Goal: Task Accomplishment & Management: Manage account settings

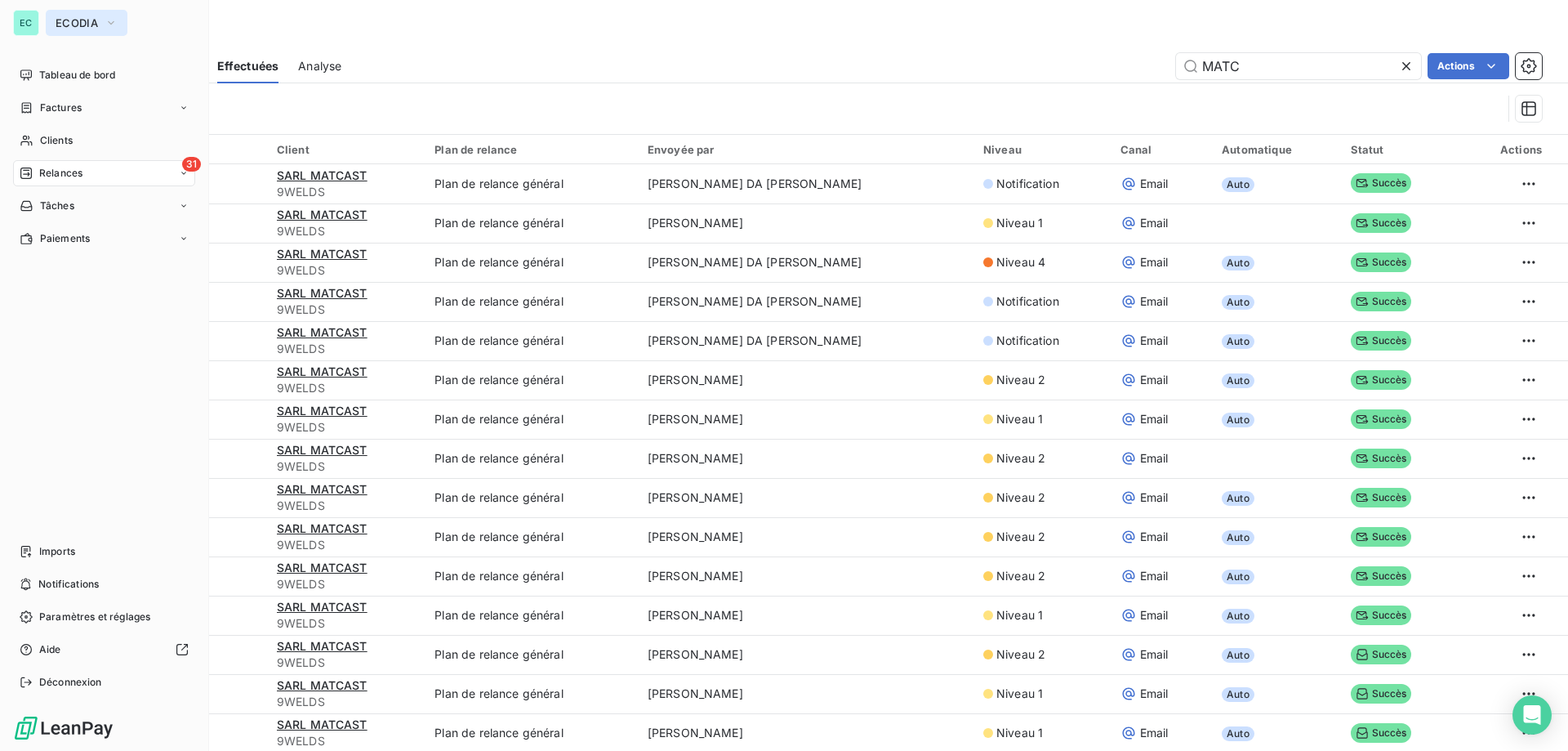
click at [48, 23] on button "ECODIA" at bounding box center [86, 23] width 81 height 26
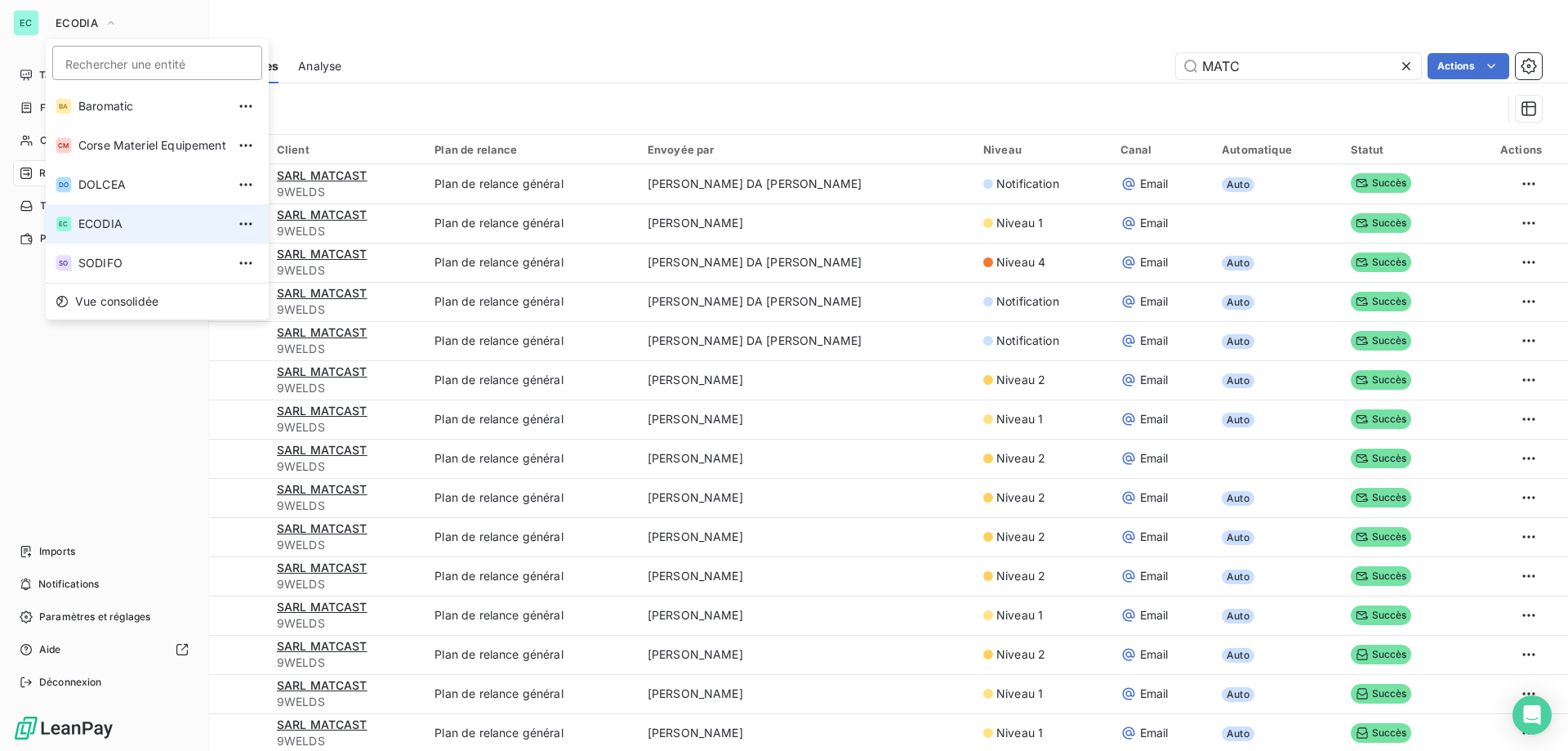
click at [119, 235] on li "EC ECODIA" at bounding box center [157, 224] width 223 height 39
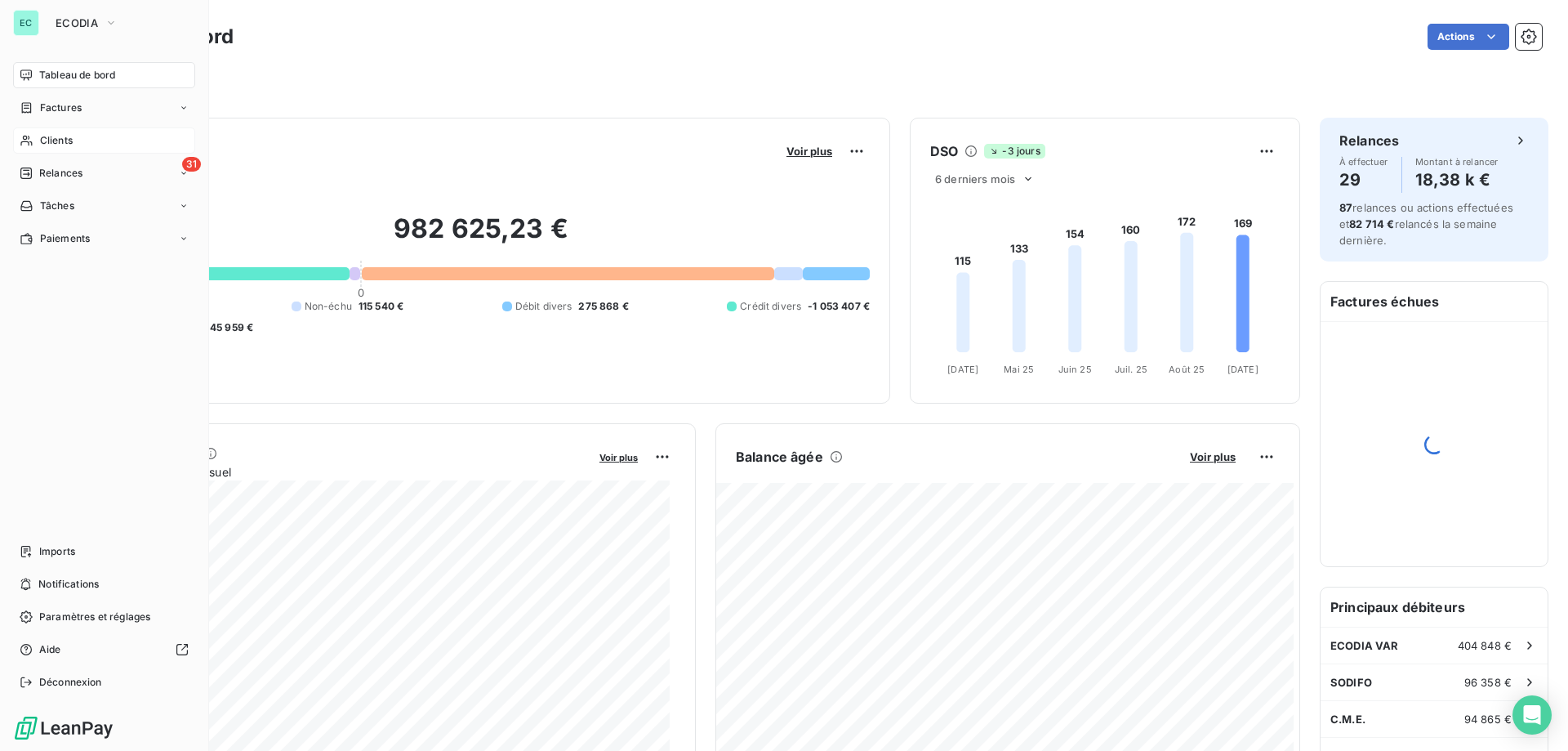
click at [90, 144] on div "Clients" at bounding box center [103, 140] width 182 height 26
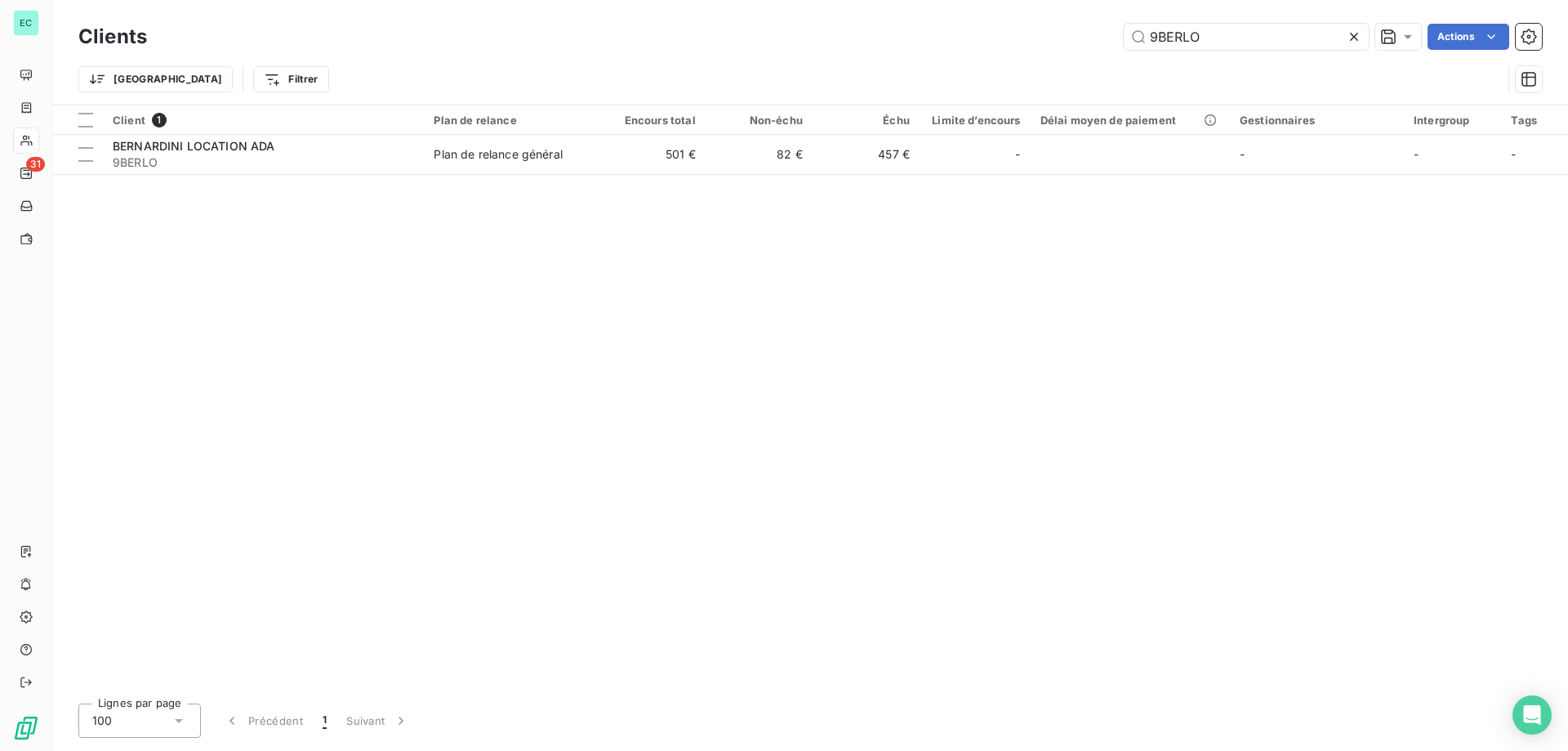
drag, startPoint x: 1237, startPoint y: 49, endPoint x: 420, endPoint y: 22, distance: 817.4
click at [431, 22] on div "Clients 9BERLO Actions" at bounding box center [810, 36] width 1464 height 35
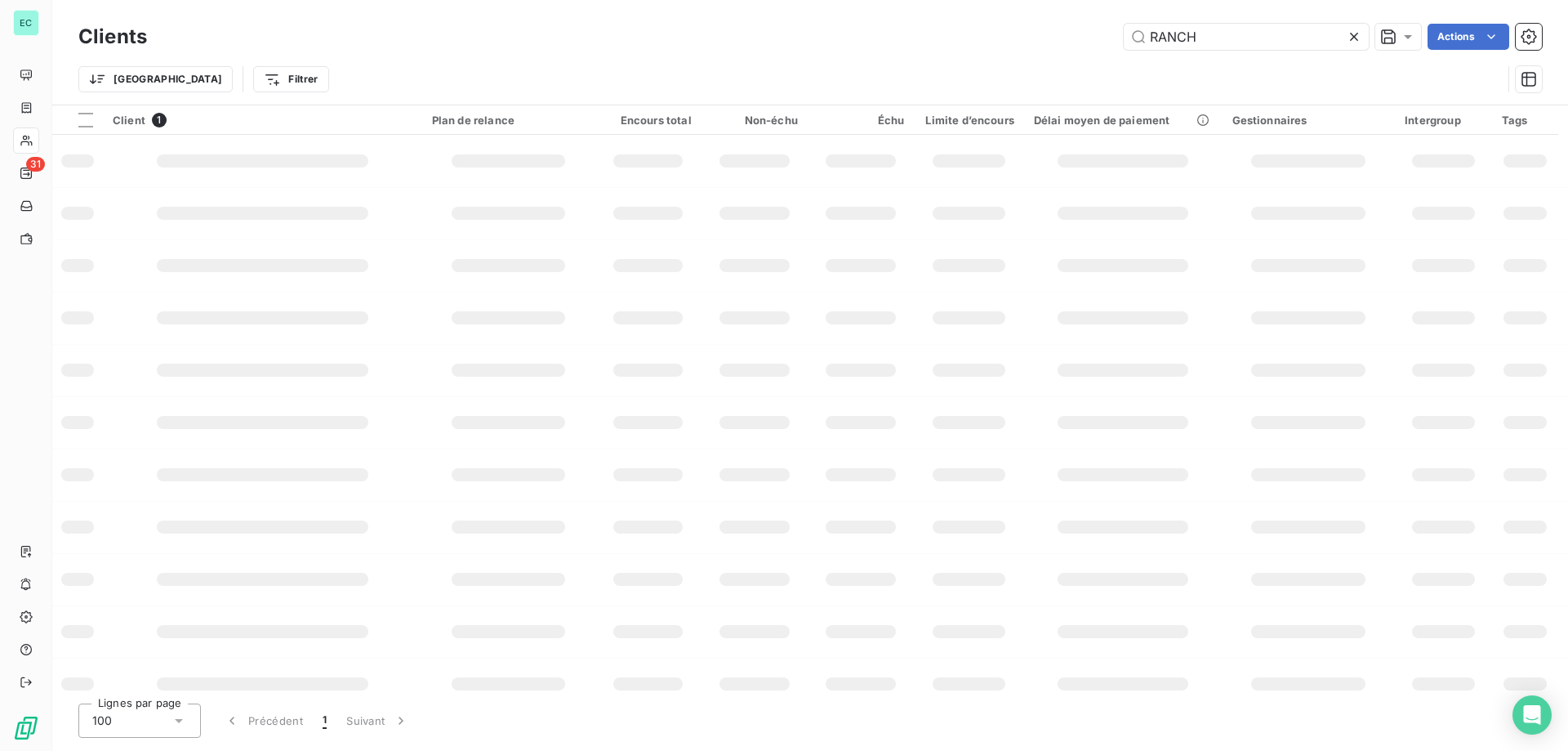
type input "RANCH"
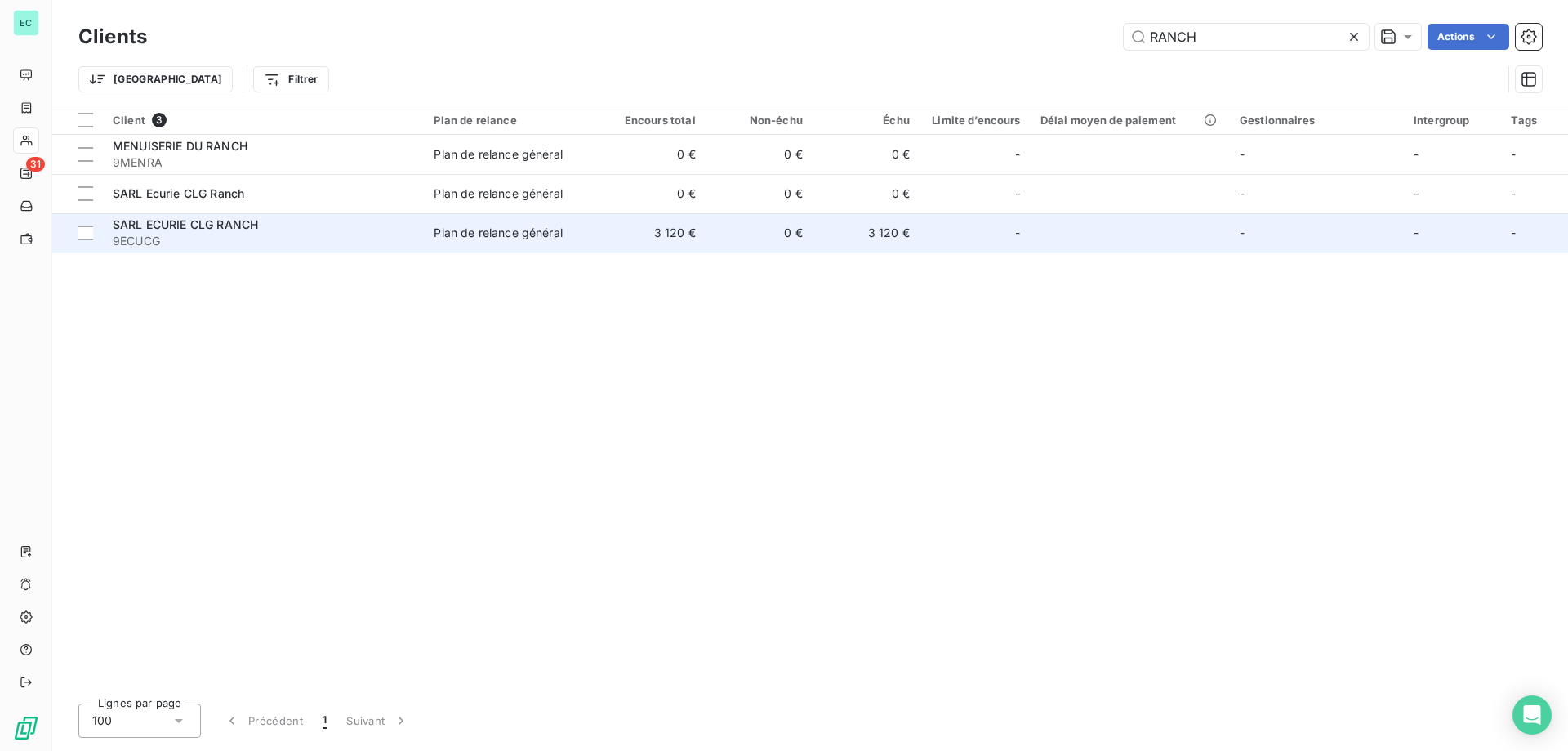
click at [414, 226] on div "SARL ECURIE CLG RANCH" at bounding box center [263, 224] width 301 height 16
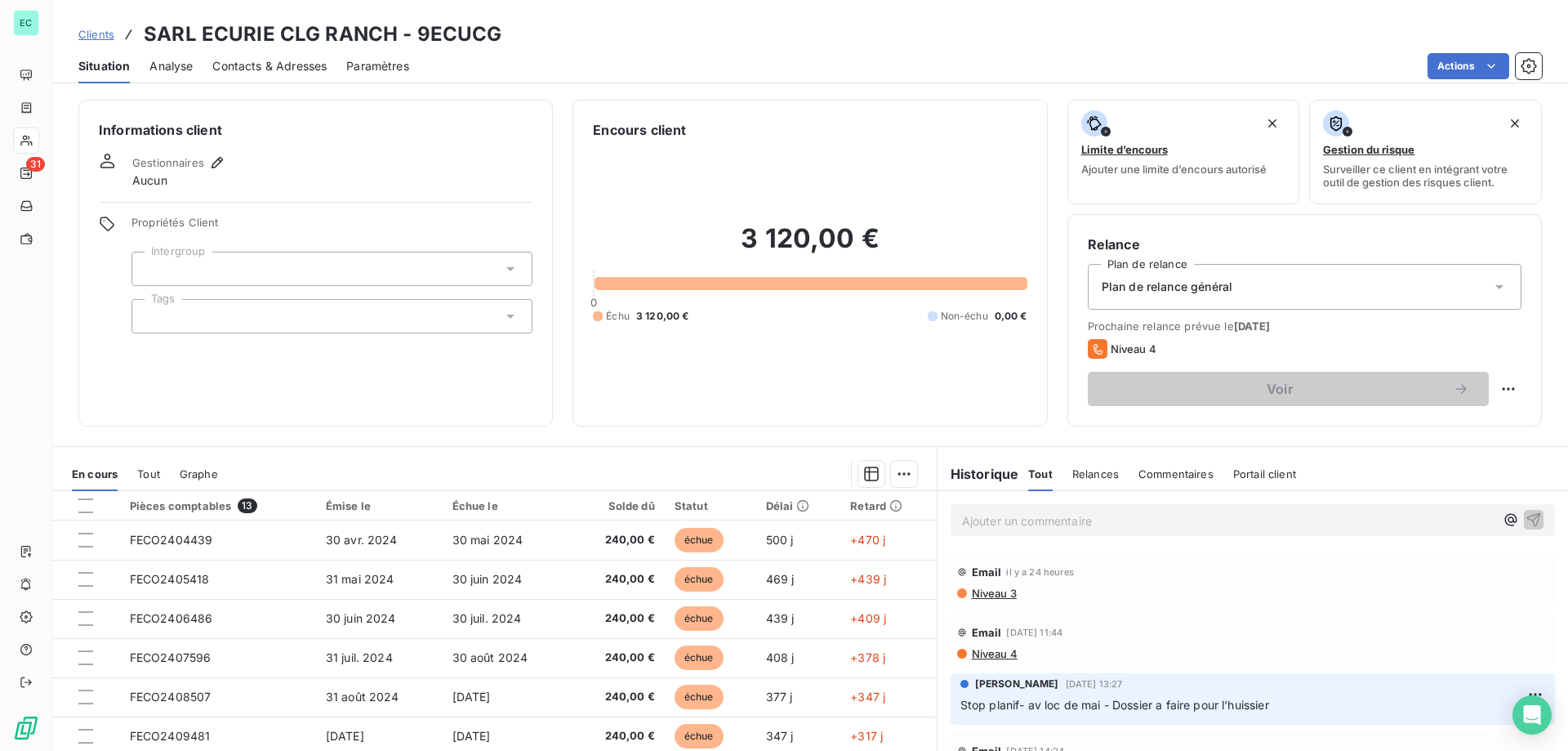
click at [1286, 290] on div "Plan de relance général" at bounding box center [1305, 287] width 433 height 46
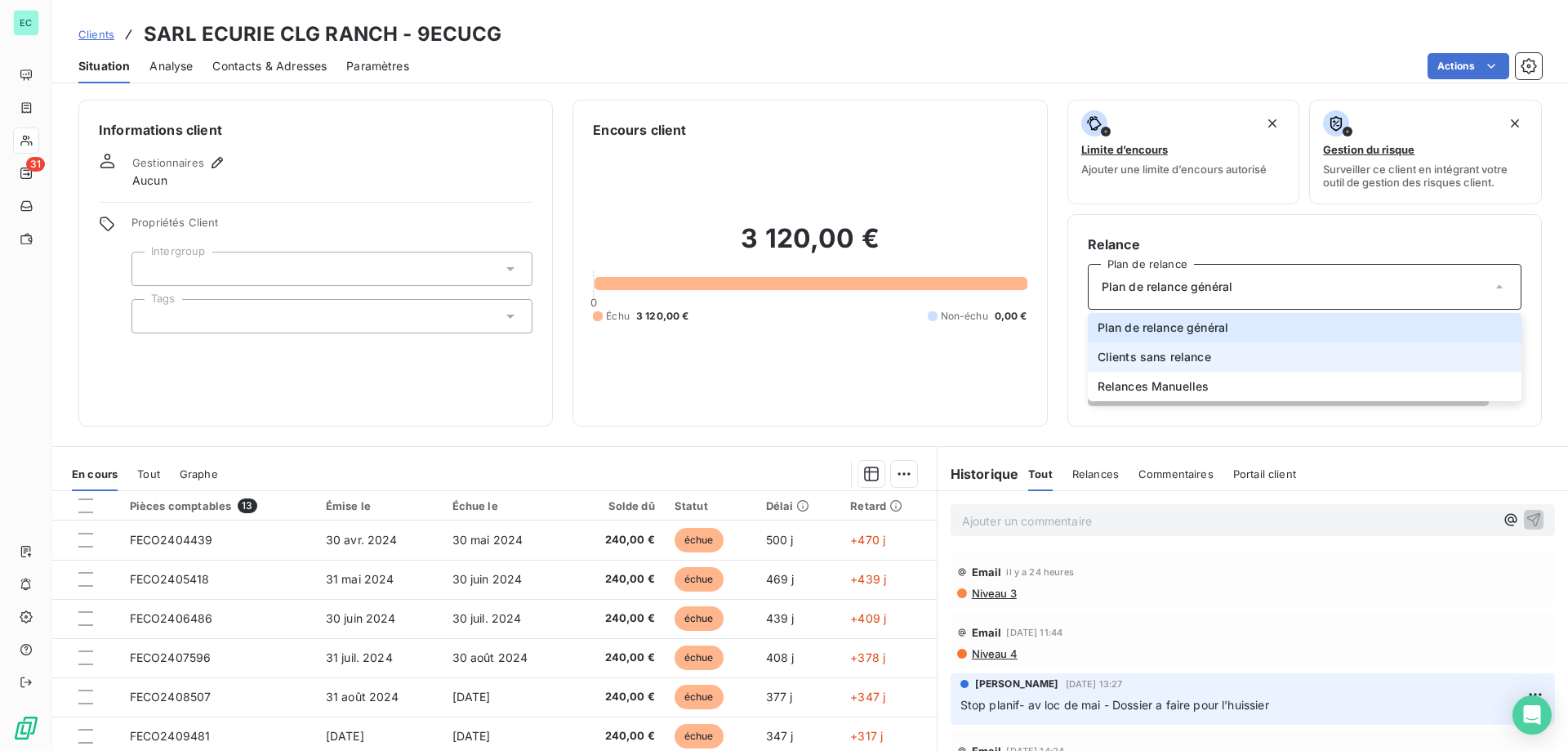
click at [1195, 362] on span "Clients sans relance" at bounding box center [1155, 356] width 113 height 16
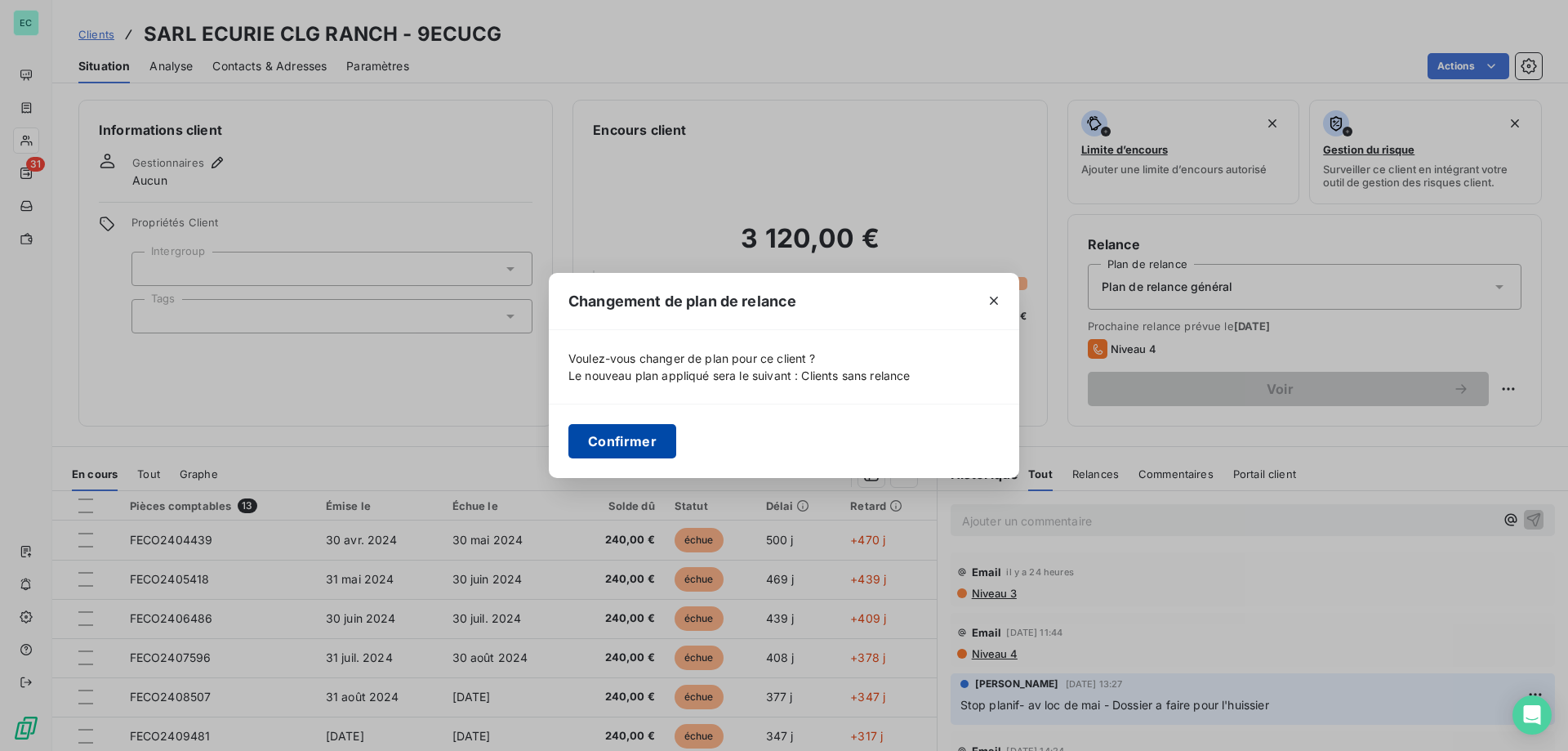
click at [605, 444] on button "Confirmer" at bounding box center [621, 441] width 108 height 35
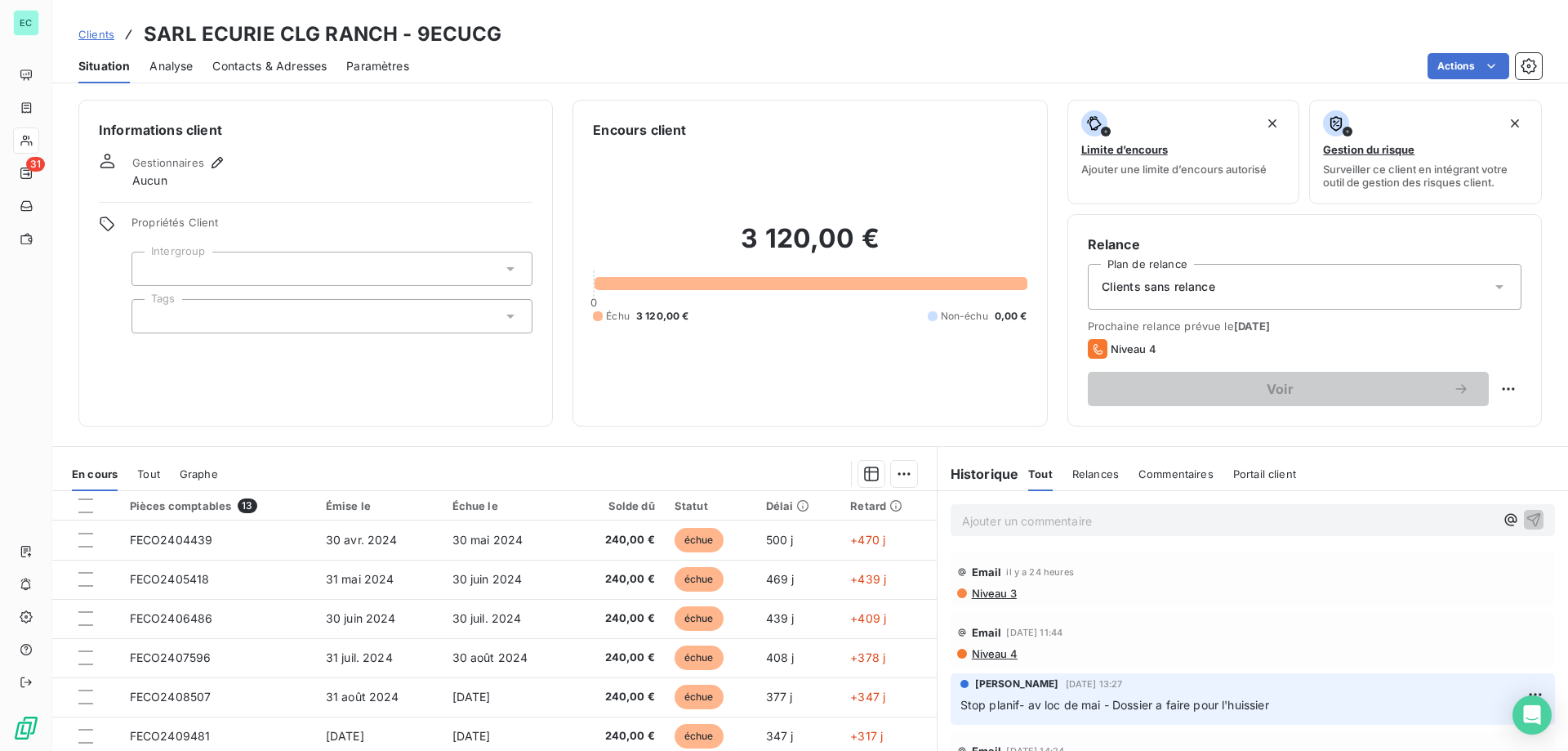
click at [1034, 520] on p "Ajouter un commentaire ﻿" at bounding box center [1228, 521] width 533 height 20
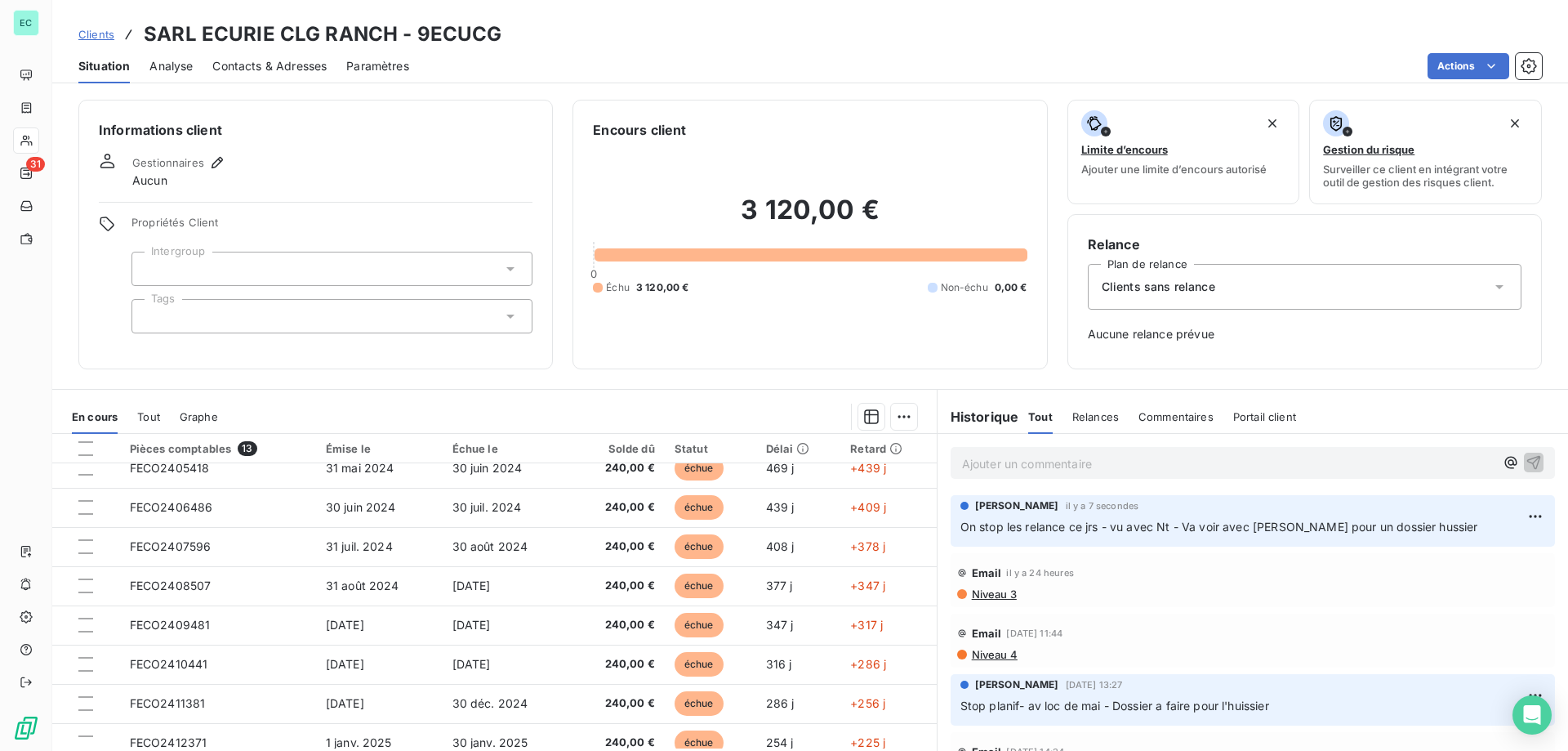
scroll to position [81, 0]
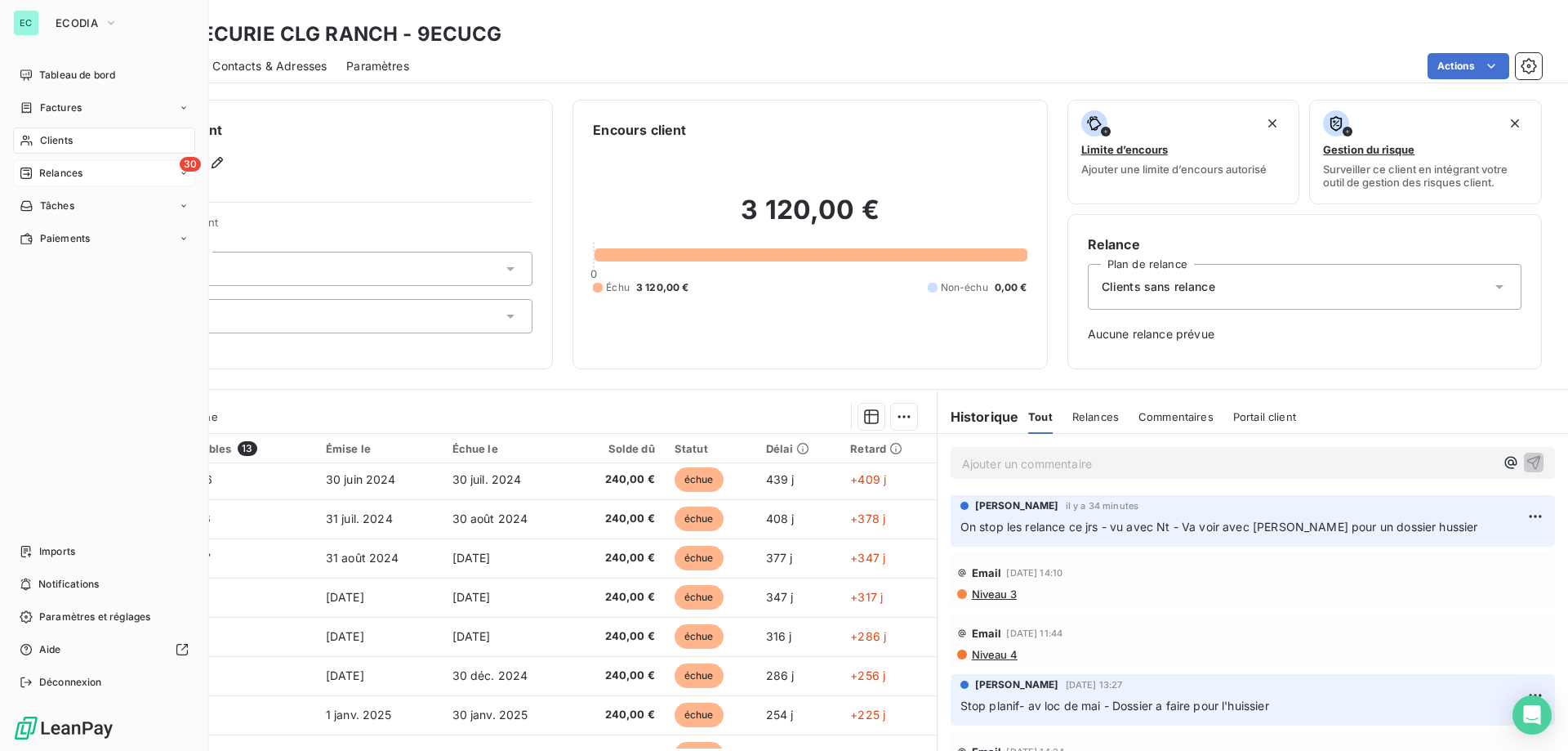
click at [113, 179] on div "30 Relances" at bounding box center [103, 173] width 182 height 26
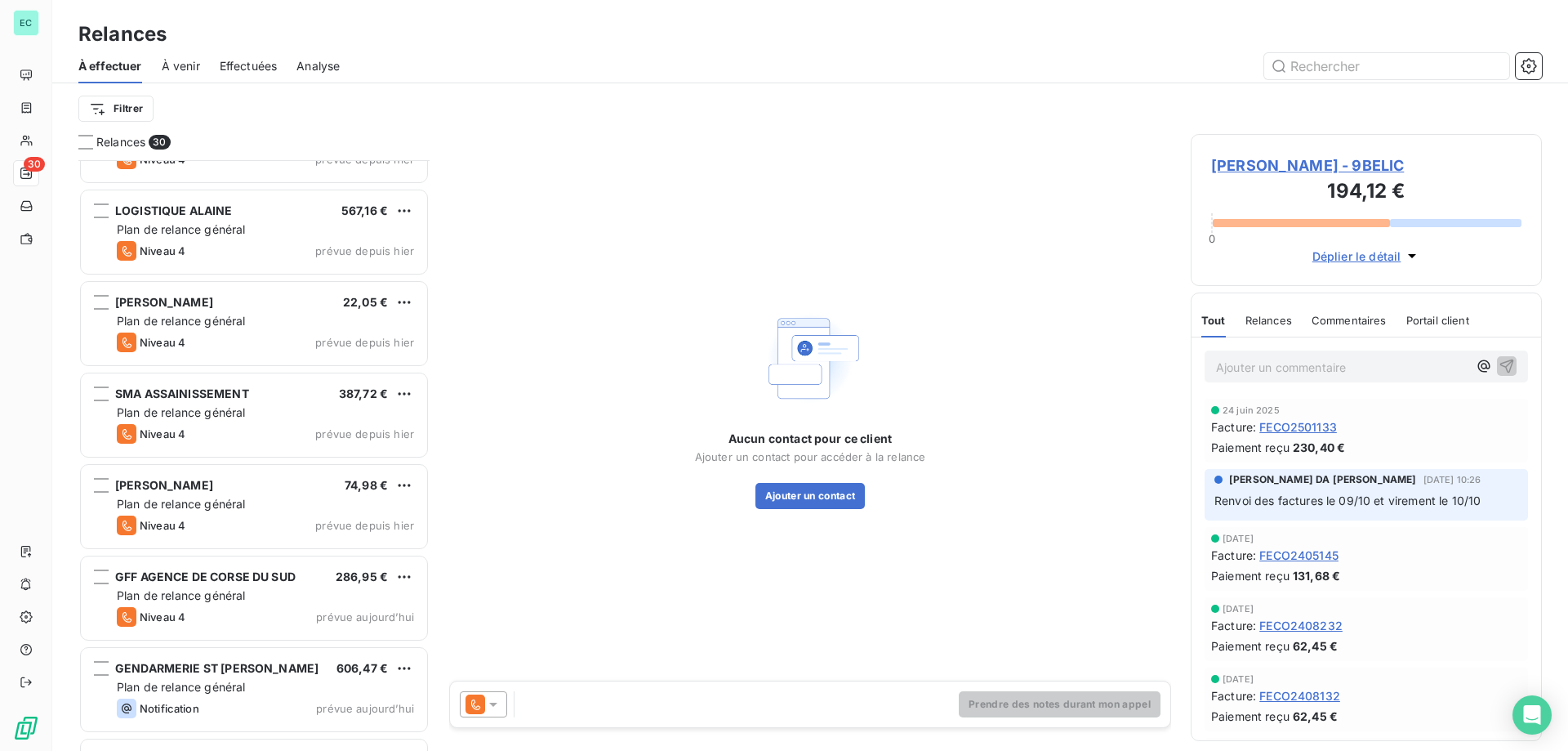
scroll to position [2155, 0]
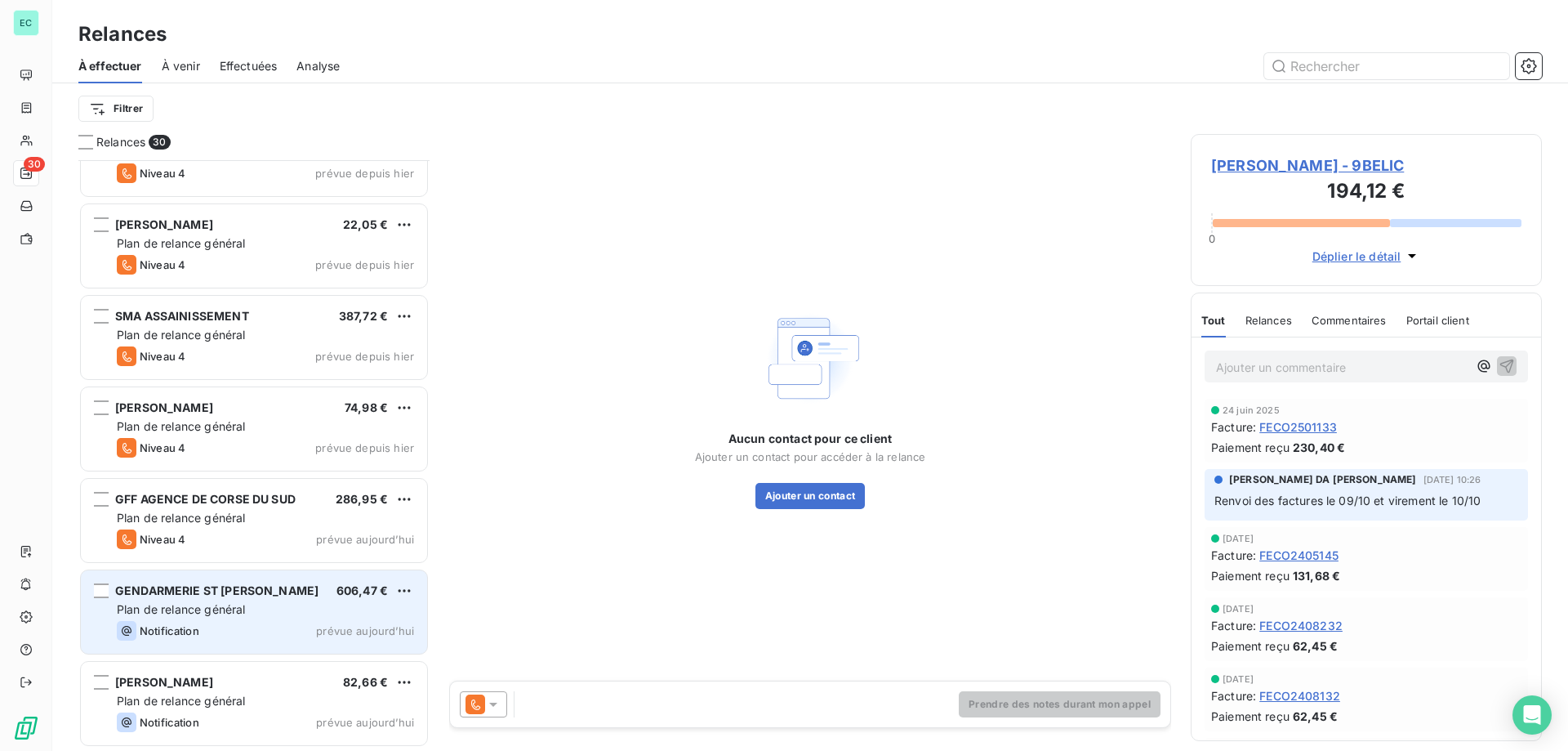
click at [320, 612] on div "Plan de relance général" at bounding box center [265, 609] width 297 height 16
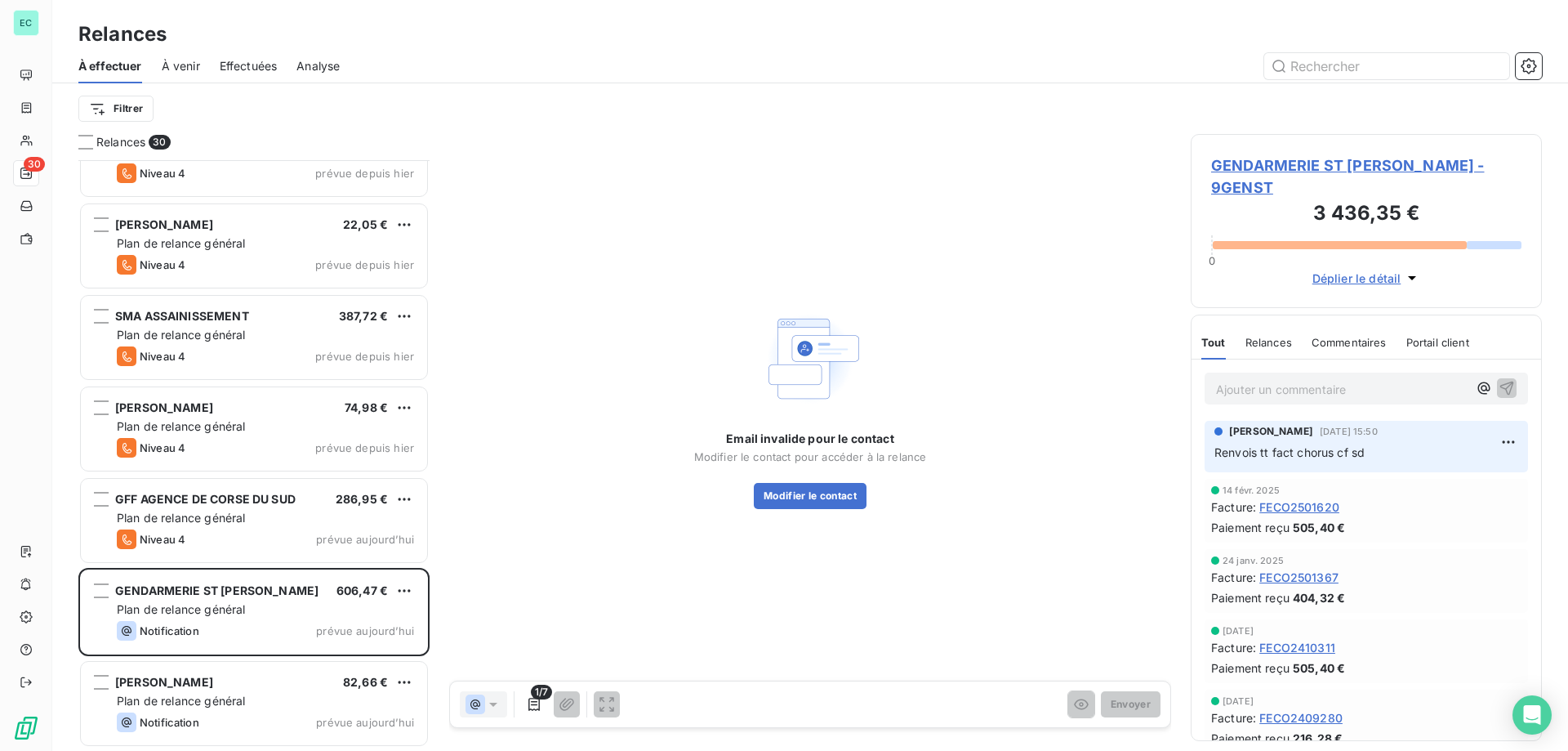
click at [265, 66] on span "Effectuées" at bounding box center [249, 65] width 58 height 16
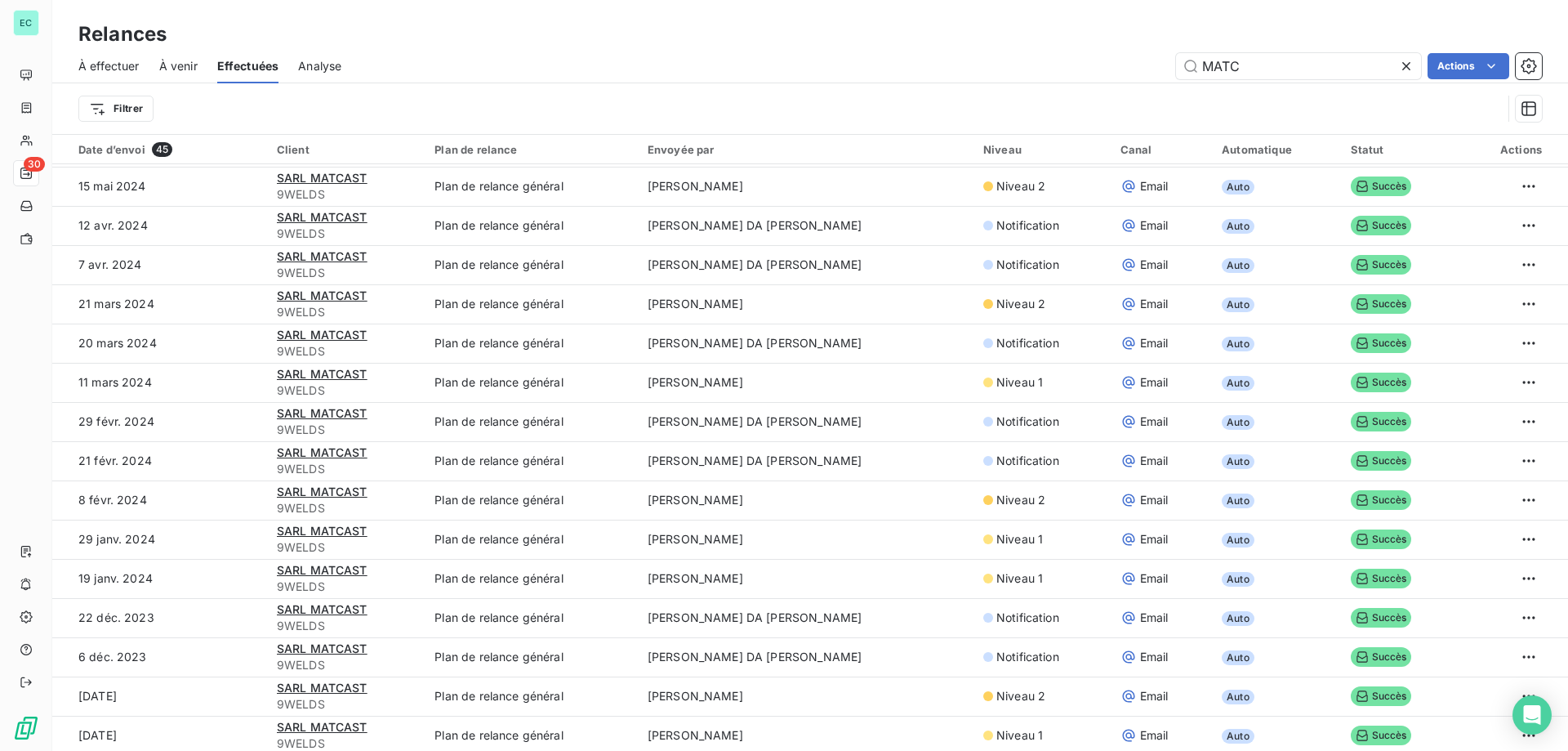
scroll to position [654, 0]
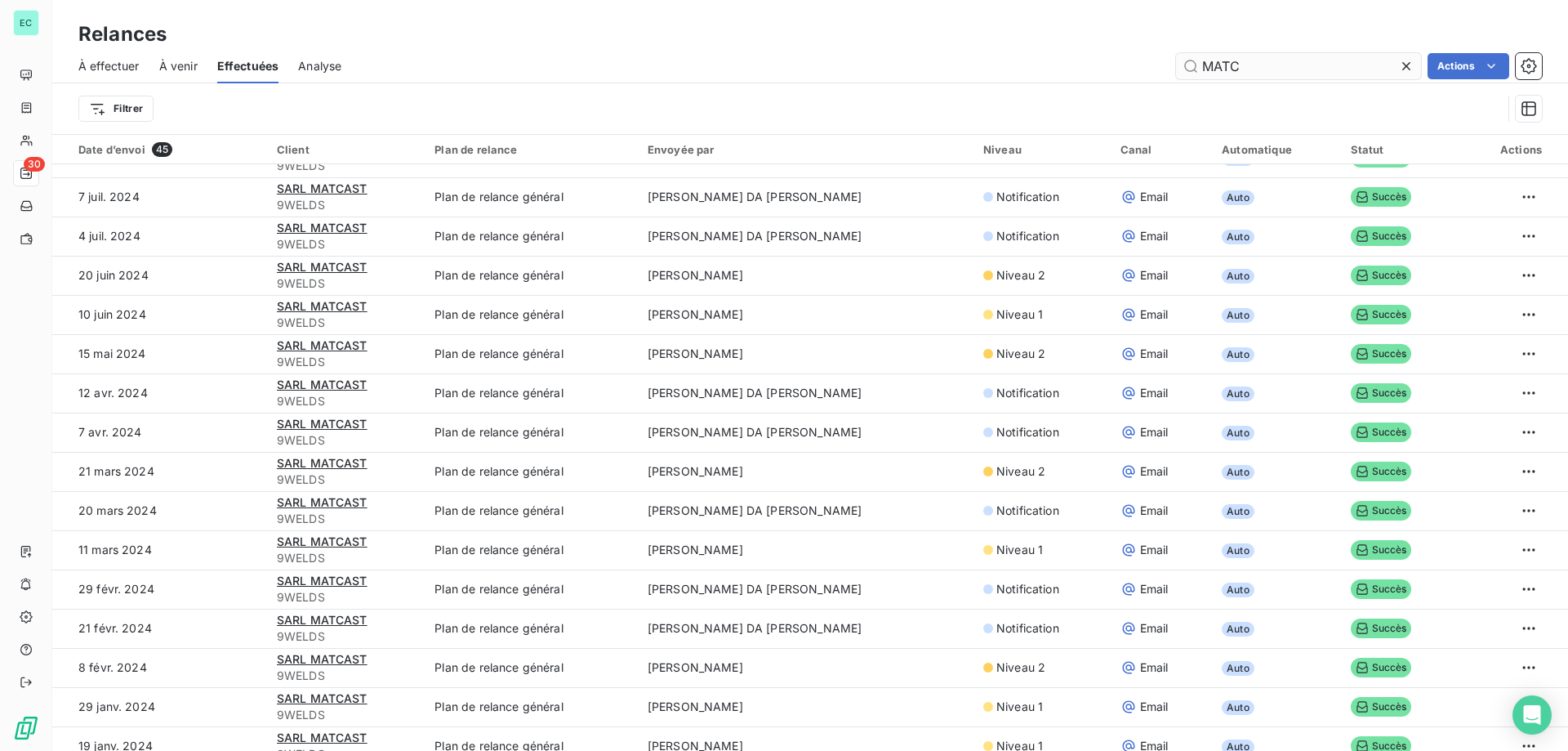
click at [1274, 60] on input "MATC" at bounding box center [1298, 66] width 245 height 26
type input "M"
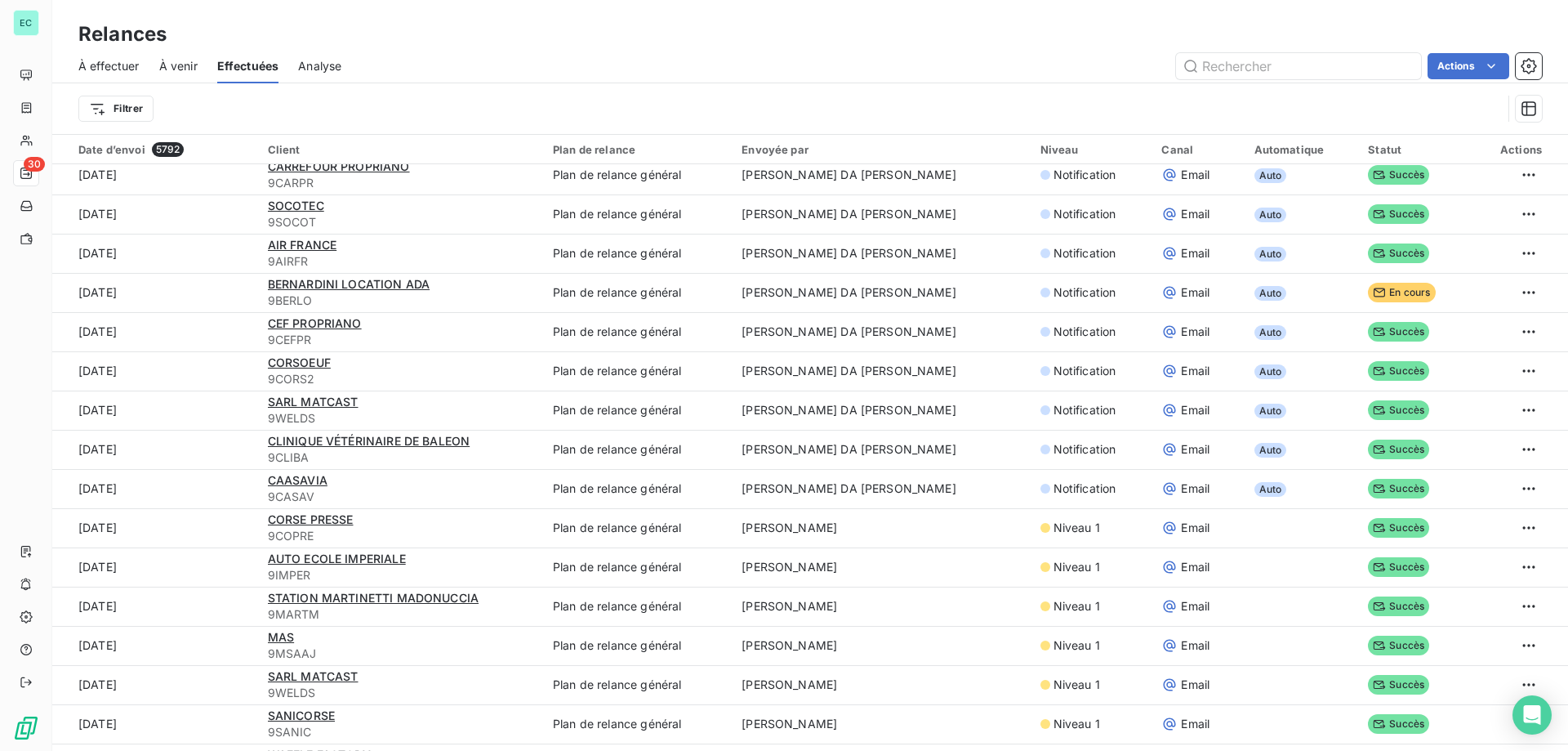
scroll to position [980, 0]
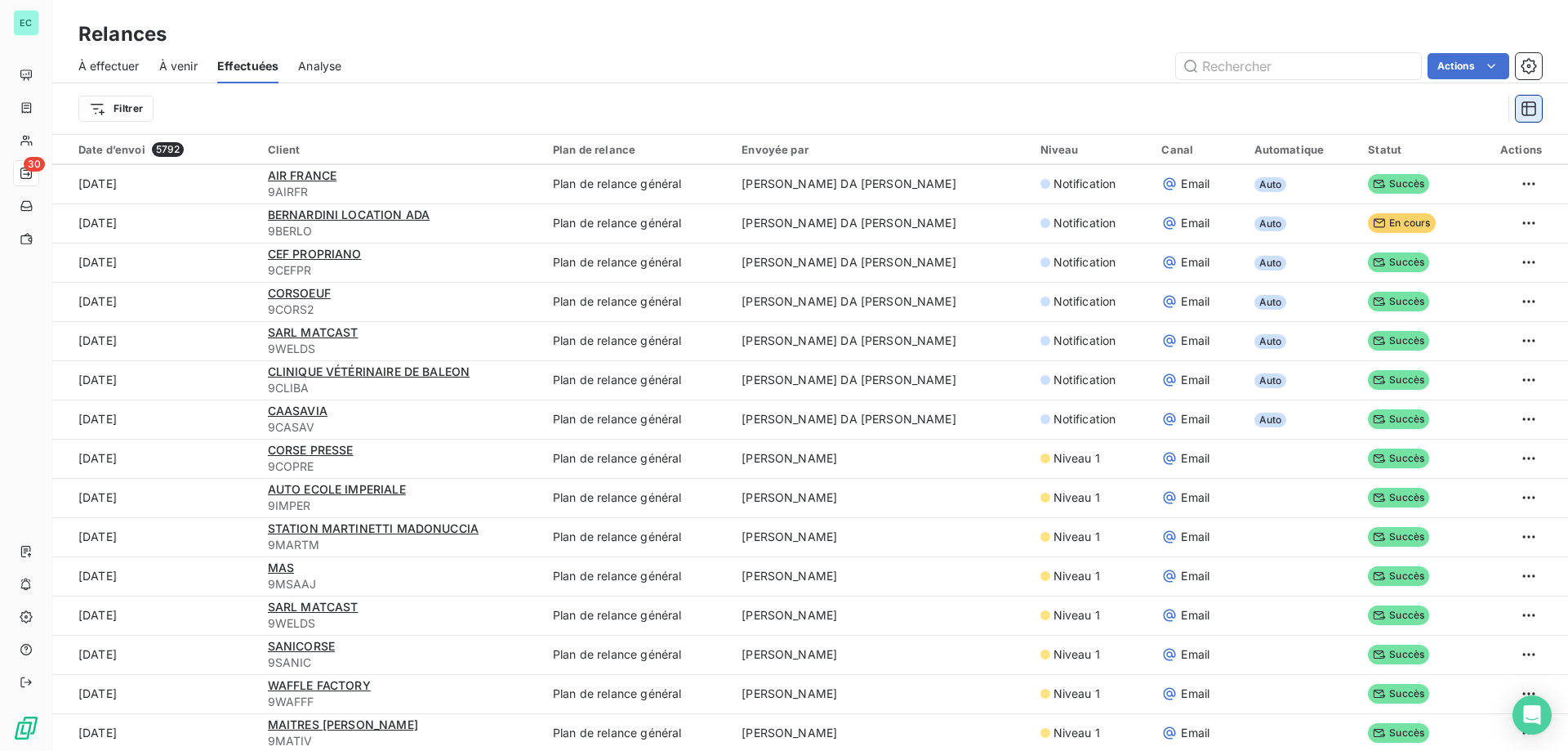
click at [1534, 104] on icon "button" at bounding box center [1528, 108] width 16 height 16
click at [1450, 112] on div "Filtrer" at bounding box center [791, 108] width 1424 height 31
click at [125, 106] on html "EC 30 Relances À effectuer À venir Effectuées Analyse Actions Filtrer Date d’en…" at bounding box center [784, 375] width 1568 height 751
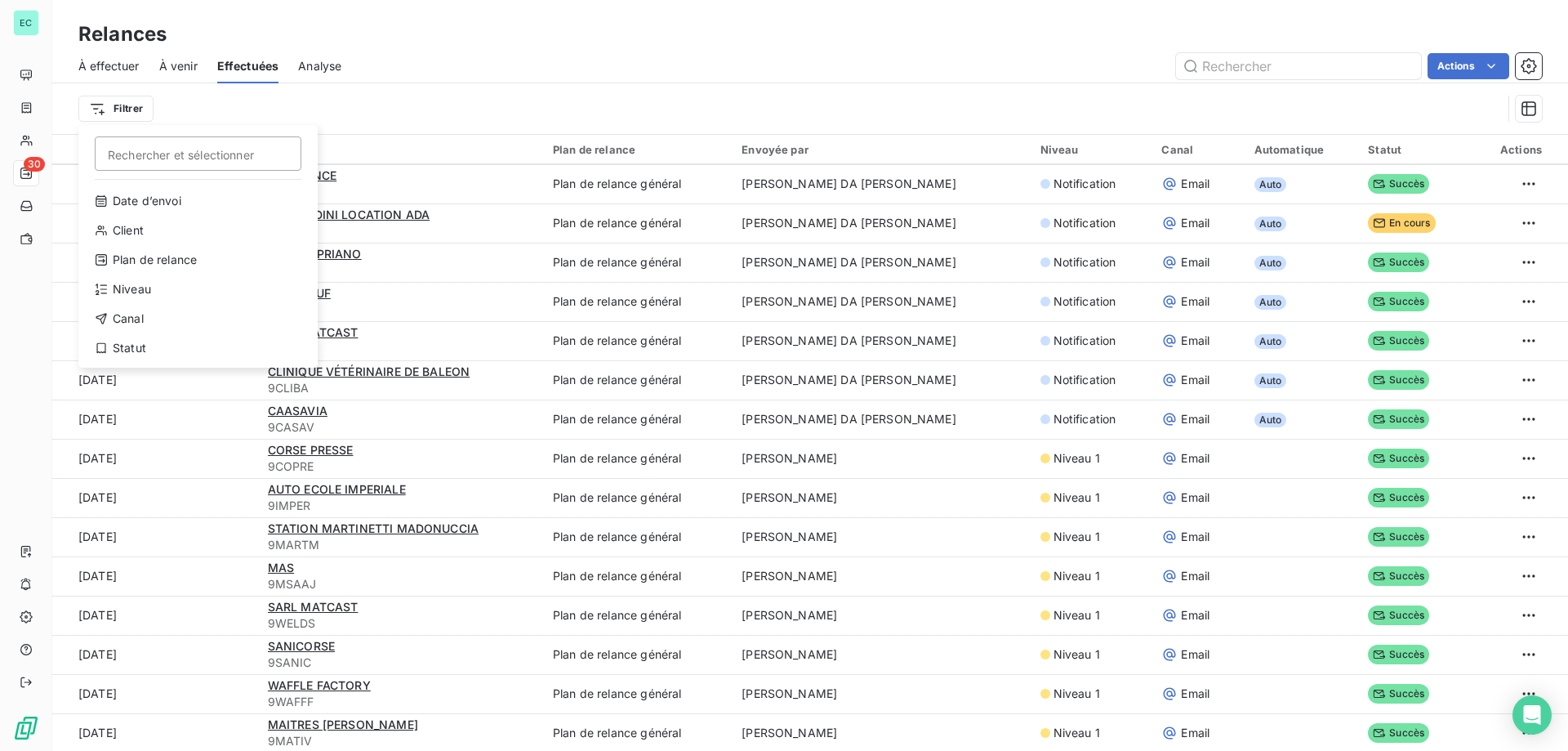
click at [94, 111] on html "EC 30 Relances À effectuer À venir Effectuées Analyse Actions Filtrer Recherche…" at bounding box center [784, 375] width 1568 height 751
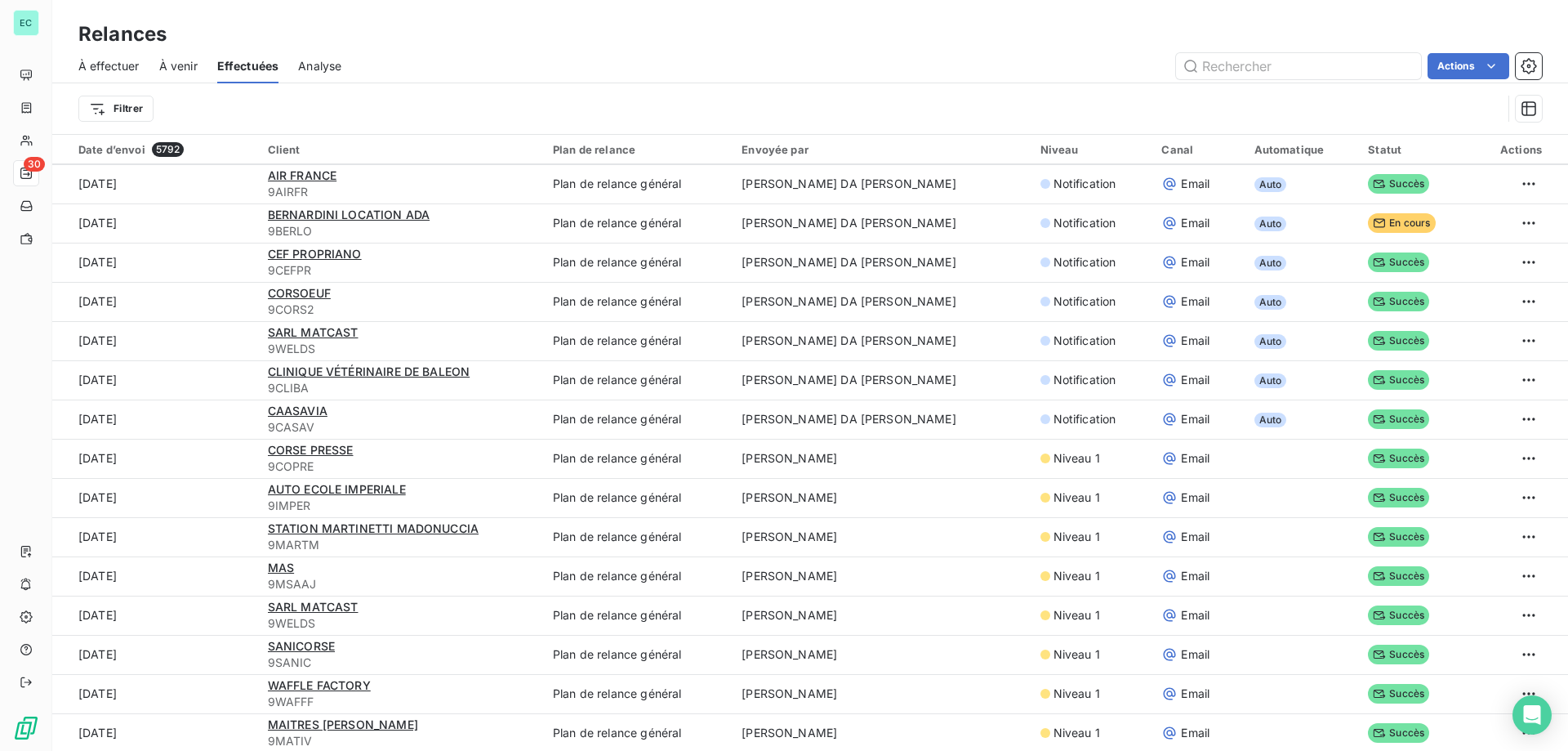
click at [901, 119] on div "Filtrer" at bounding box center [791, 108] width 1424 height 31
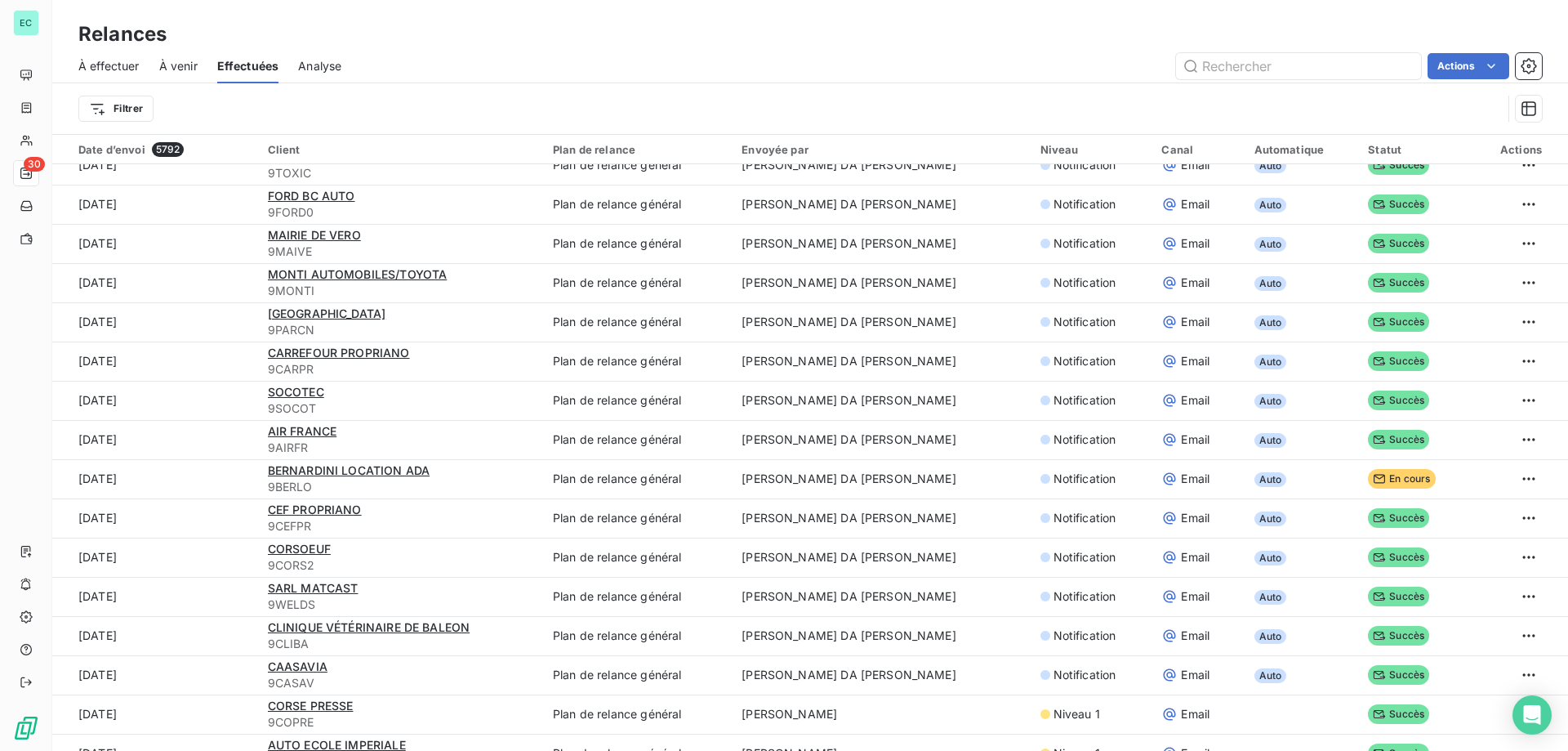
scroll to position [490, 0]
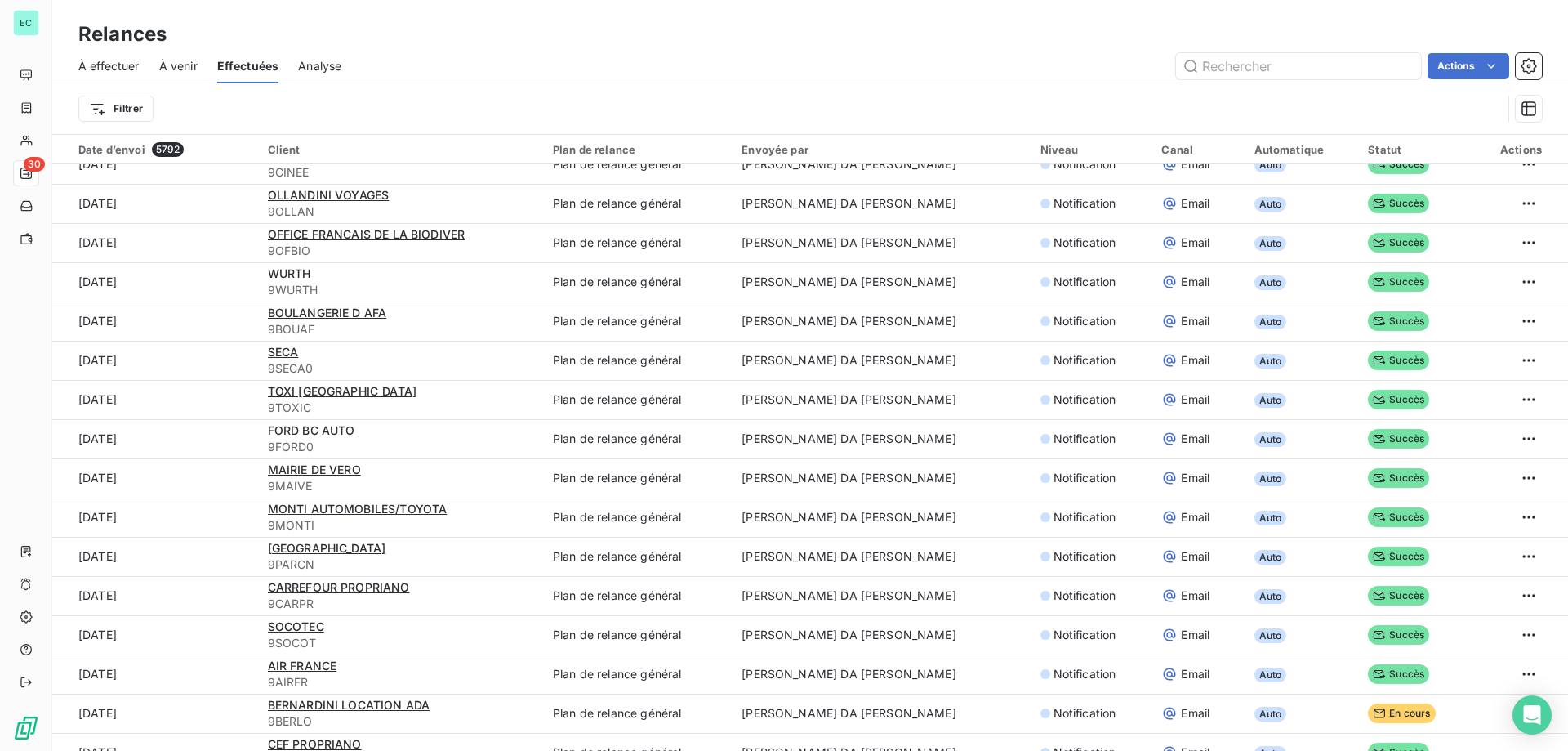
click at [819, 157] on th "Envoyée par" at bounding box center [881, 149] width 298 height 30
click at [823, 149] on div "Envoyée par" at bounding box center [881, 149] width 279 height 13
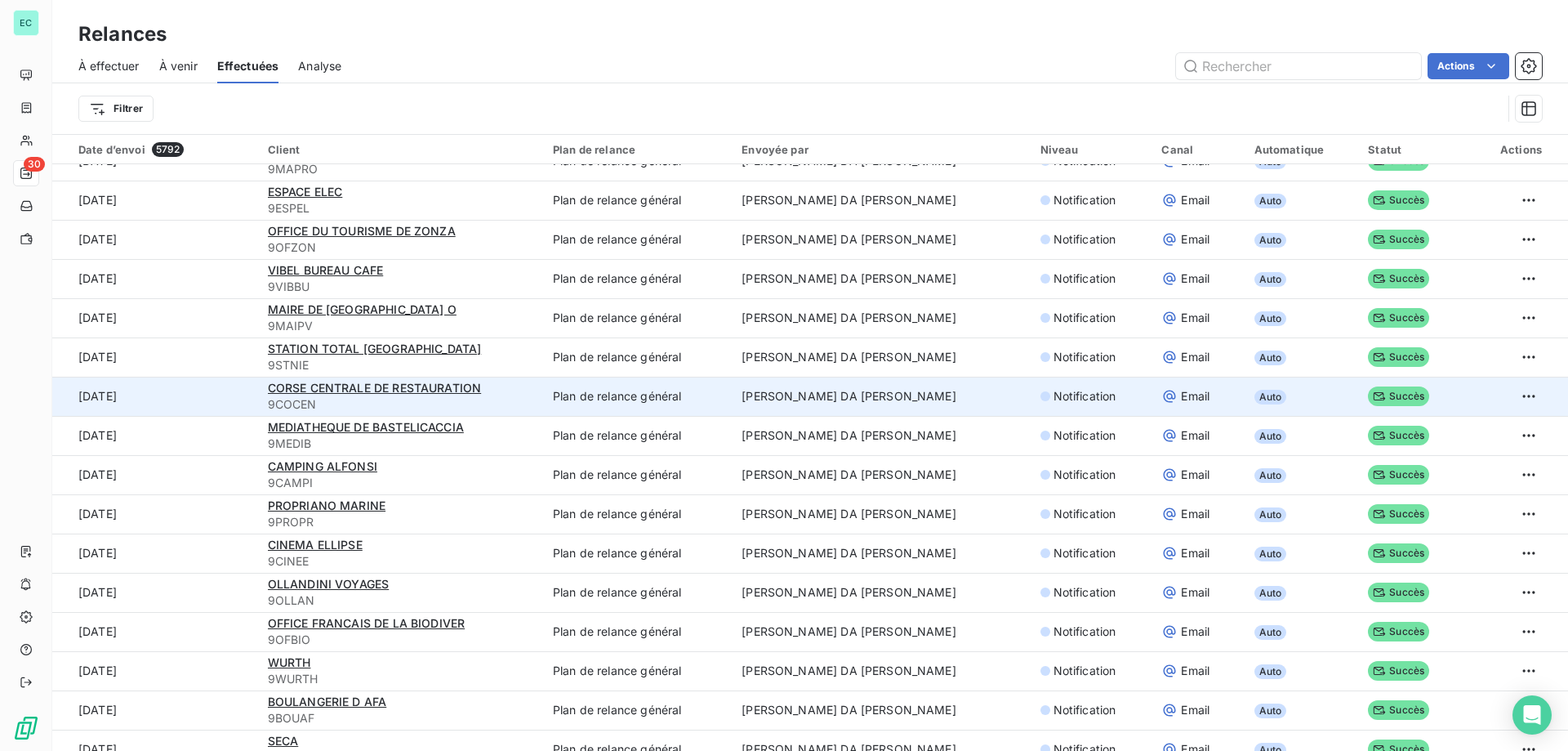
scroll to position [245, 0]
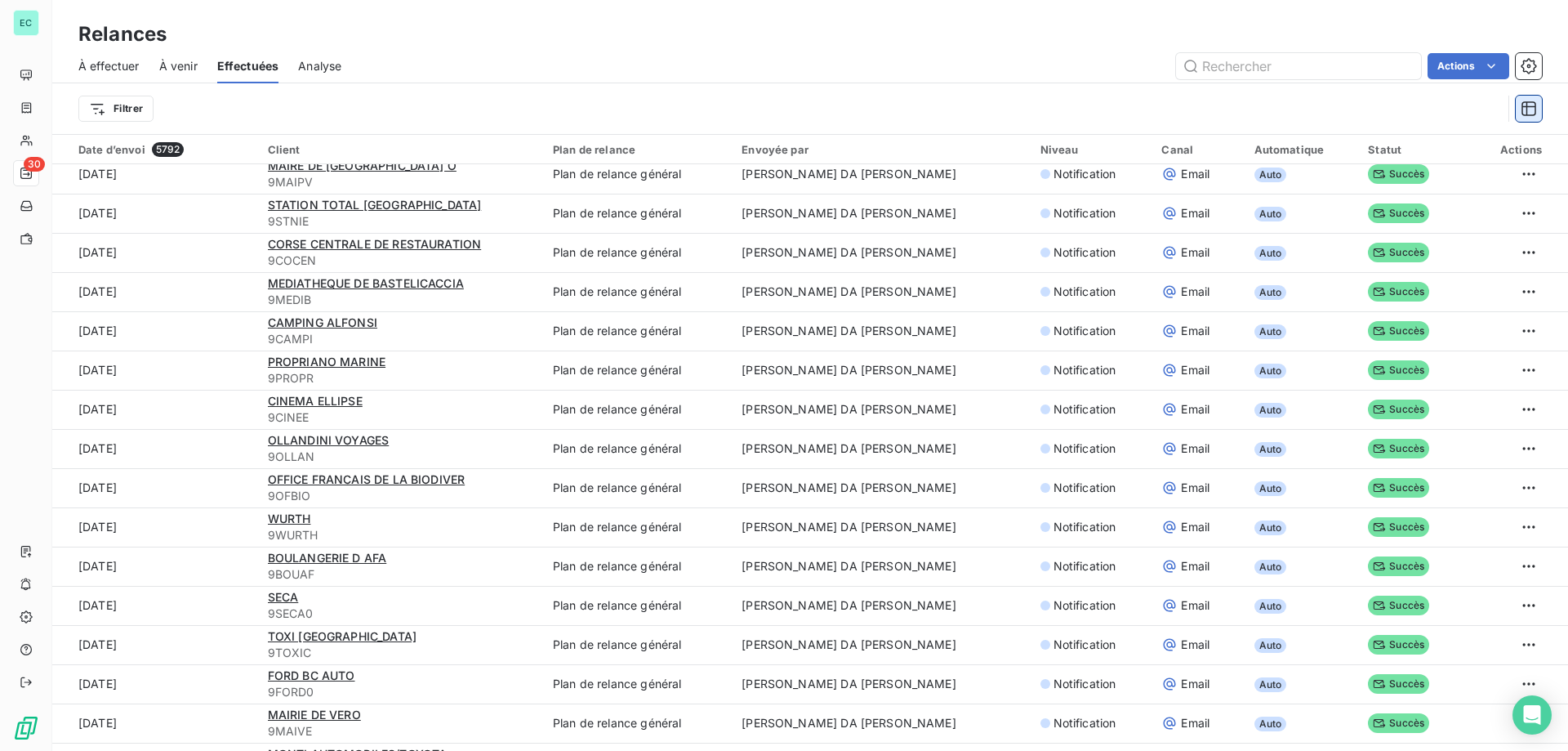
click at [1527, 118] on button "button" at bounding box center [1529, 108] width 26 height 26
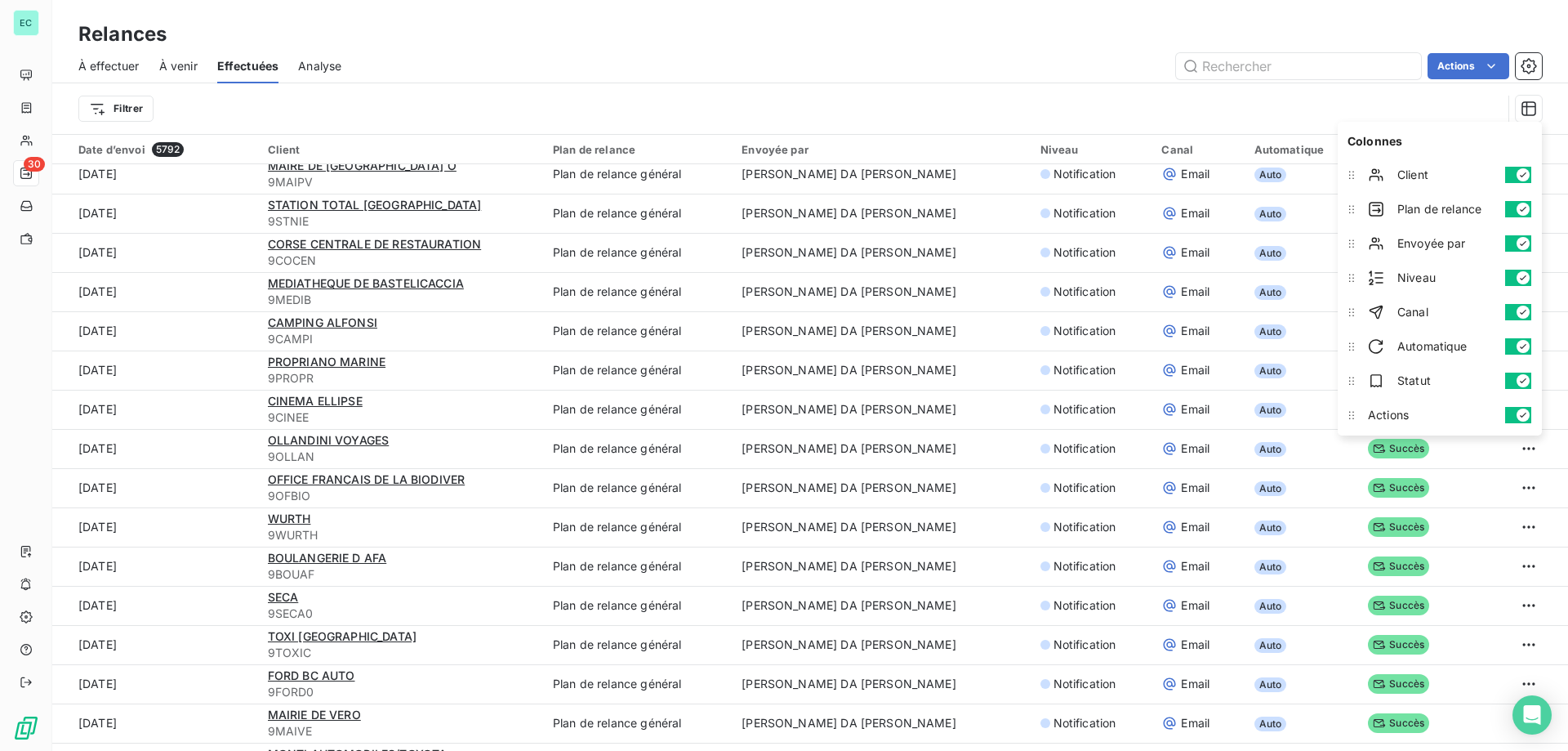
click at [1453, 246] on span "Envoyée par" at bounding box center [1445, 243] width 95 height 16
click at [1355, 247] on icon at bounding box center [1351, 243] width 16 height 16
click at [1013, 35] on div "Relances" at bounding box center [810, 34] width 1516 height 30
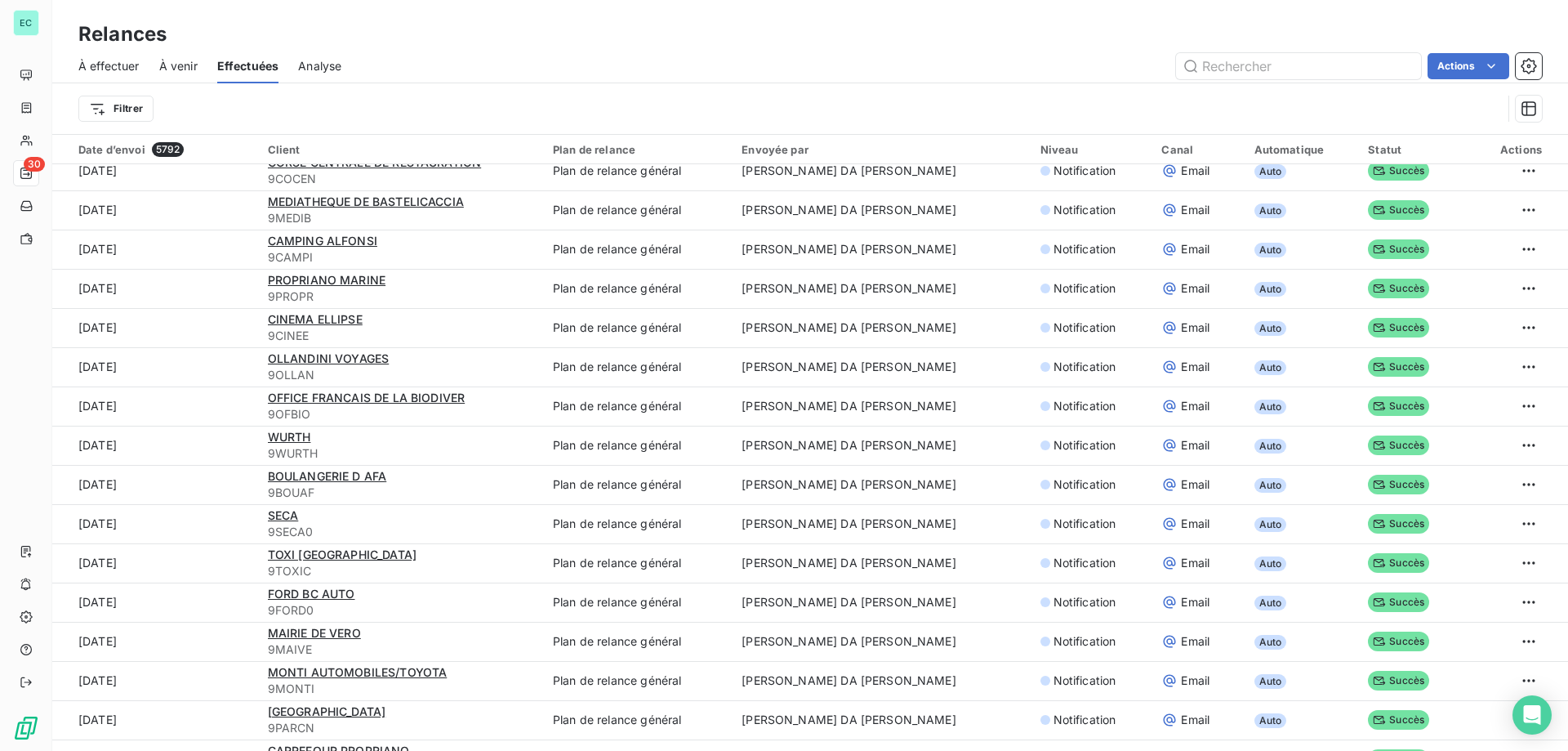
scroll to position [0, 0]
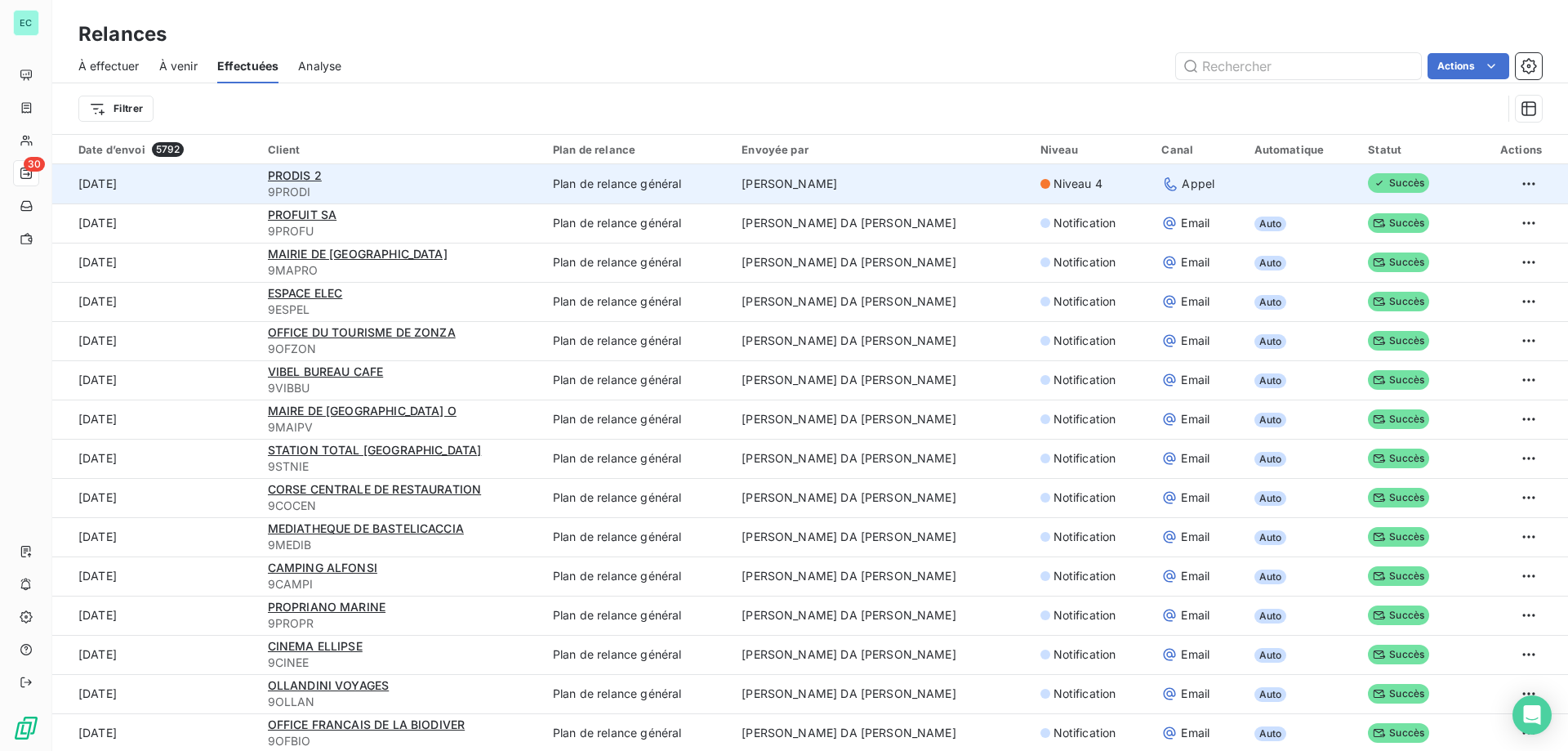
click at [896, 193] on td "[PERSON_NAME]" at bounding box center [881, 184] width 298 height 39
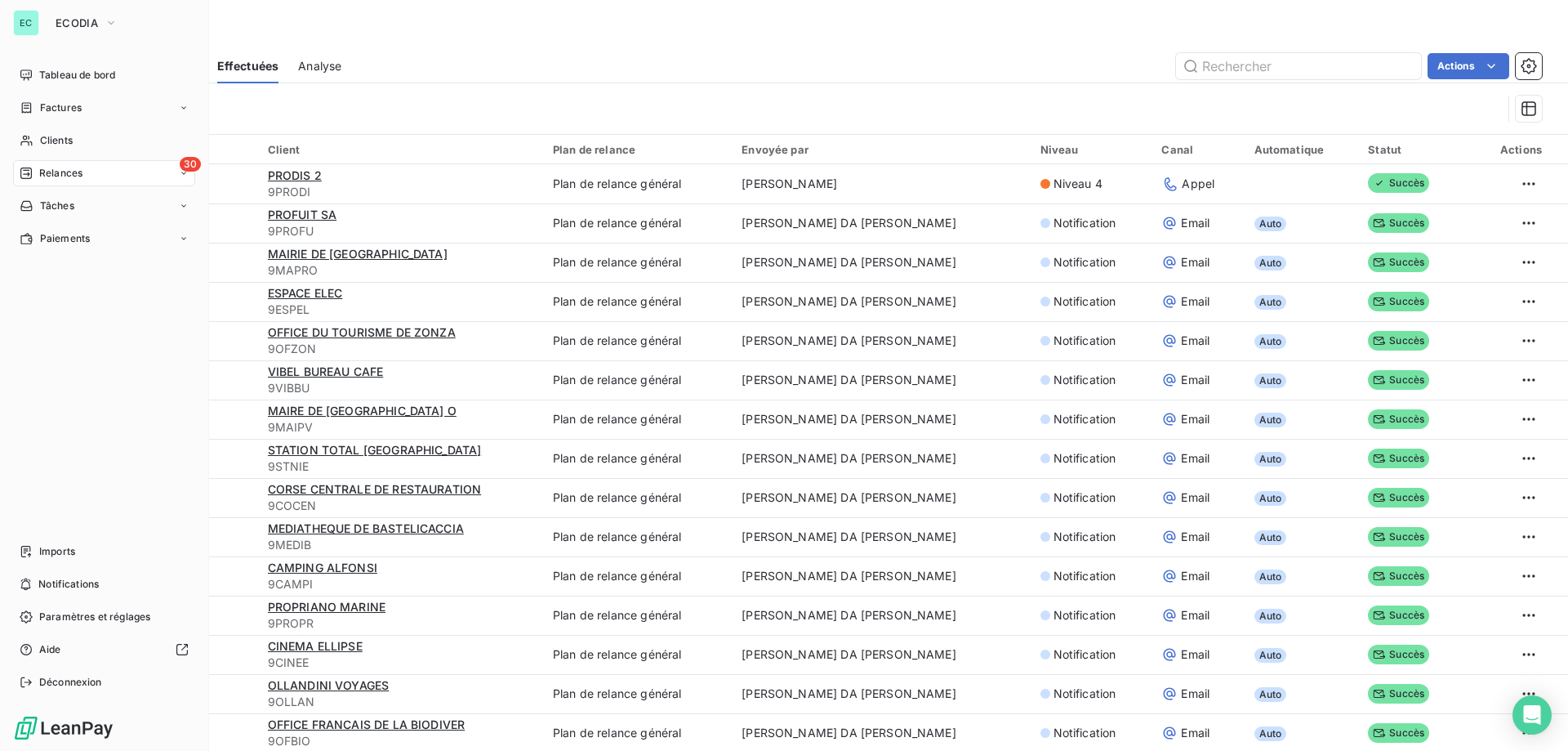
click at [35, 173] on div "Relances" at bounding box center [51, 173] width 63 height 14
click at [64, 181] on div "30 Relances" at bounding box center [103, 173] width 182 height 26
click at [99, 246] on div "À venir" at bounding box center [114, 238] width 163 height 26
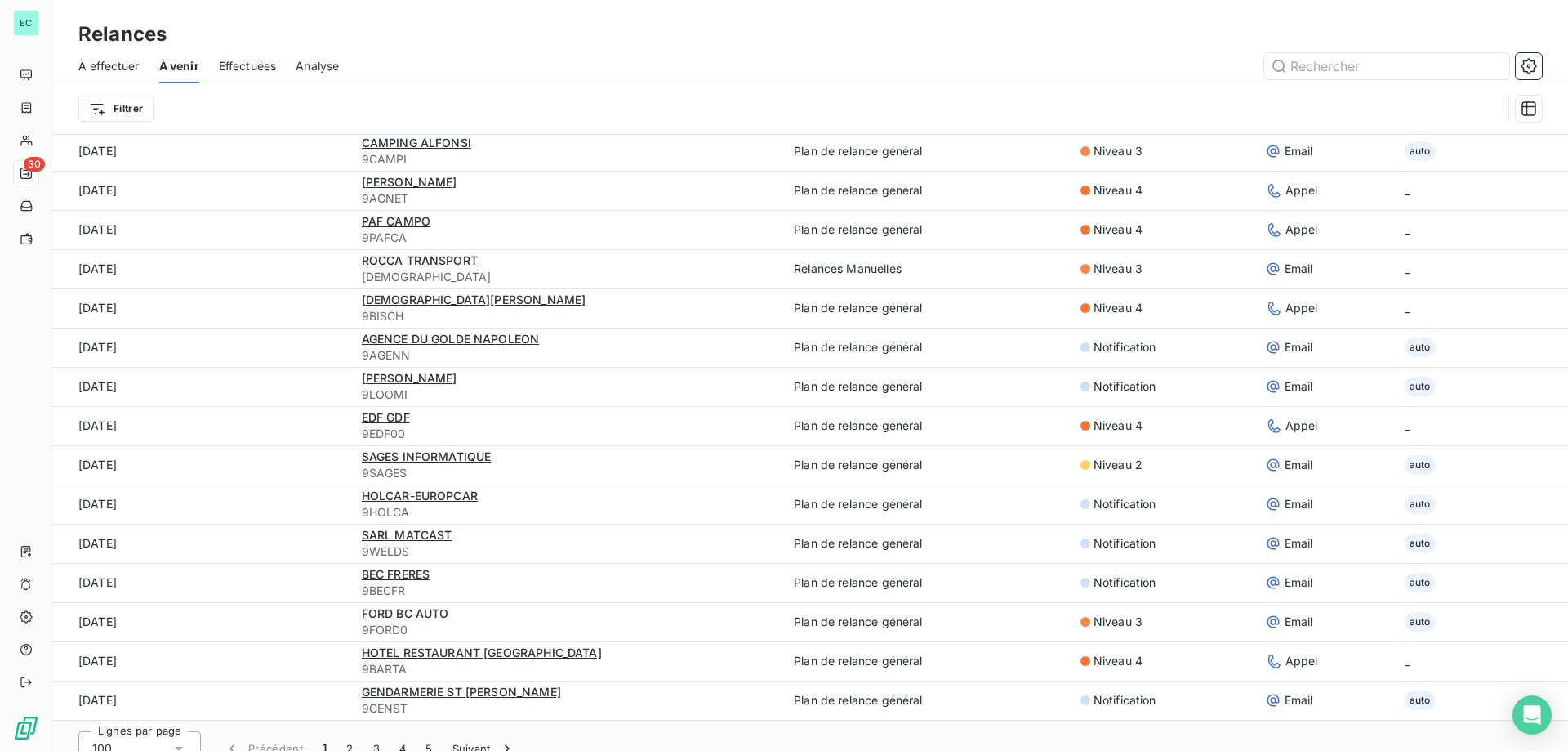
scroll to position [56, 0]
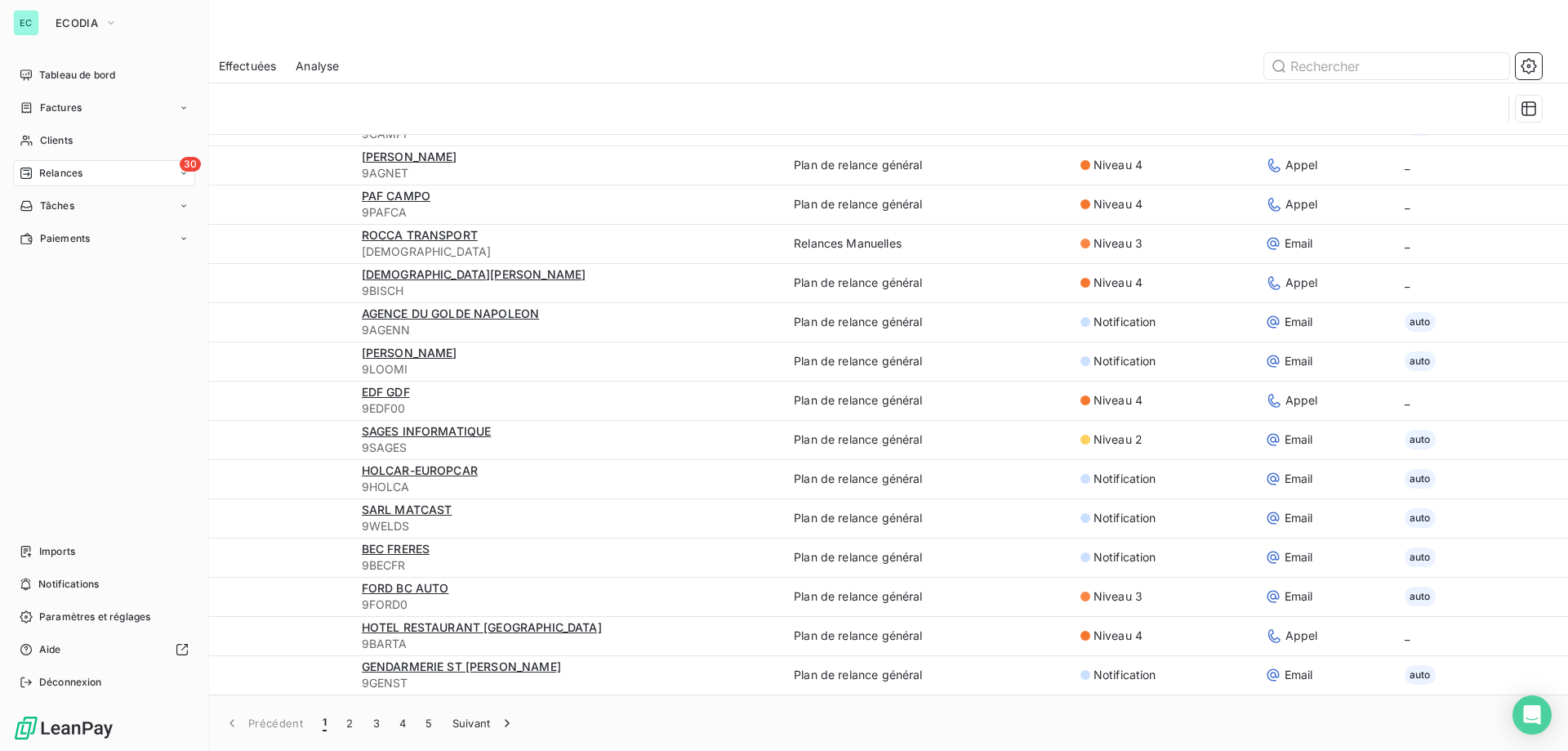
click at [96, 172] on div "30 Relances" at bounding box center [103, 173] width 182 height 26
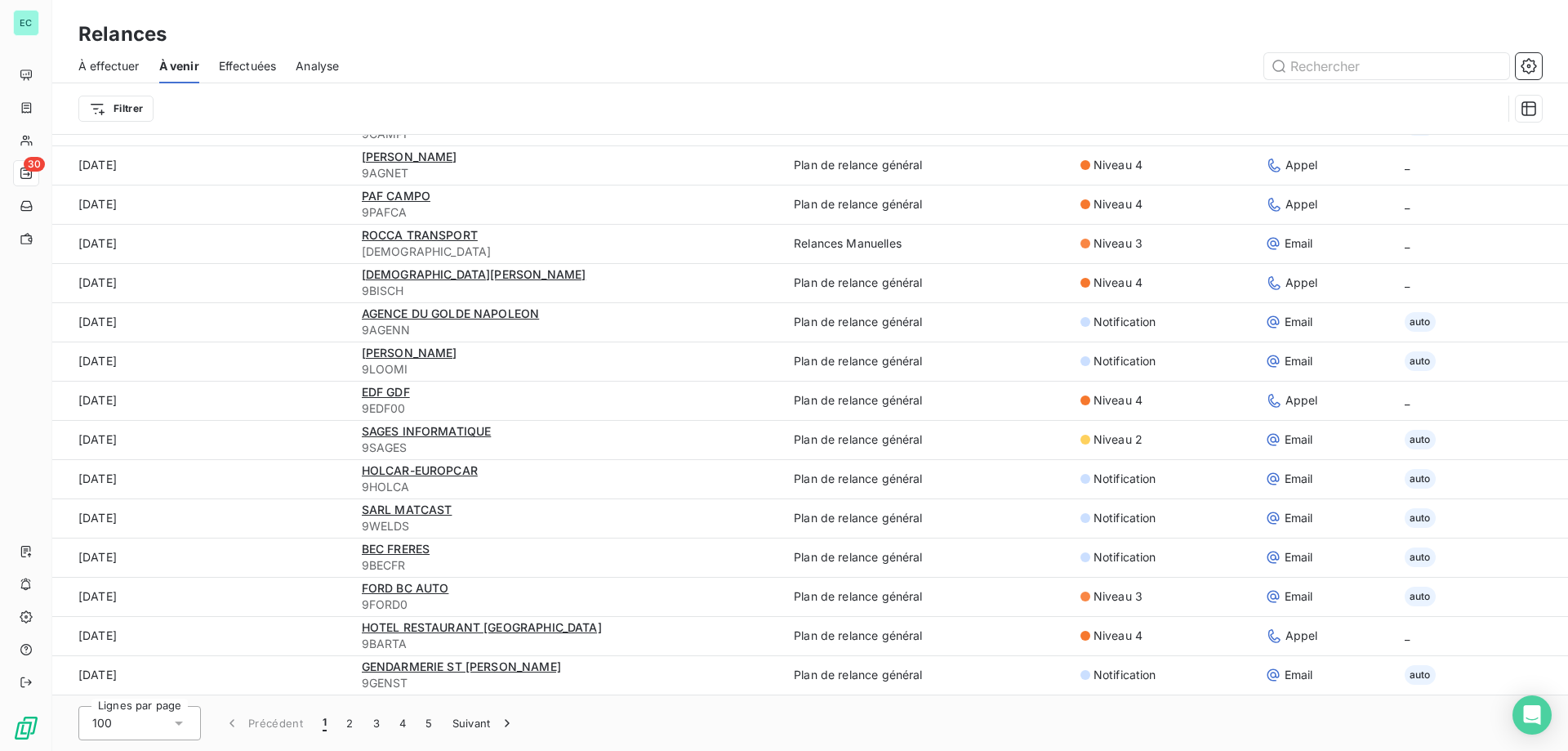
click at [334, 114] on div "Filtrer" at bounding box center [791, 108] width 1424 height 31
click at [92, 55] on div "À effectuer" at bounding box center [109, 66] width 61 height 35
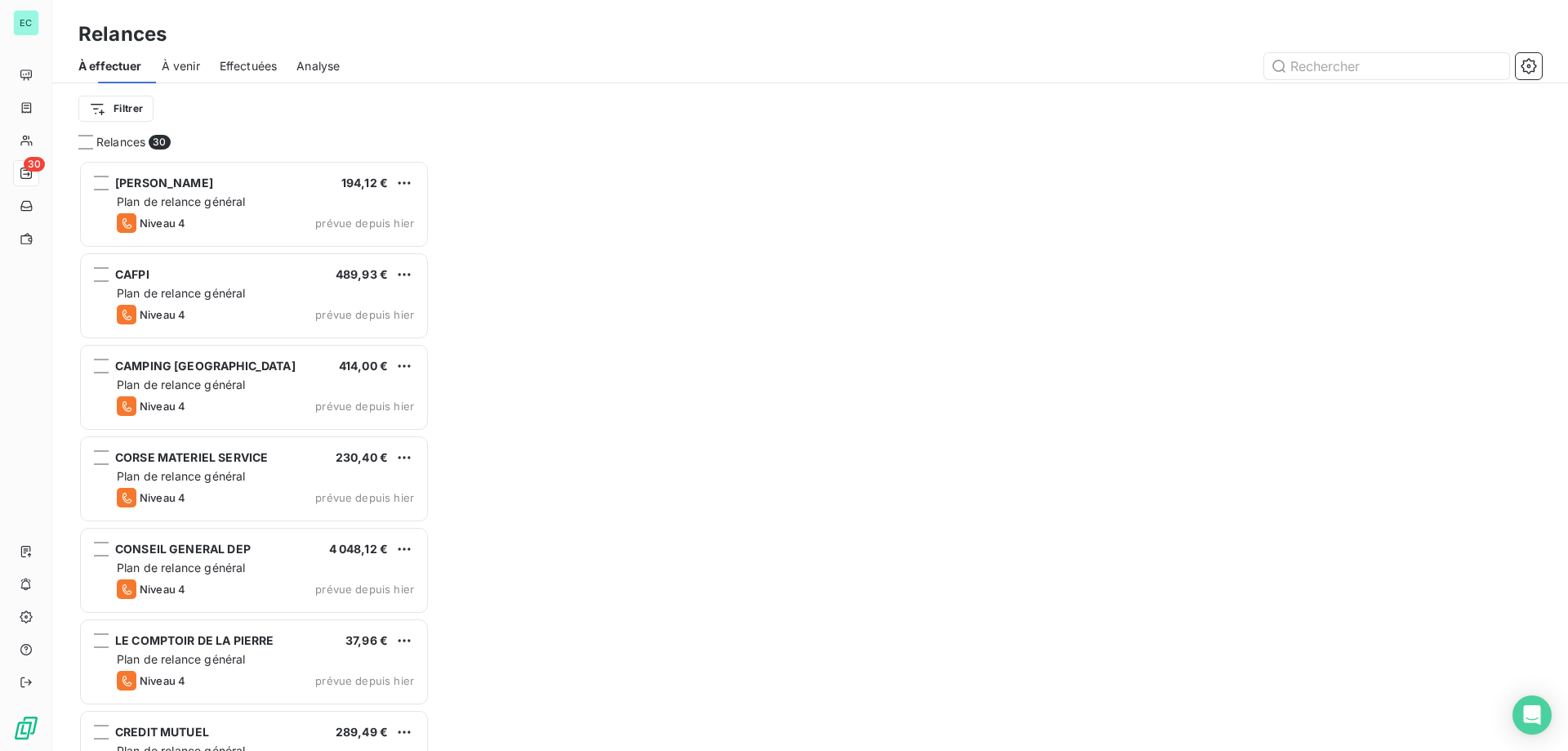
click at [97, 63] on span "À effectuer" at bounding box center [110, 65] width 63 height 16
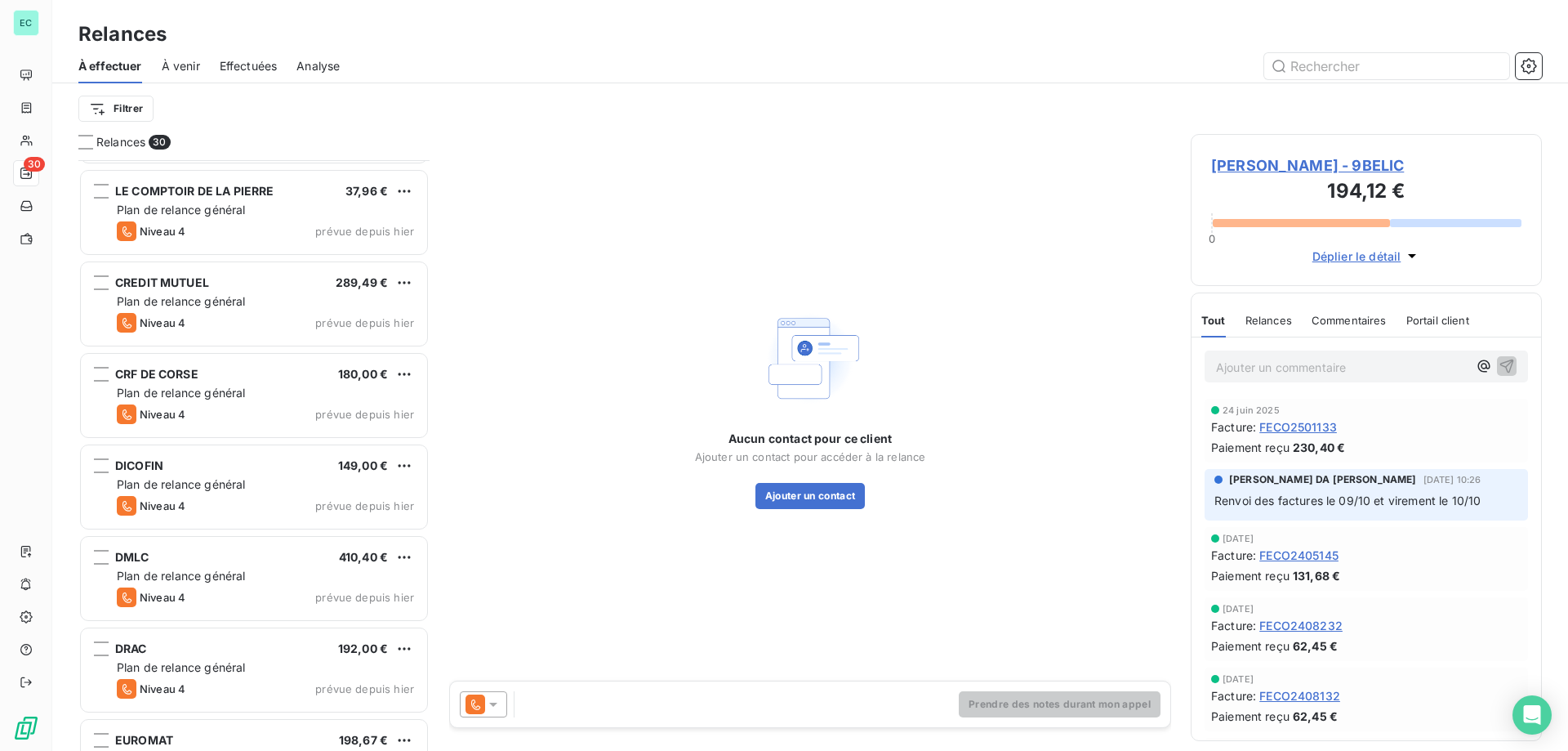
scroll to position [491, 0]
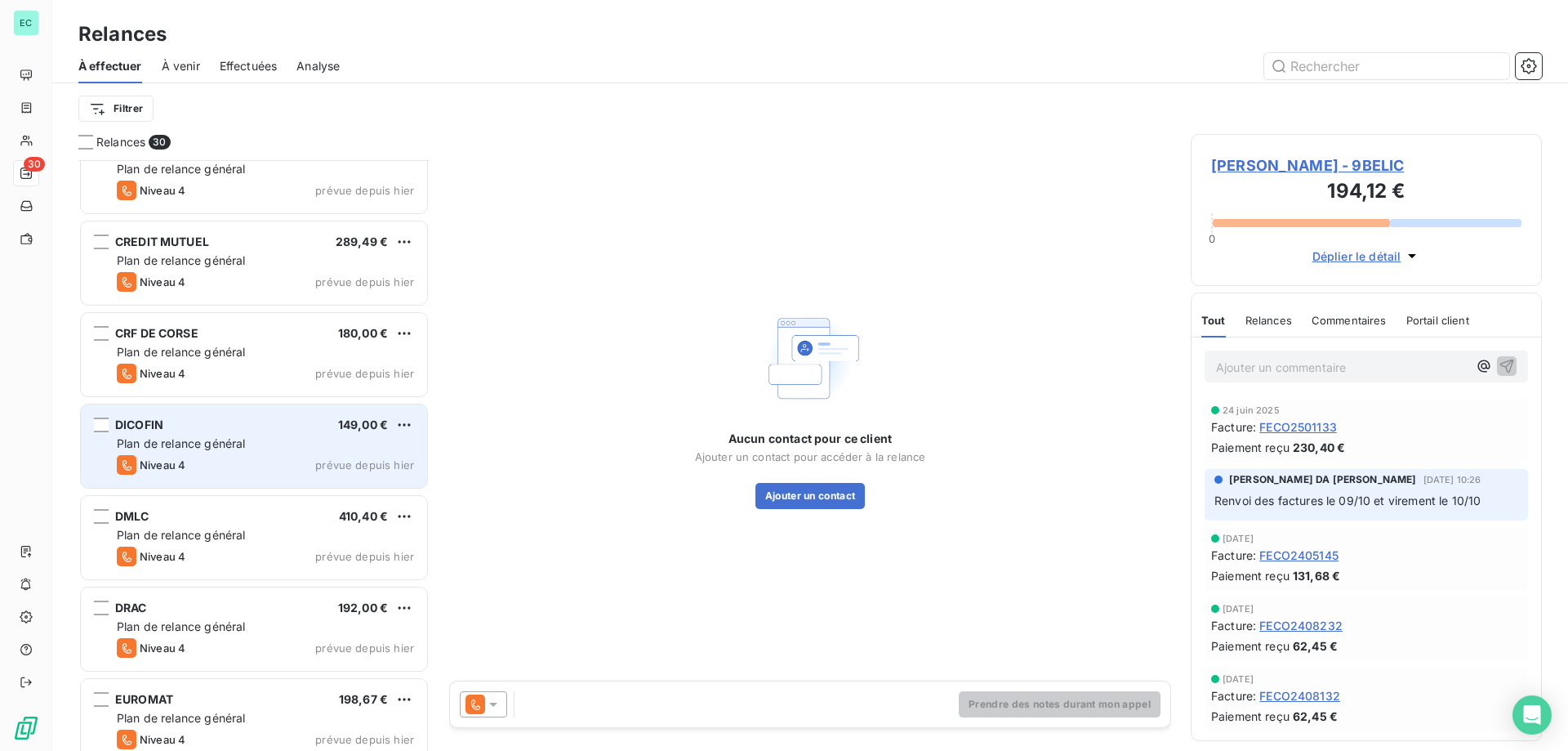
click at [279, 449] on div "Plan de relance général" at bounding box center [265, 443] width 297 height 16
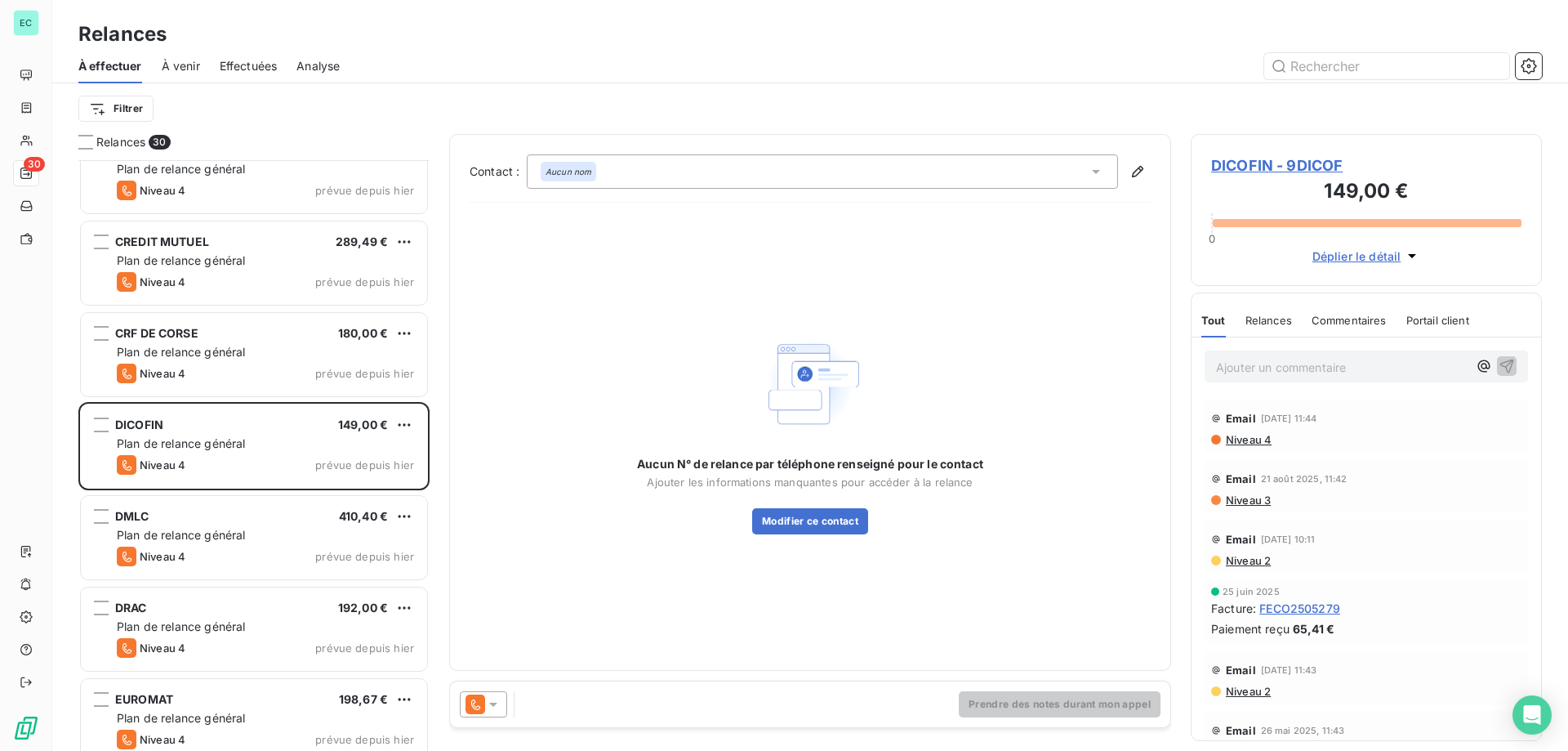
click at [503, 705] on div at bounding box center [483, 704] width 47 height 26
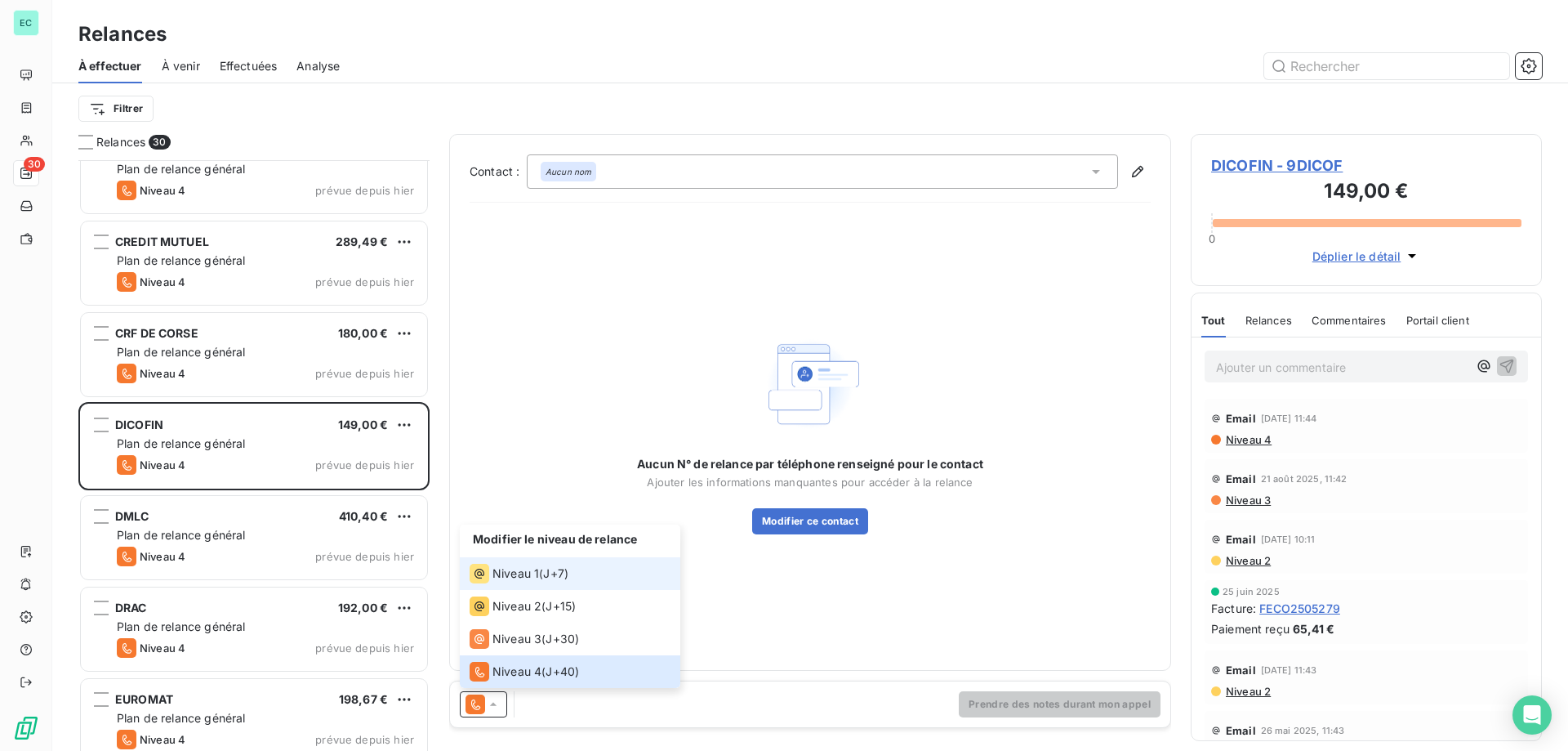
click at [544, 565] on div "Niveau 1 ( J+7 )" at bounding box center [519, 573] width 99 height 19
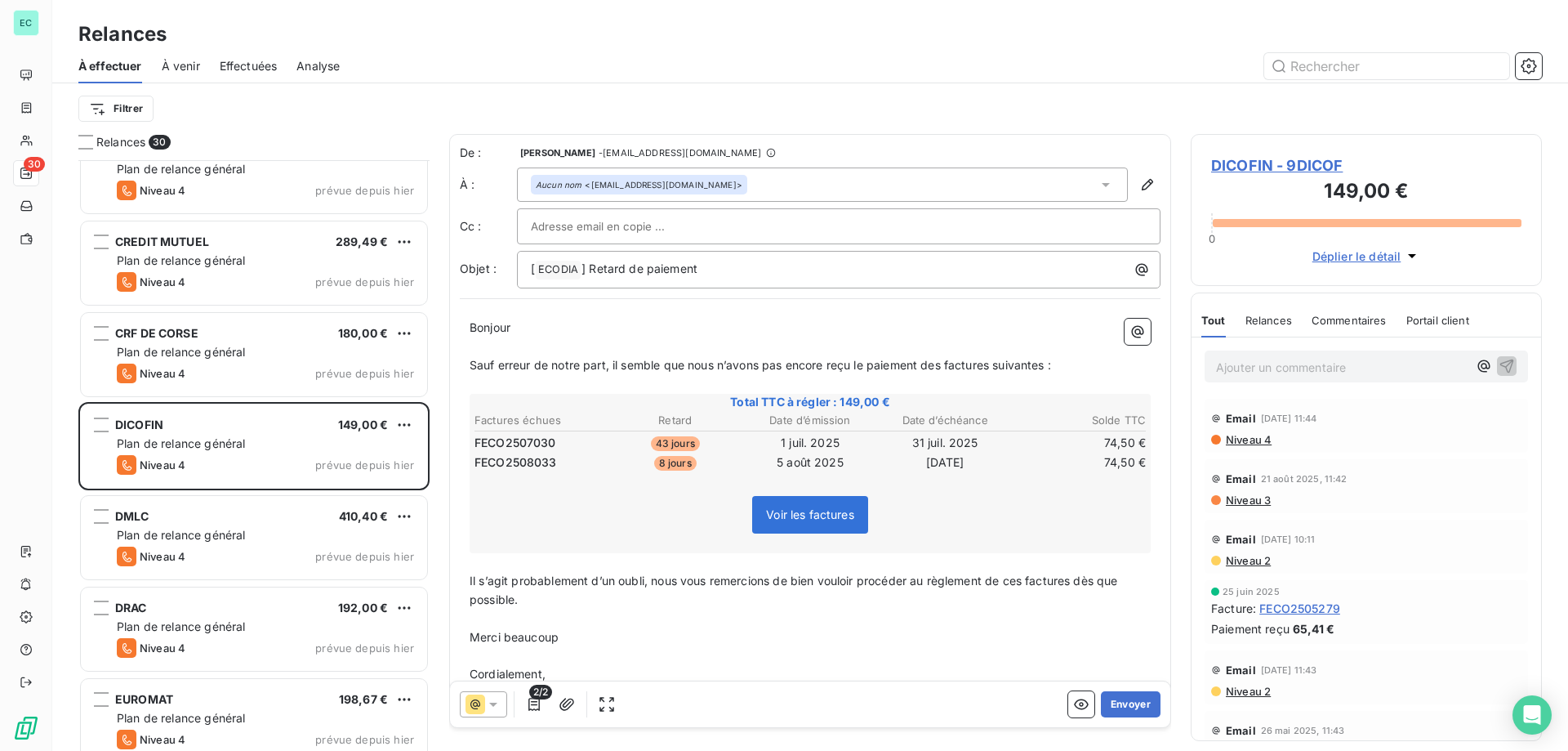
click at [498, 703] on icon at bounding box center [493, 704] width 16 height 16
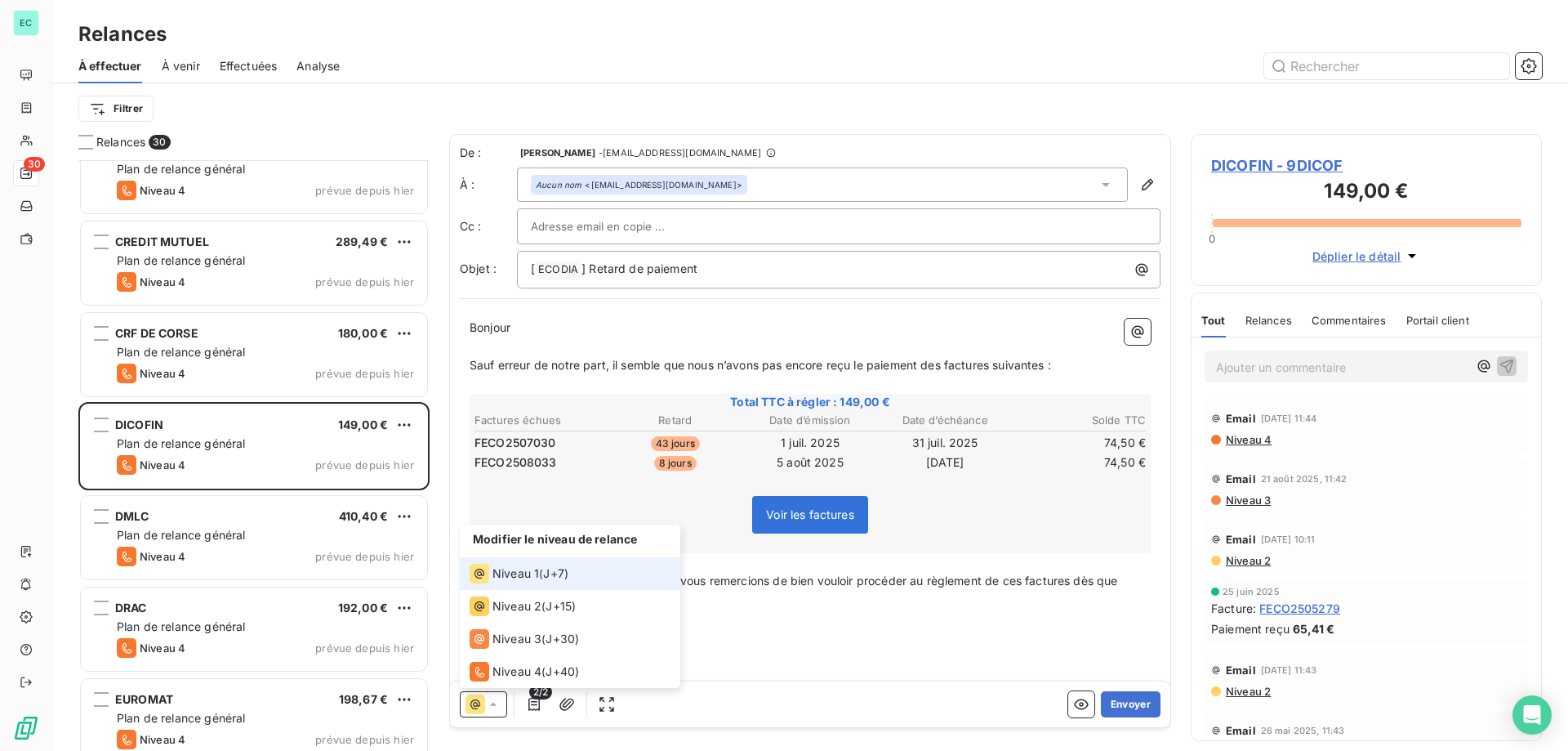
click at [535, 577] on span "Niveau 1" at bounding box center [516, 573] width 47 height 16
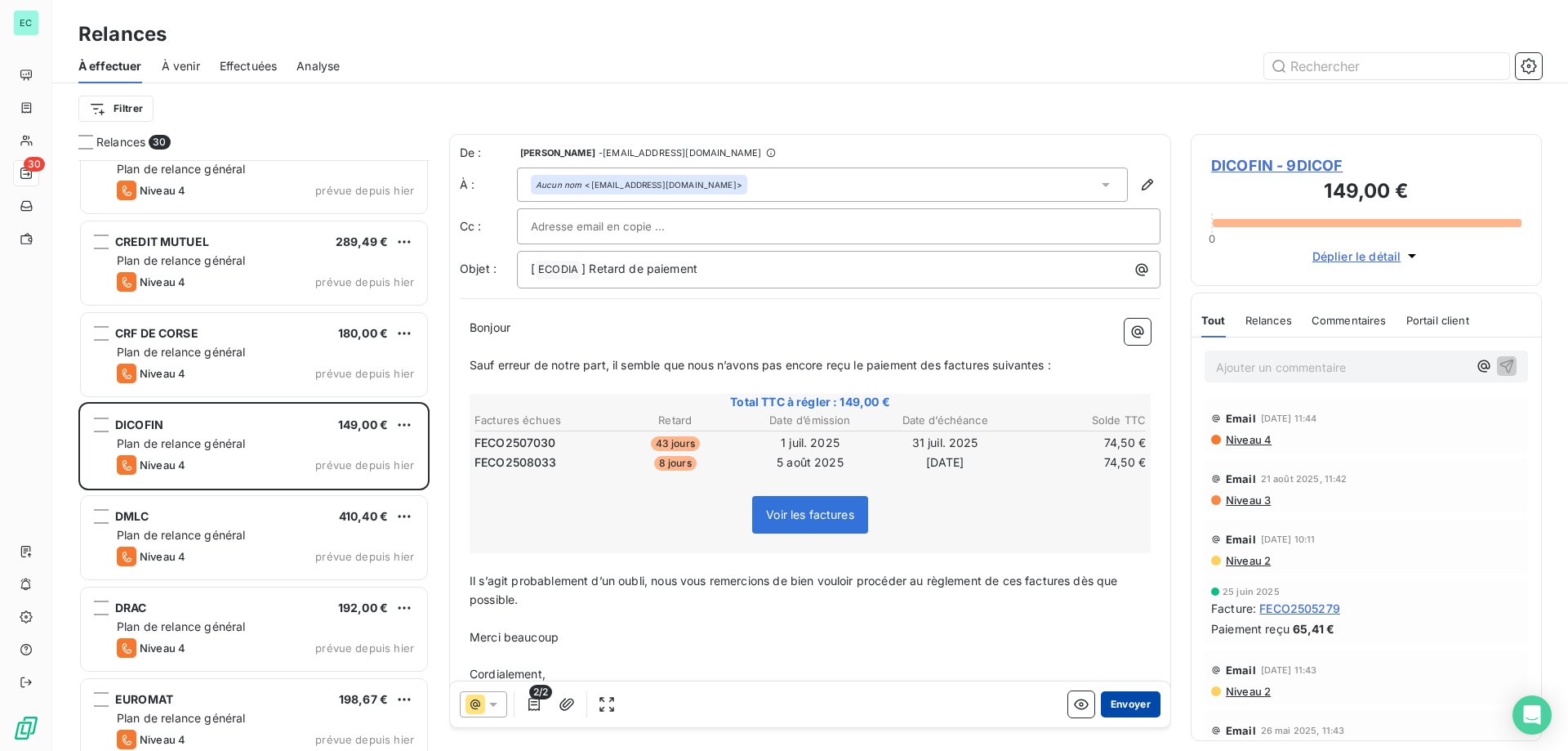
click at [1113, 707] on button "Envoyer" at bounding box center [1130, 704] width 59 height 26
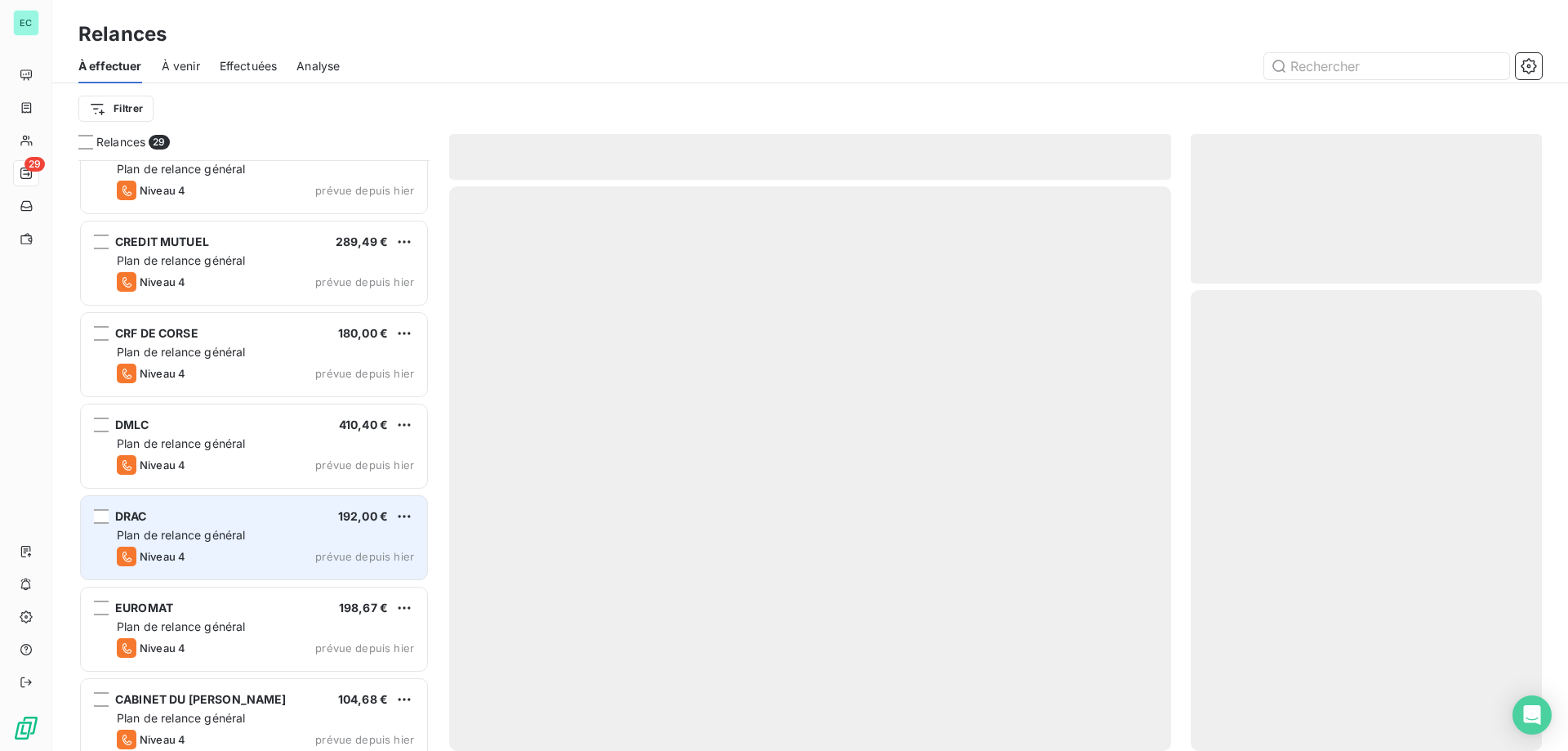
click at [351, 536] on div "Plan de relance général" at bounding box center [265, 534] width 297 height 16
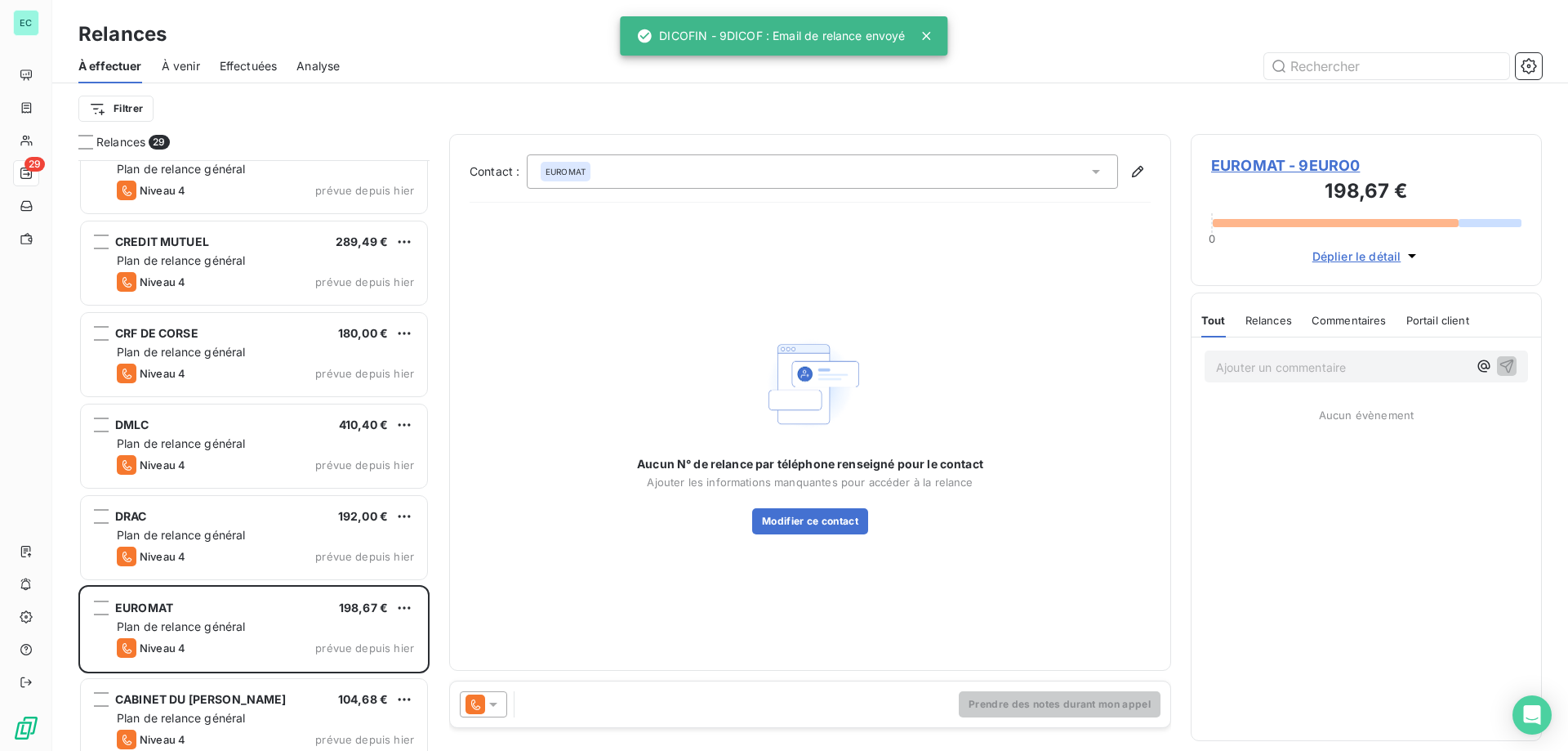
click at [494, 711] on icon at bounding box center [493, 704] width 16 height 16
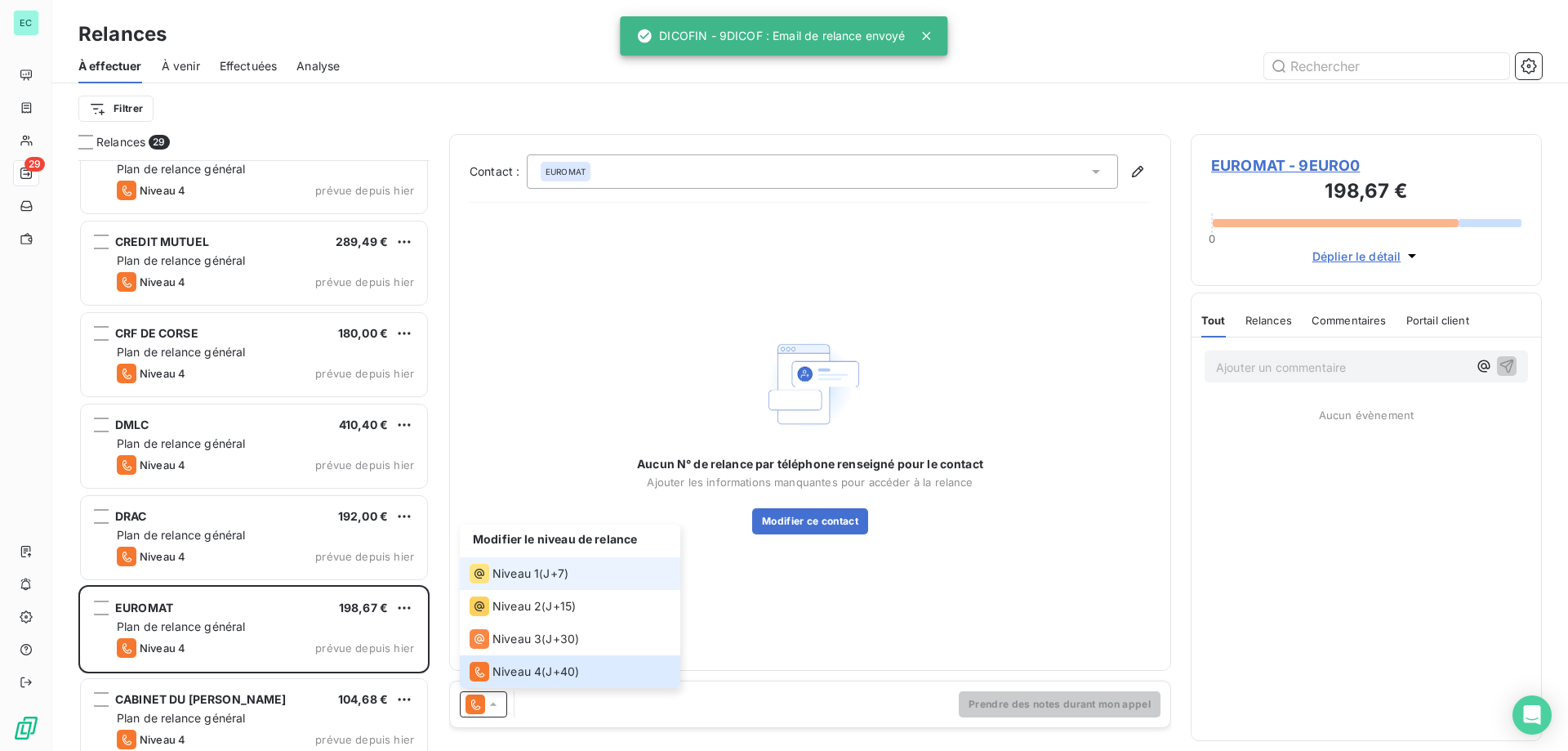
click at [518, 581] on span "Niveau 1" at bounding box center [516, 573] width 47 height 16
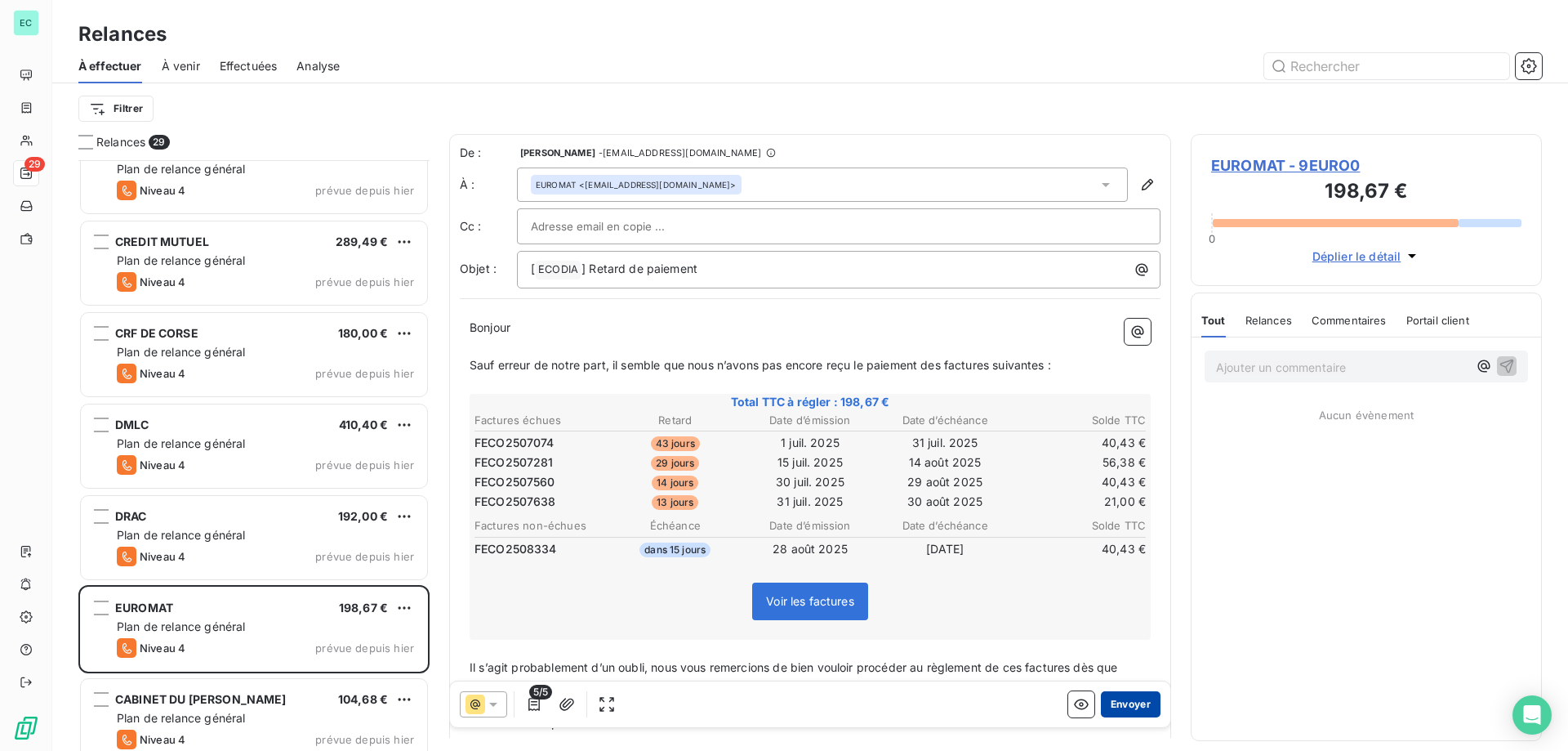
click at [1132, 705] on button "Envoyer" at bounding box center [1130, 704] width 59 height 26
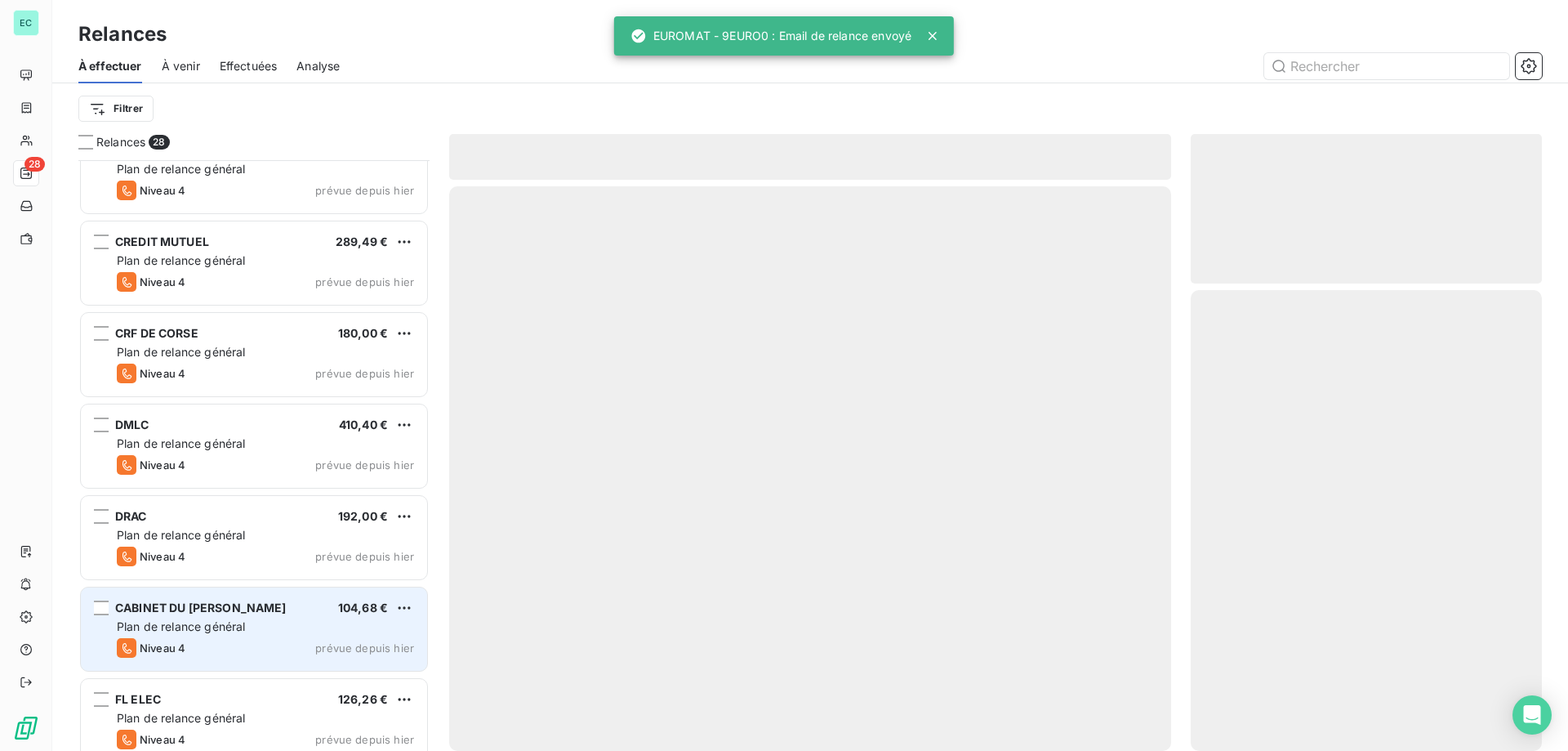
click at [214, 620] on span "Plan de relance général" at bounding box center [180, 626] width 128 height 14
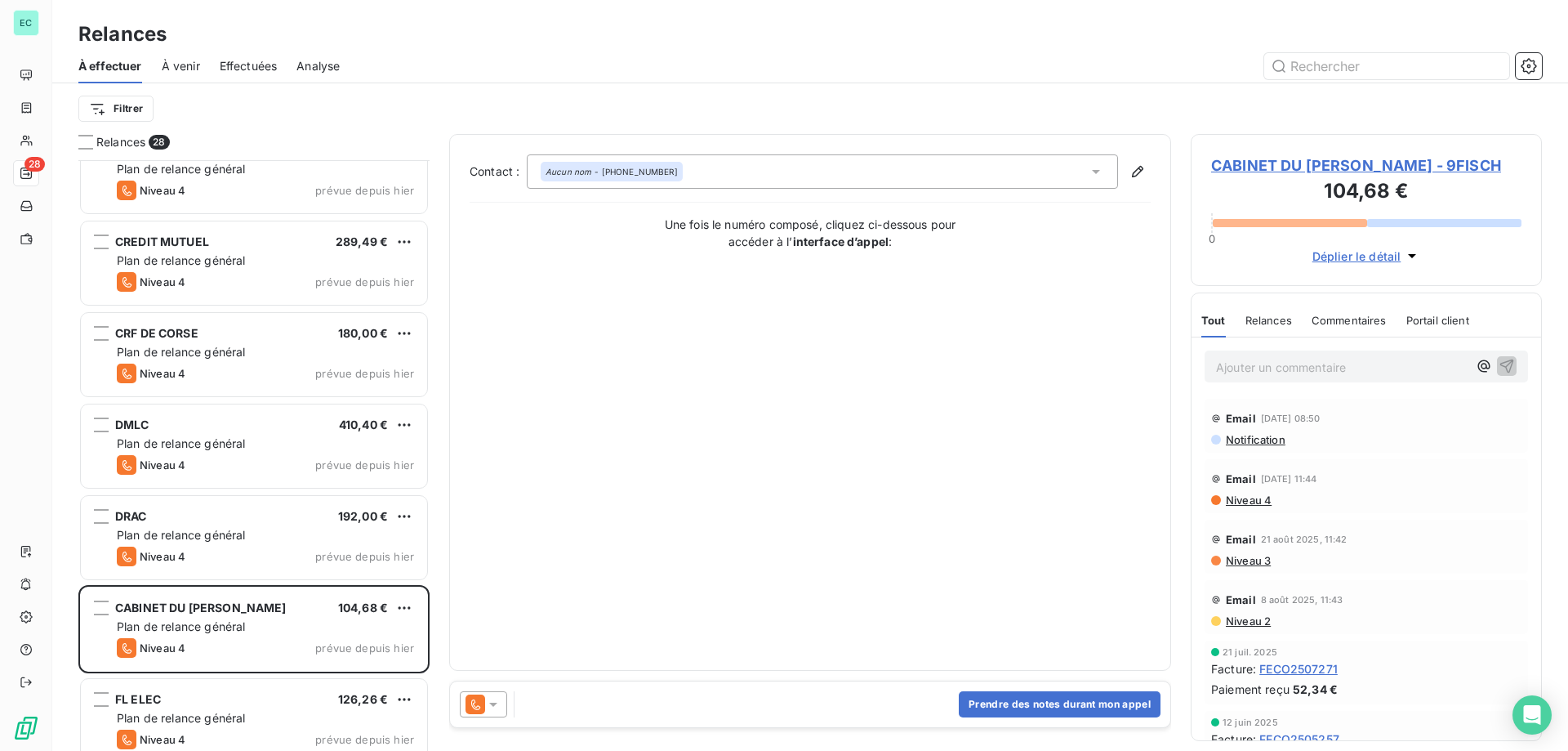
click at [1296, 378] on p "Ajouter un commentaire ﻿" at bounding box center [1342, 367] width 251 height 20
click at [1272, 167] on span "CABINET DU [PERSON_NAME] - 9FISCH" at bounding box center [1366, 165] width 311 height 22
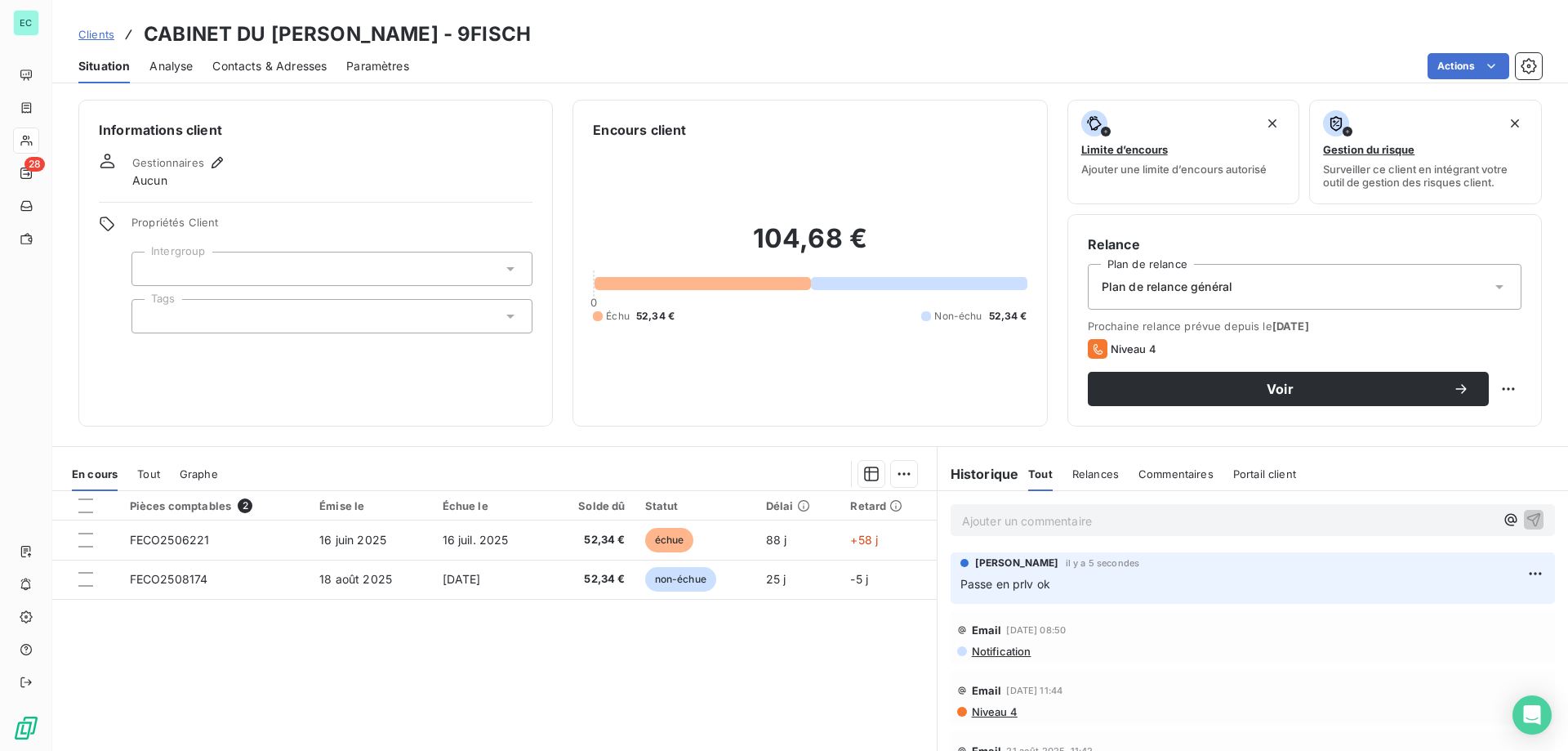
click at [1229, 293] on div "Plan de relance général" at bounding box center [1305, 287] width 433 height 46
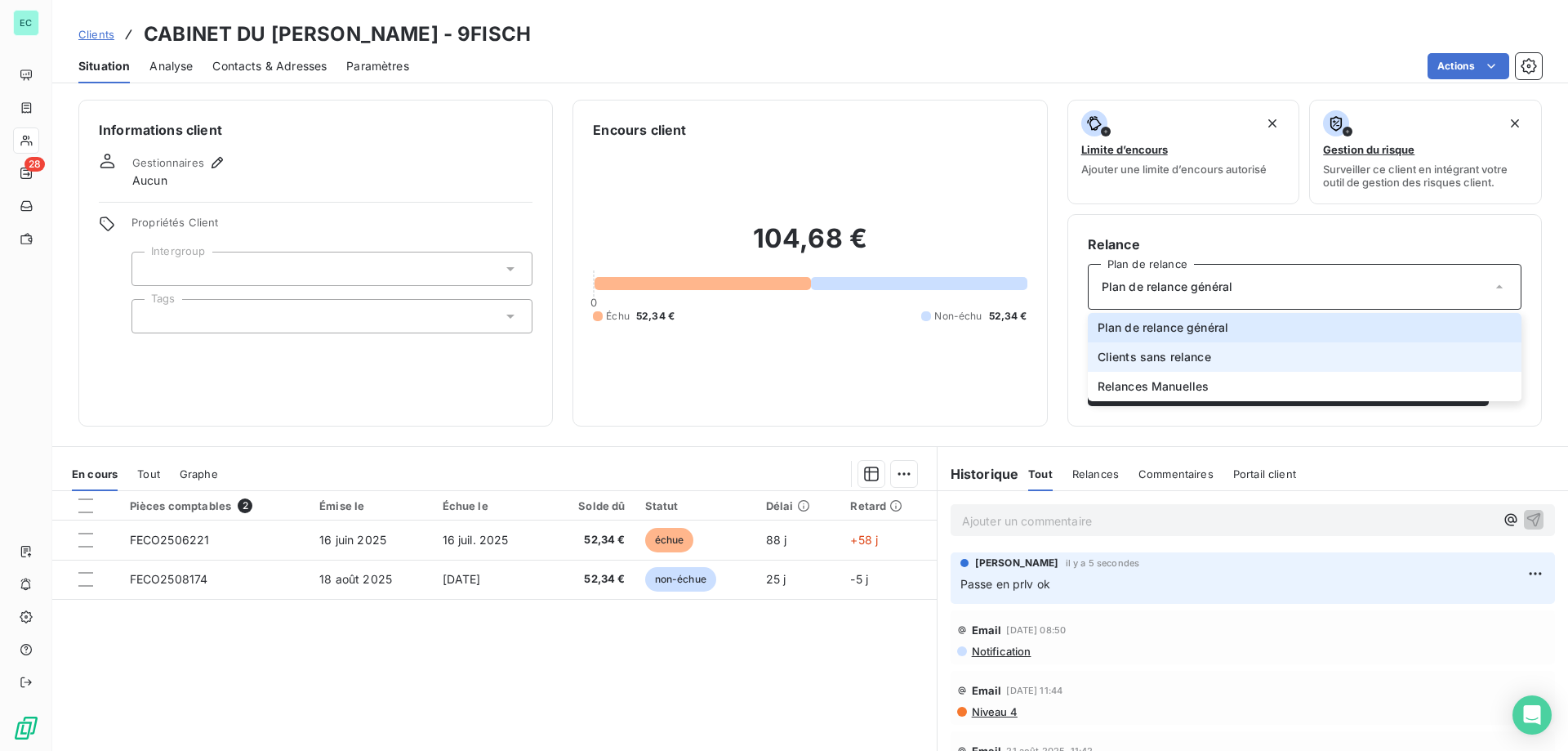
click at [1199, 369] on li "Clients sans relance" at bounding box center [1305, 356] width 433 height 30
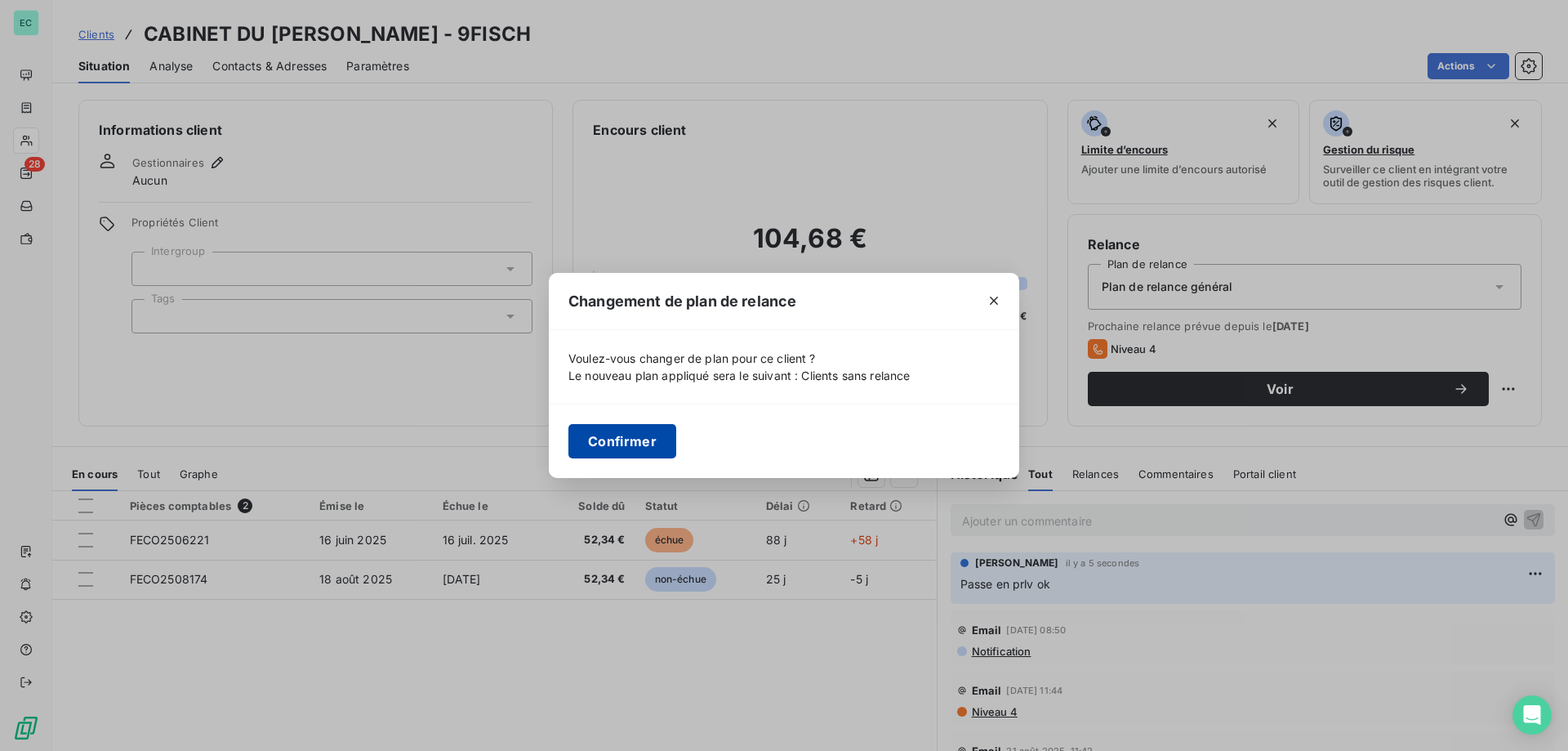
click at [649, 438] on button "Confirmer" at bounding box center [621, 441] width 108 height 35
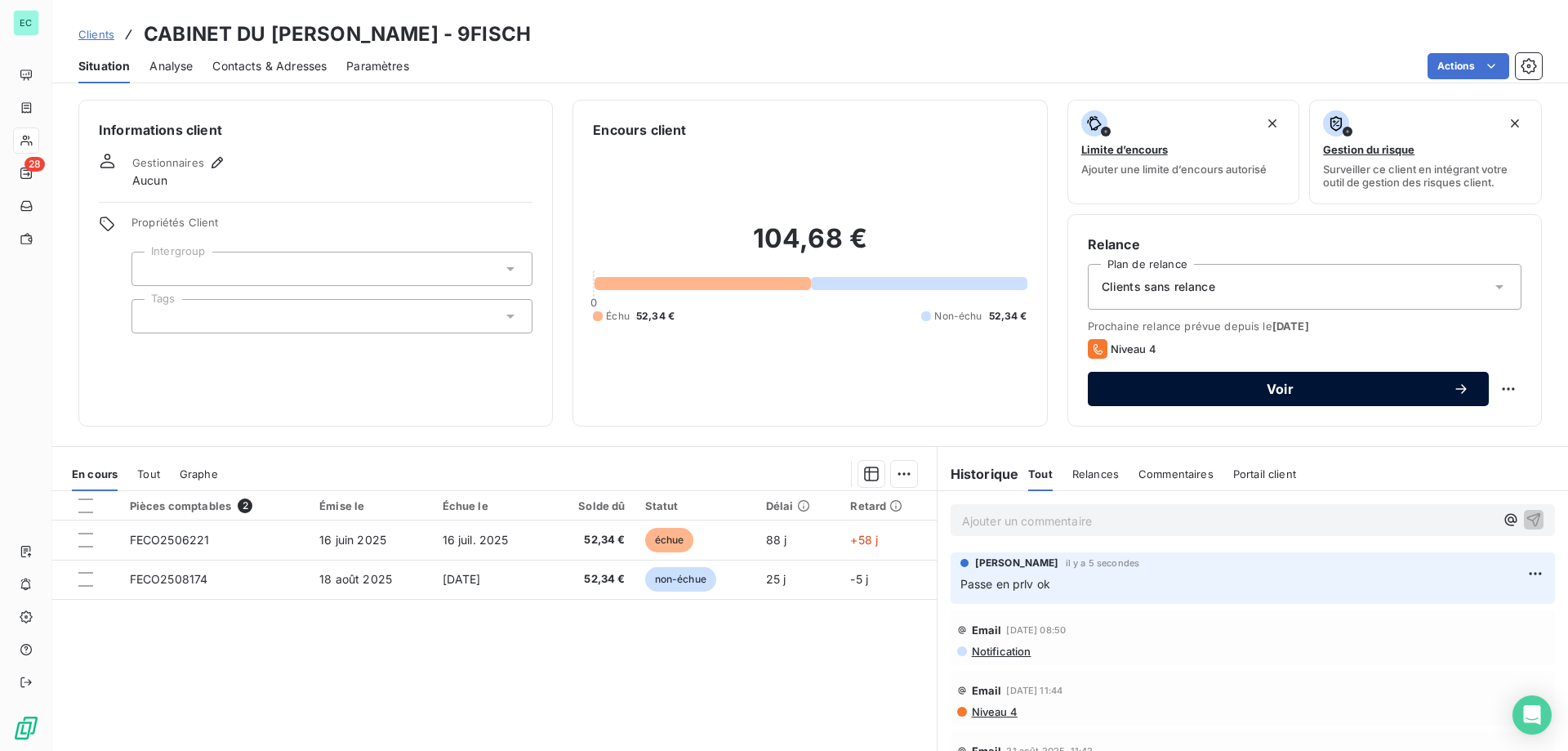
click at [1319, 391] on span "Voir" at bounding box center [1280, 388] width 345 height 13
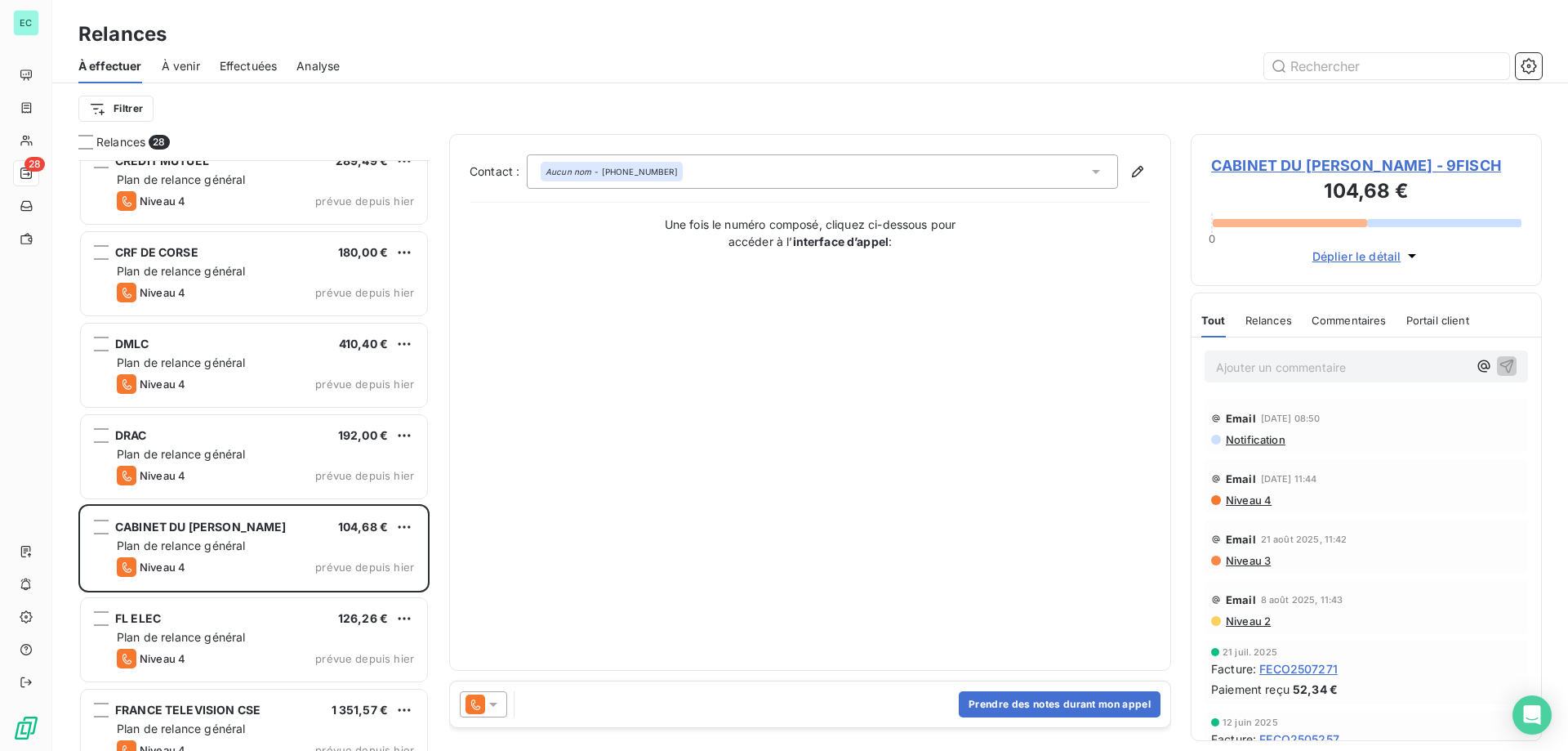
scroll to position [572, 0]
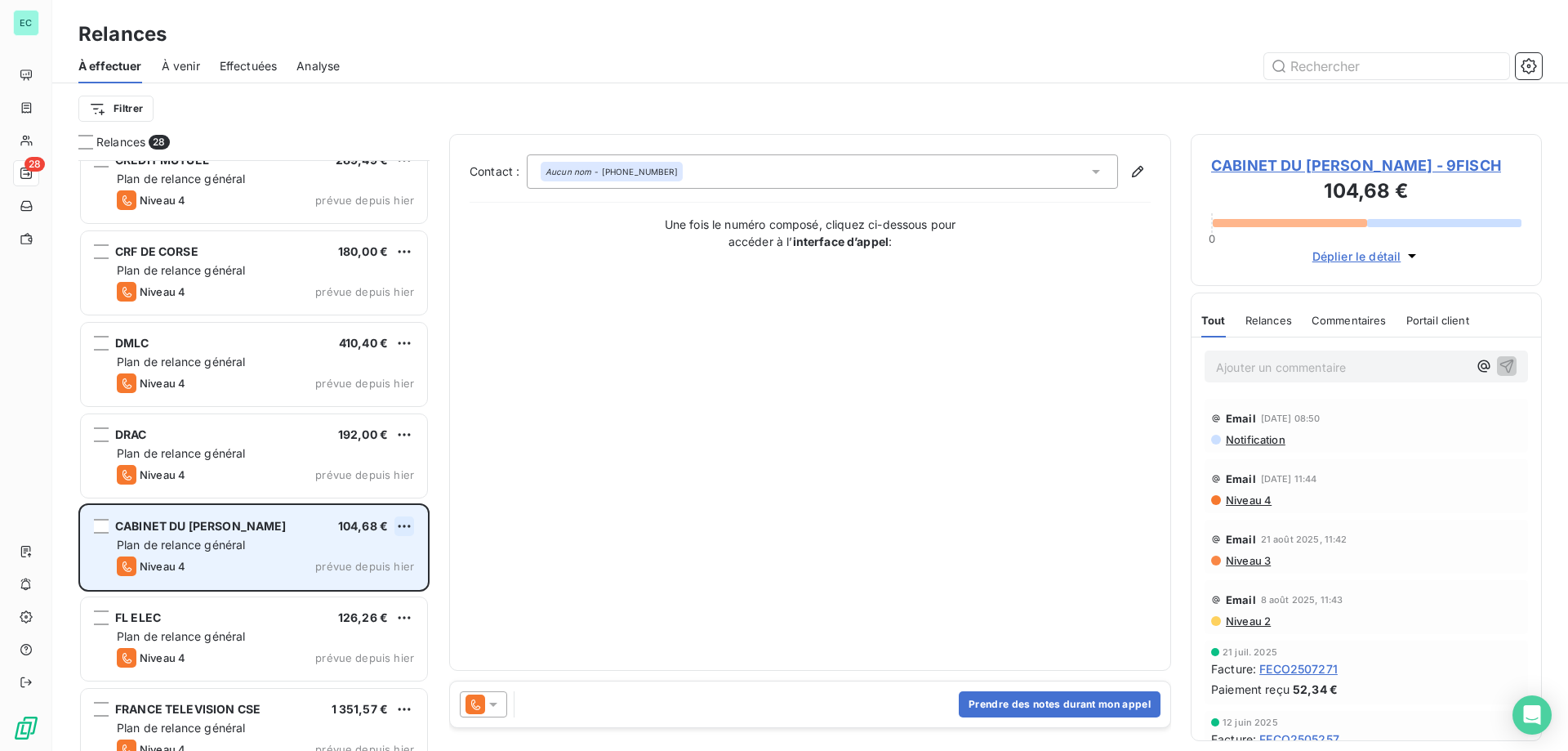
click at [399, 525] on html "EC 28 Relances À effectuer À venir Effectuées Analyse Filtrer Relances 28 LE CO…" at bounding box center [784, 375] width 1568 height 751
click at [359, 581] on div "Passer cette action" at bounding box center [334, 588] width 146 height 26
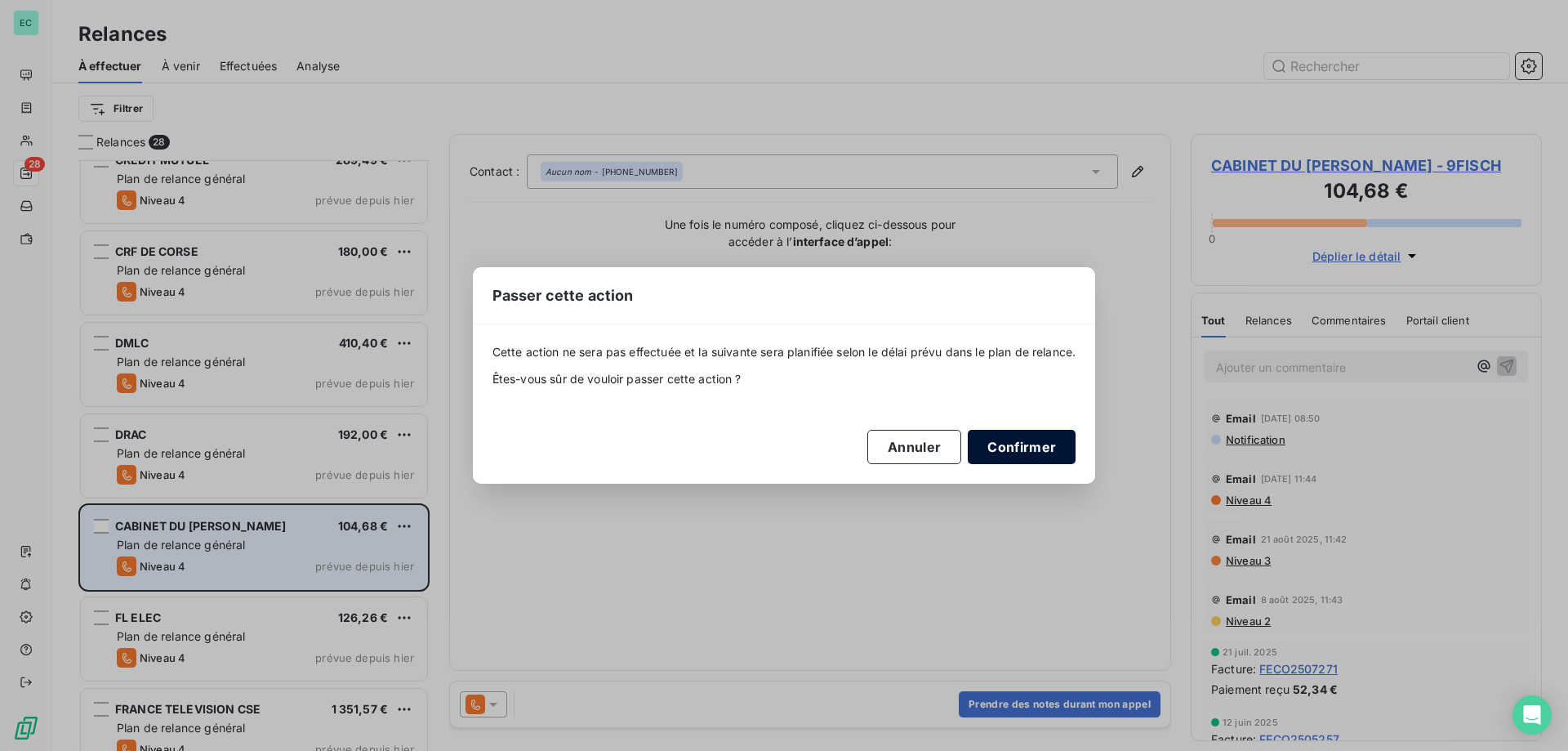
click at [1030, 452] on button "Confirmer" at bounding box center [1021, 446] width 108 height 35
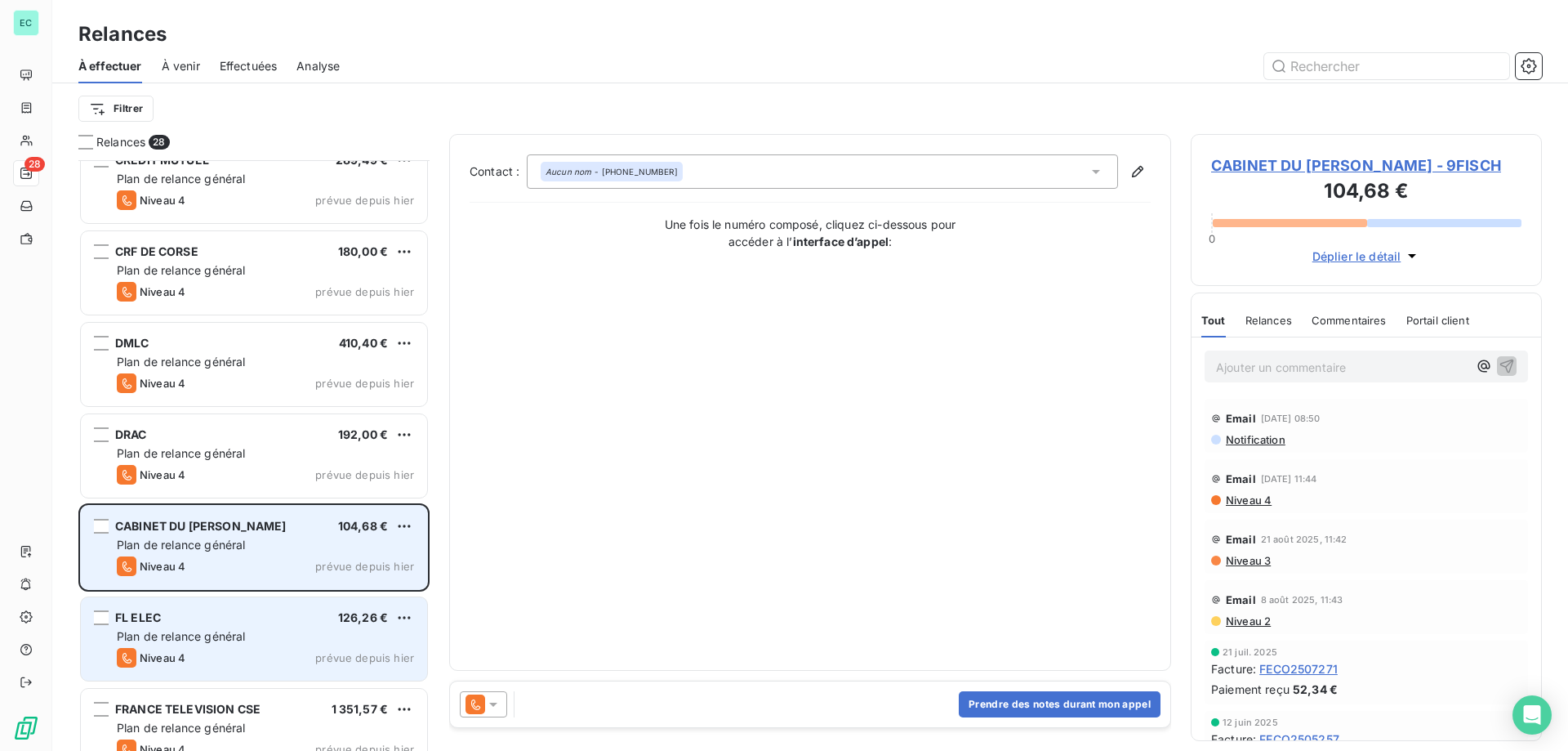
click at [317, 634] on div "Plan de relance général" at bounding box center [265, 636] width 297 height 16
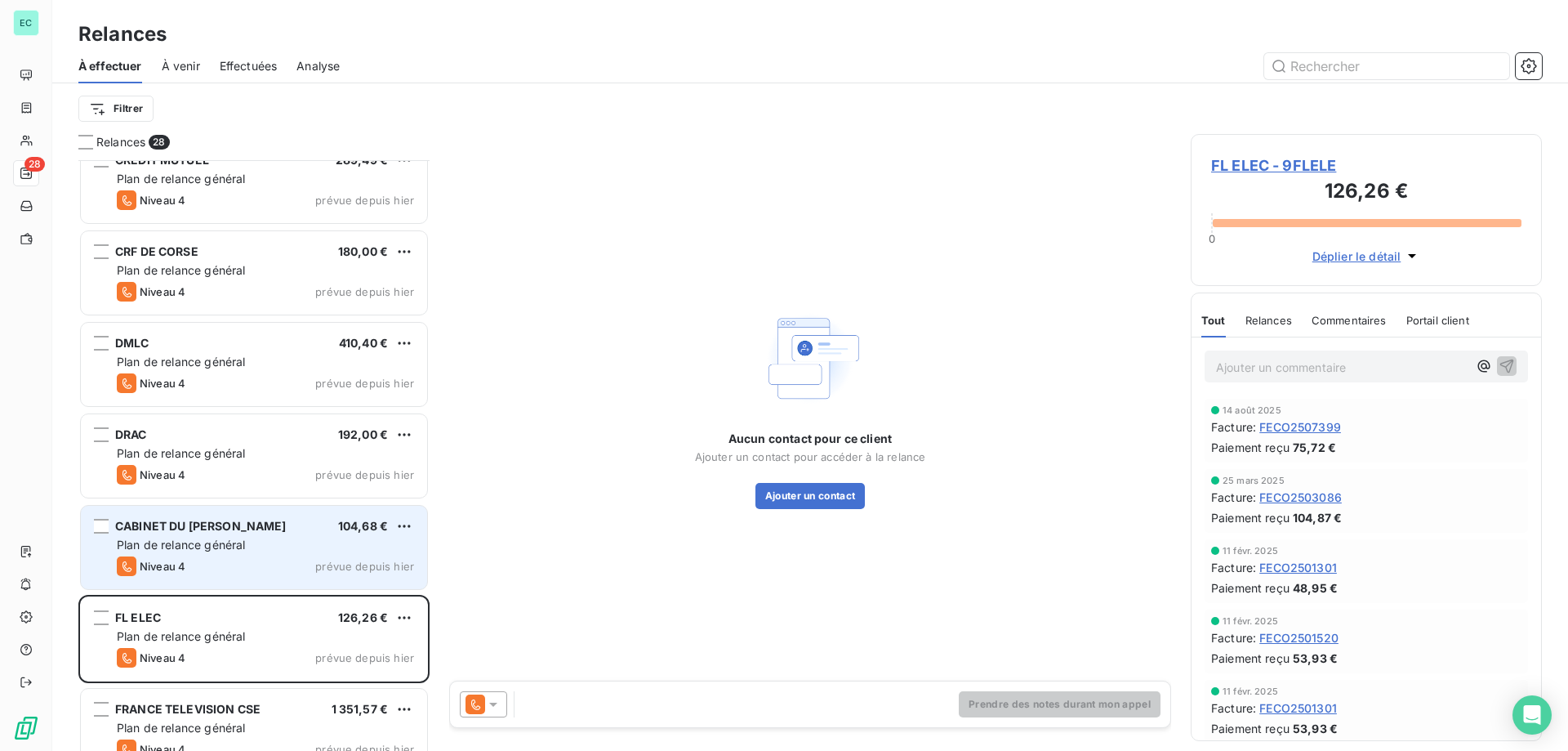
click at [332, 556] on div "Niveau 4 prévue depuis [DATE]" at bounding box center [265, 566] width 297 height 19
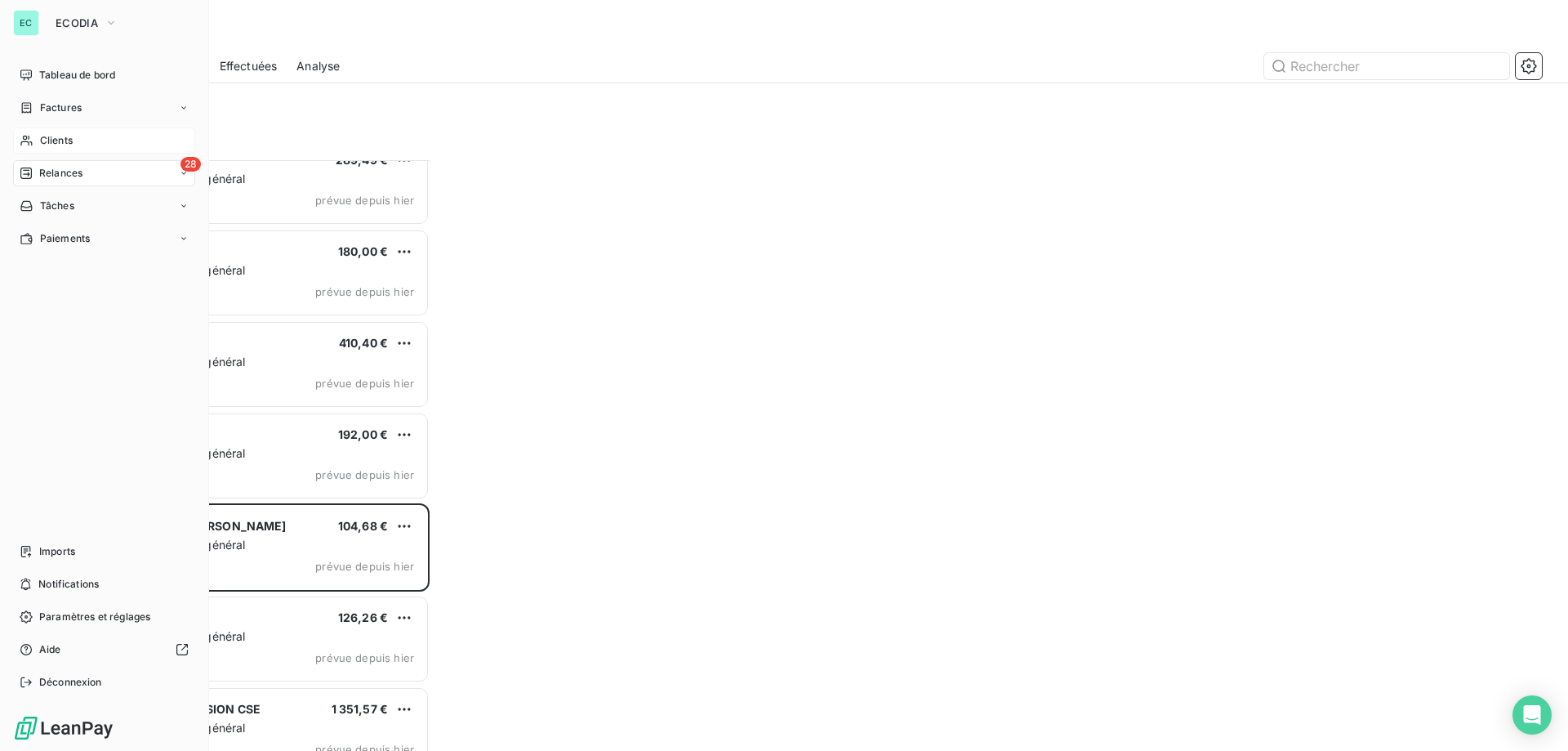
click at [39, 148] on div "Clients" at bounding box center [103, 140] width 182 height 26
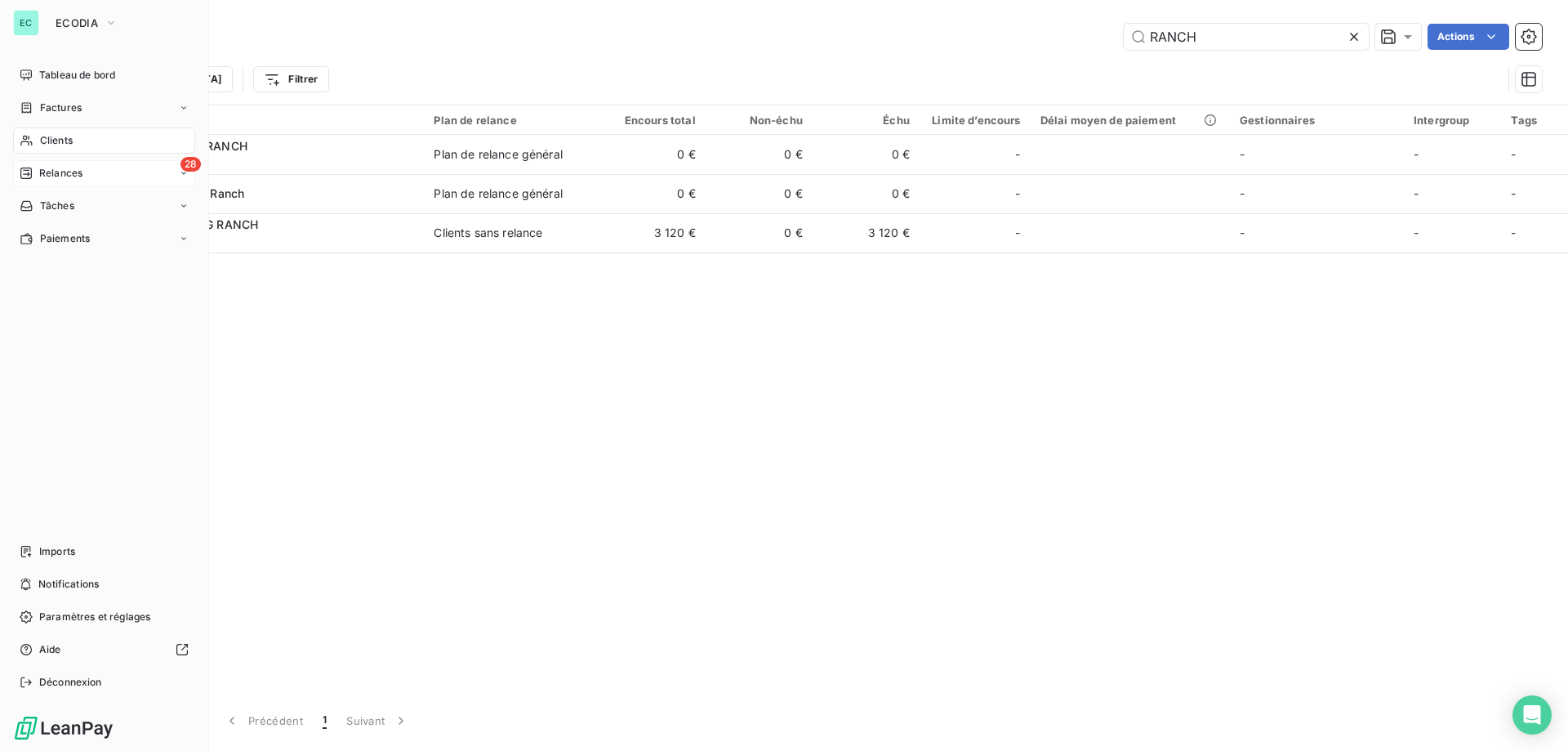
click at [49, 174] on span "Relances" at bounding box center [60, 173] width 43 height 14
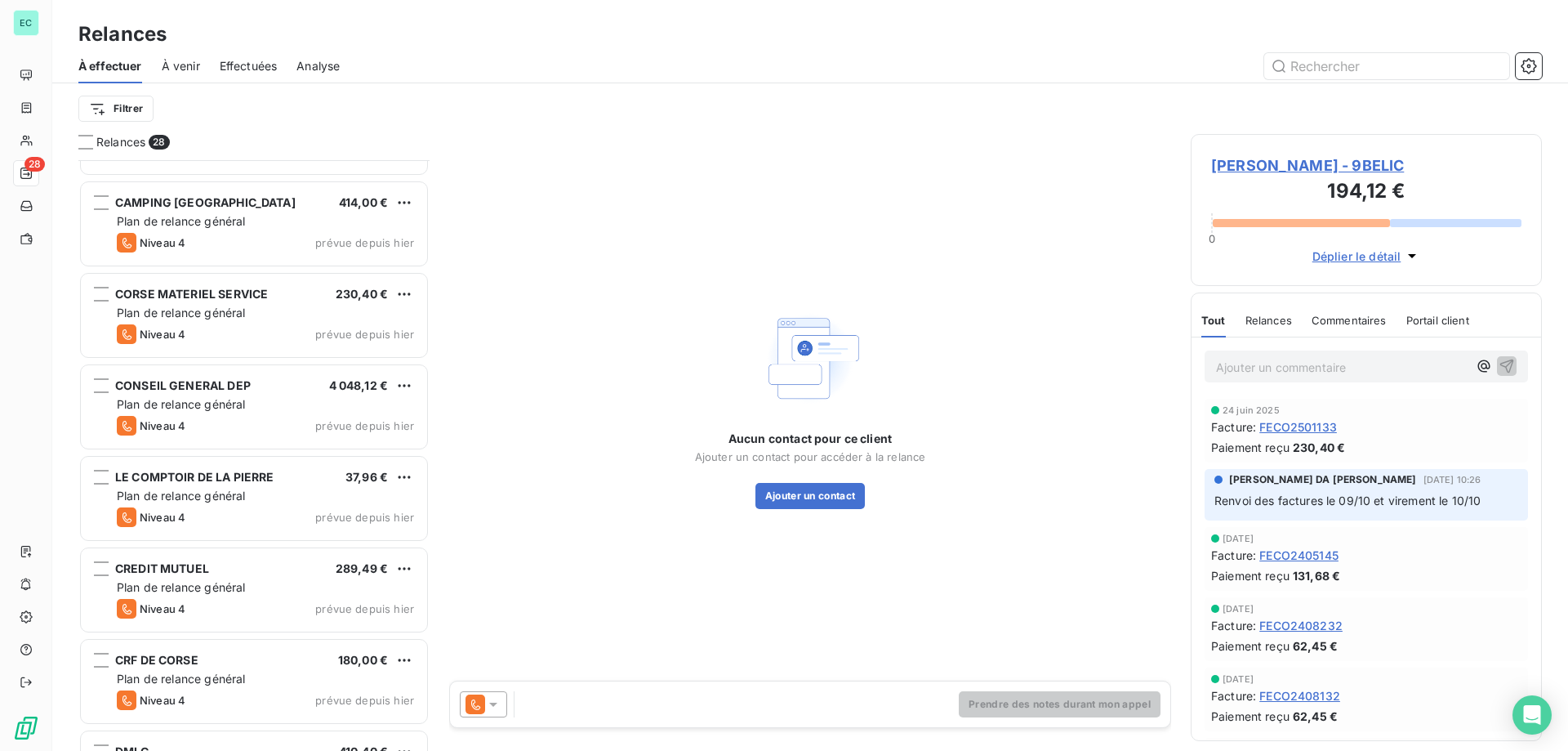
scroll to position [246, 0]
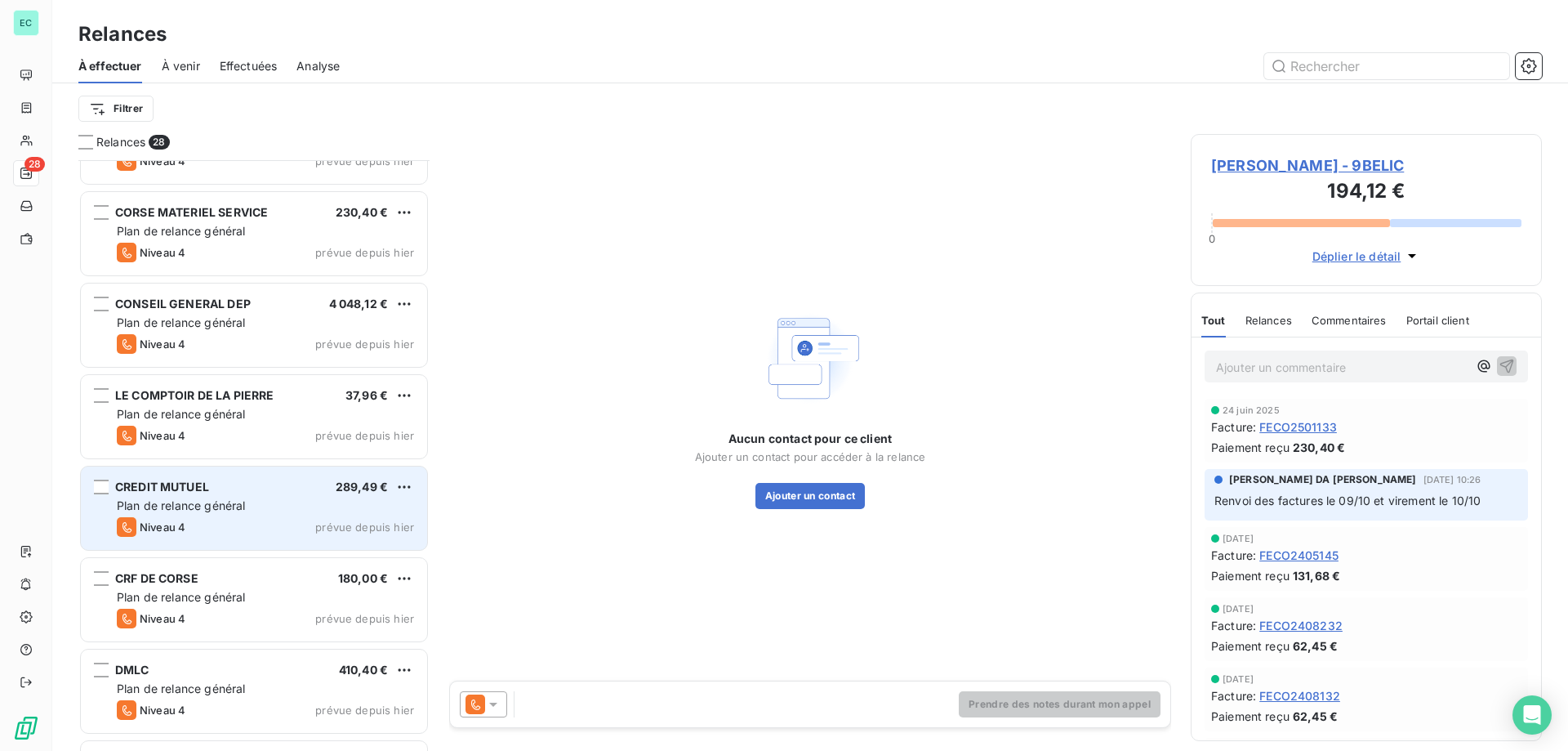
click at [276, 478] on div "CREDIT MUTUEL 289,49 € Plan de relance général [PERSON_NAME] 4 prévue depuis [D…" at bounding box center [254, 508] width 346 height 83
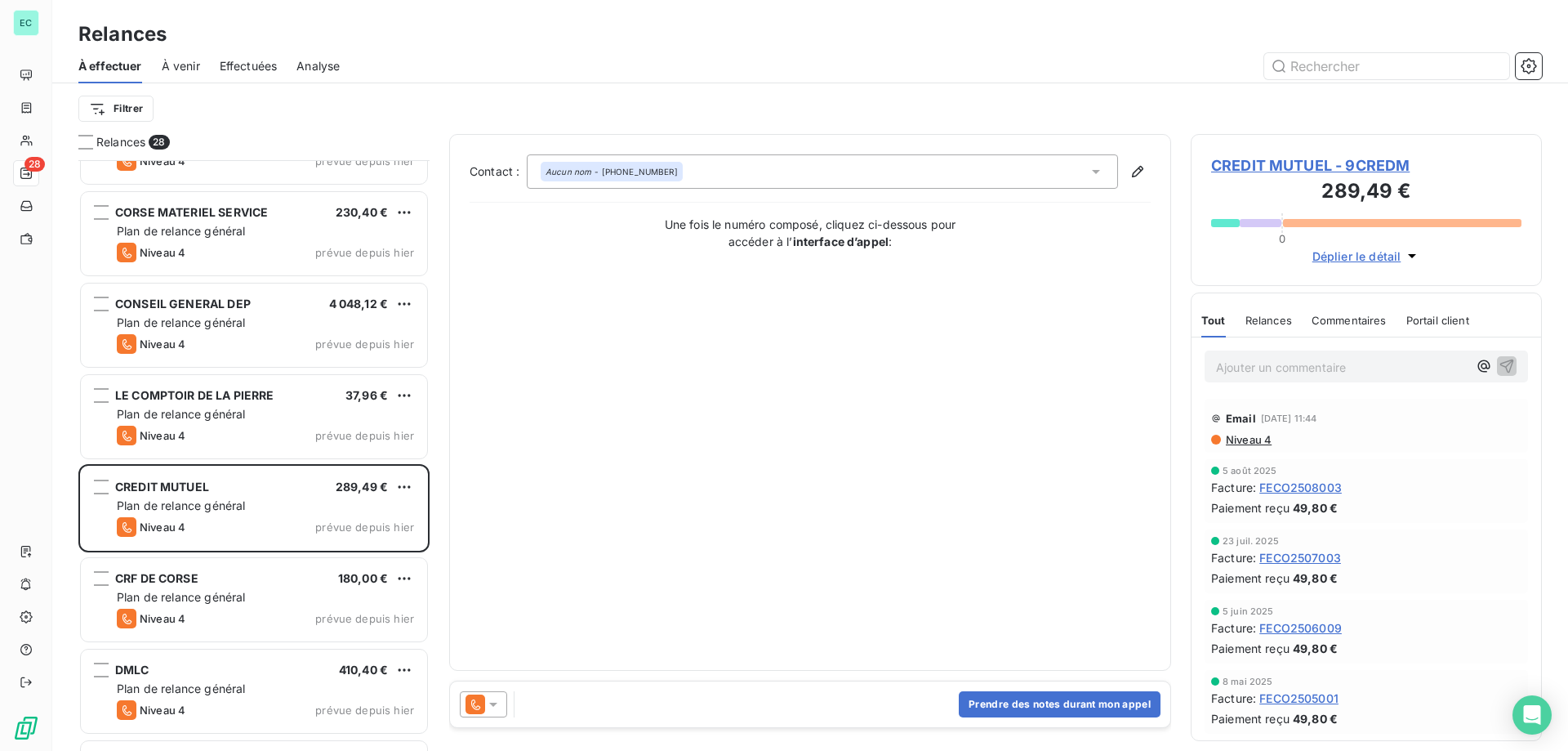
click at [495, 714] on div at bounding box center [483, 704] width 47 height 26
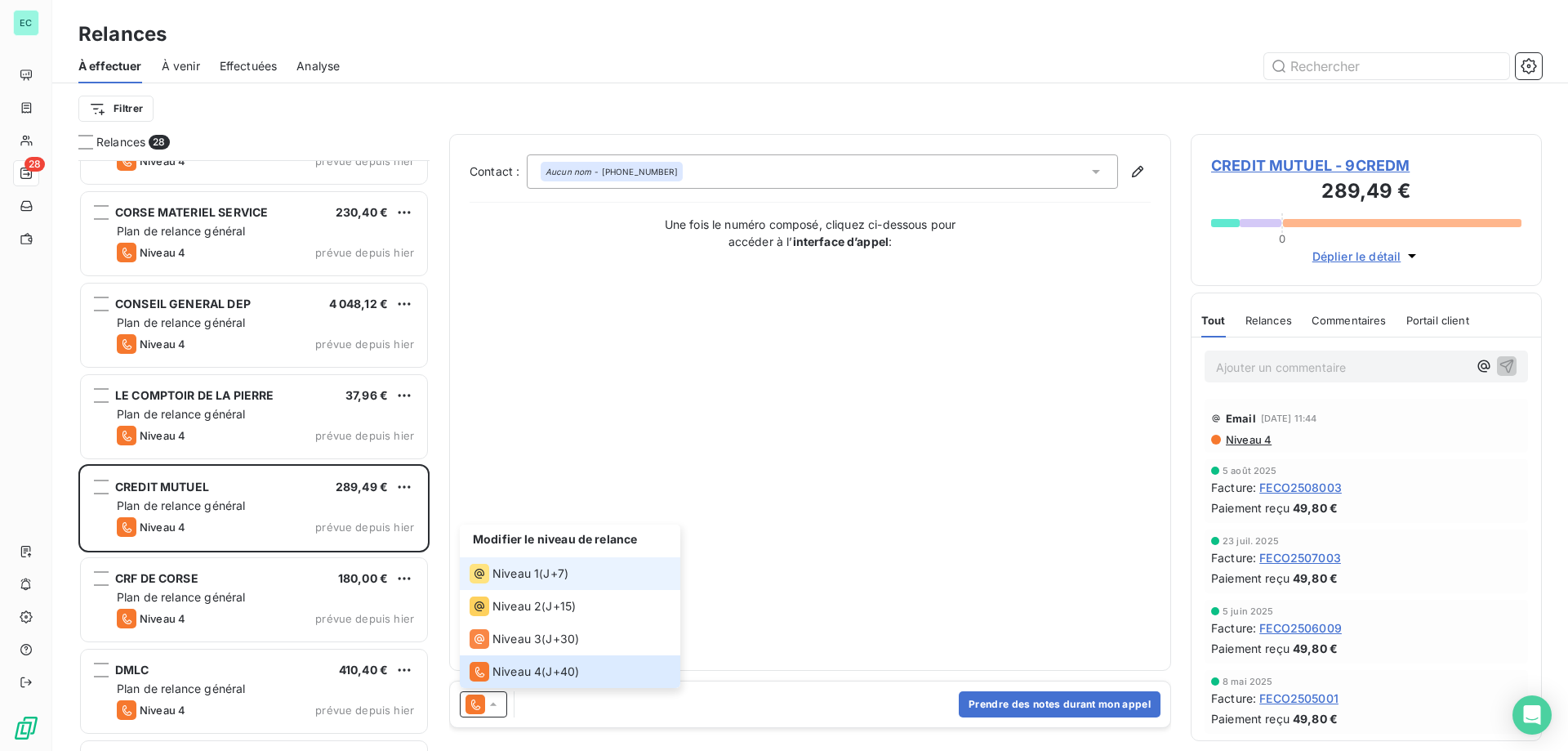
click at [531, 588] on li "Niveau 1 ( J+7 )" at bounding box center [570, 573] width 220 height 33
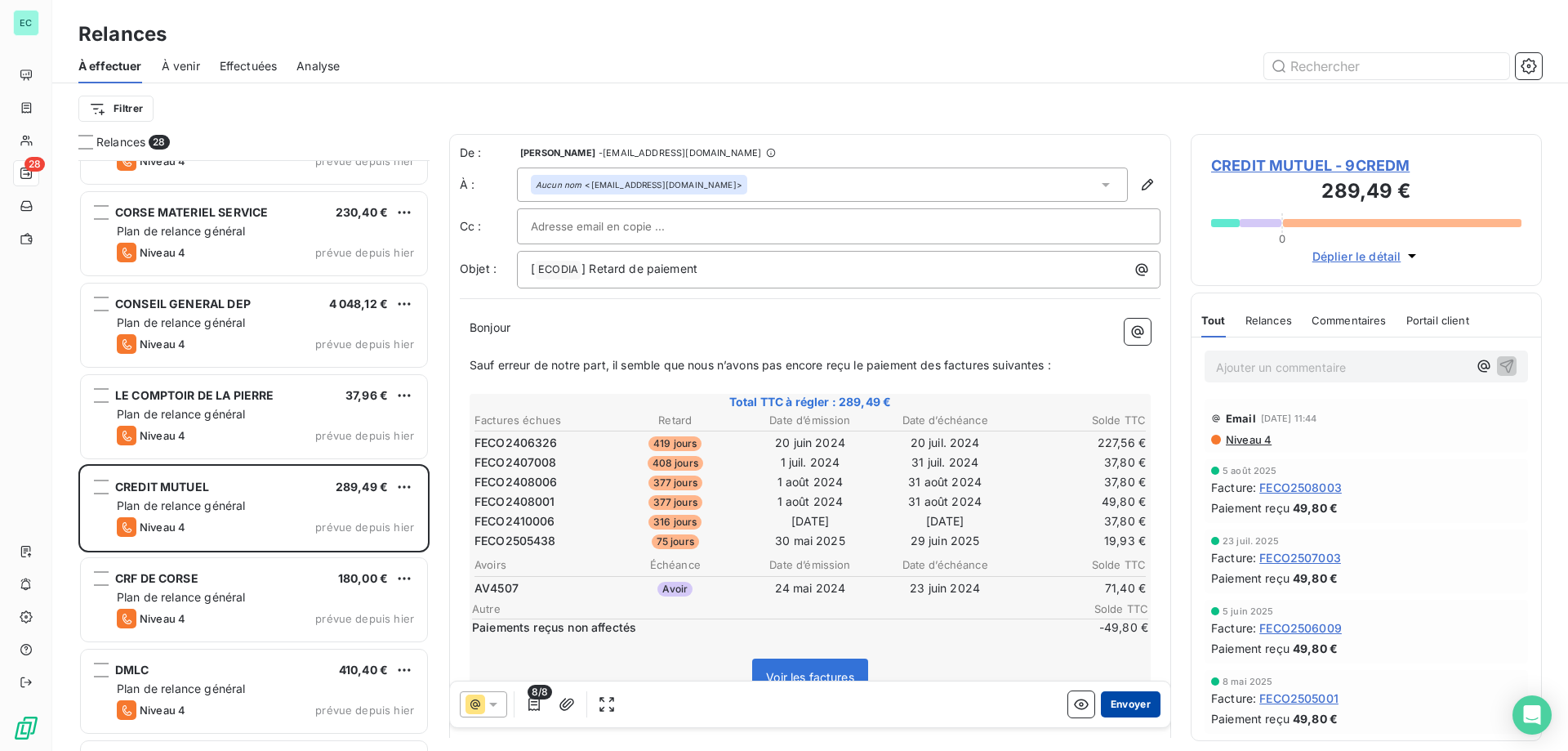
click at [1121, 703] on button "Envoyer" at bounding box center [1130, 704] width 59 height 26
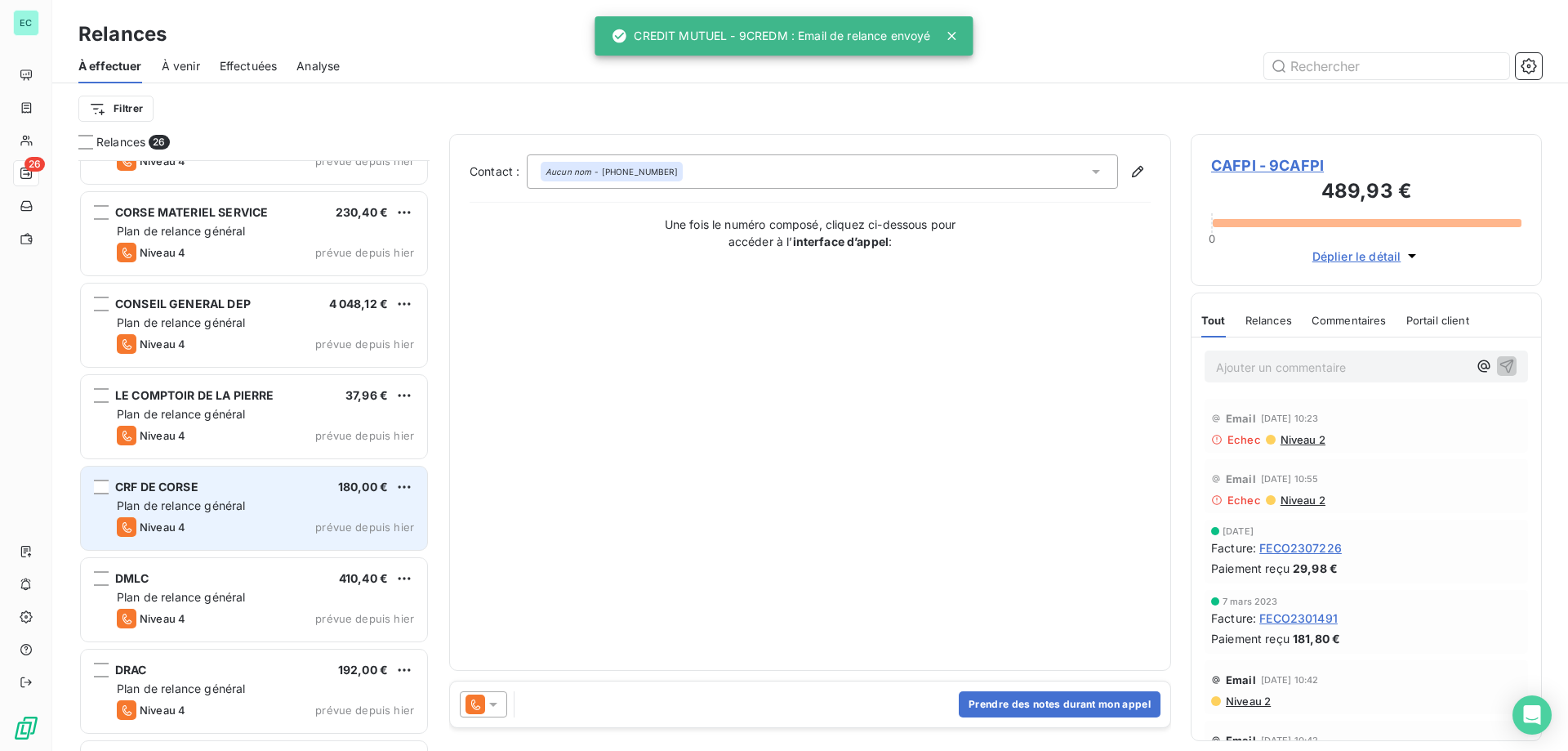
click at [348, 517] on div "Niveau 4 prévue depuis [DATE]" at bounding box center [265, 527] width 297 height 19
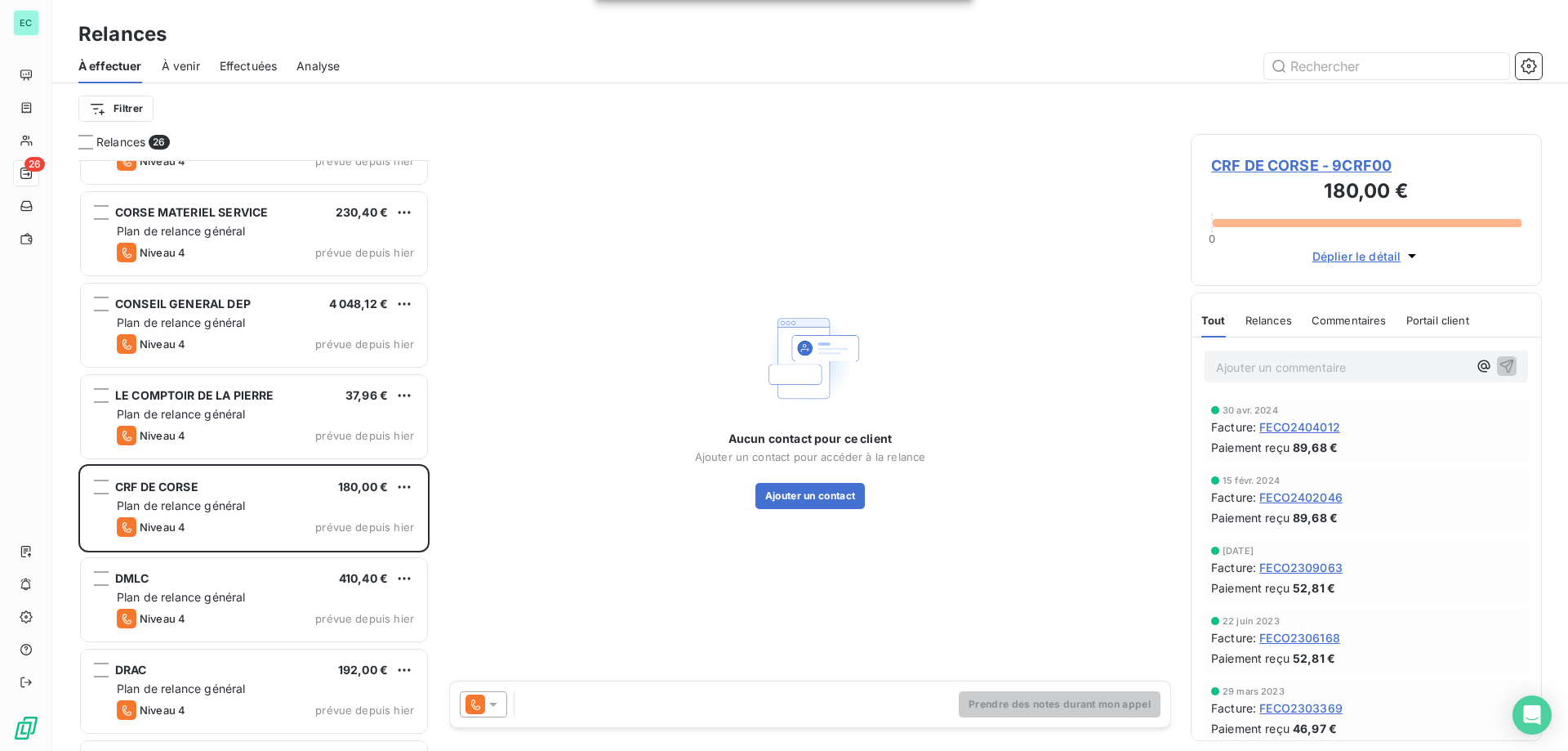
click at [494, 707] on icon at bounding box center [493, 704] width 16 height 16
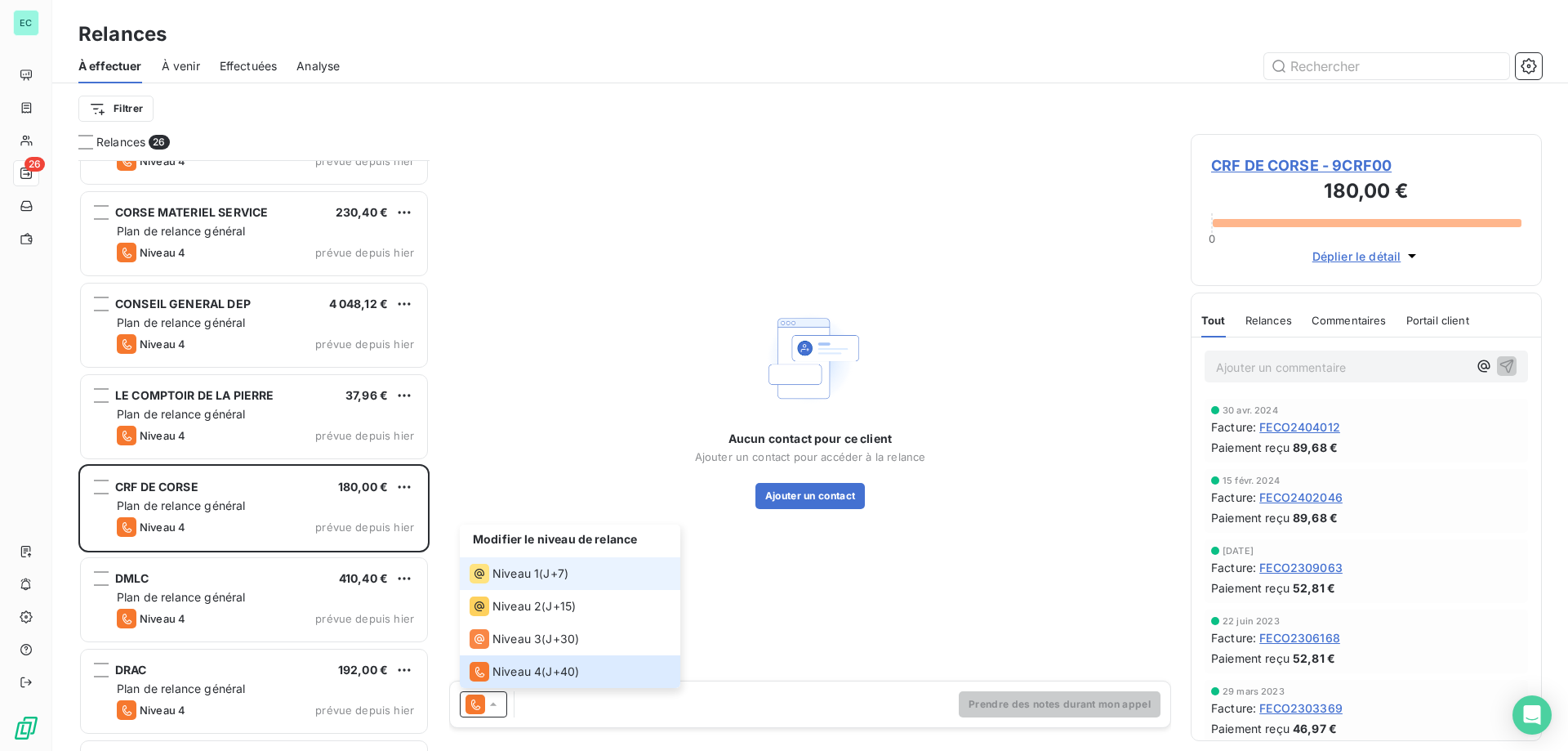
click at [543, 576] on div "Niveau 1 ( J+7 )" at bounding box center [519, 573] width 99 height 19
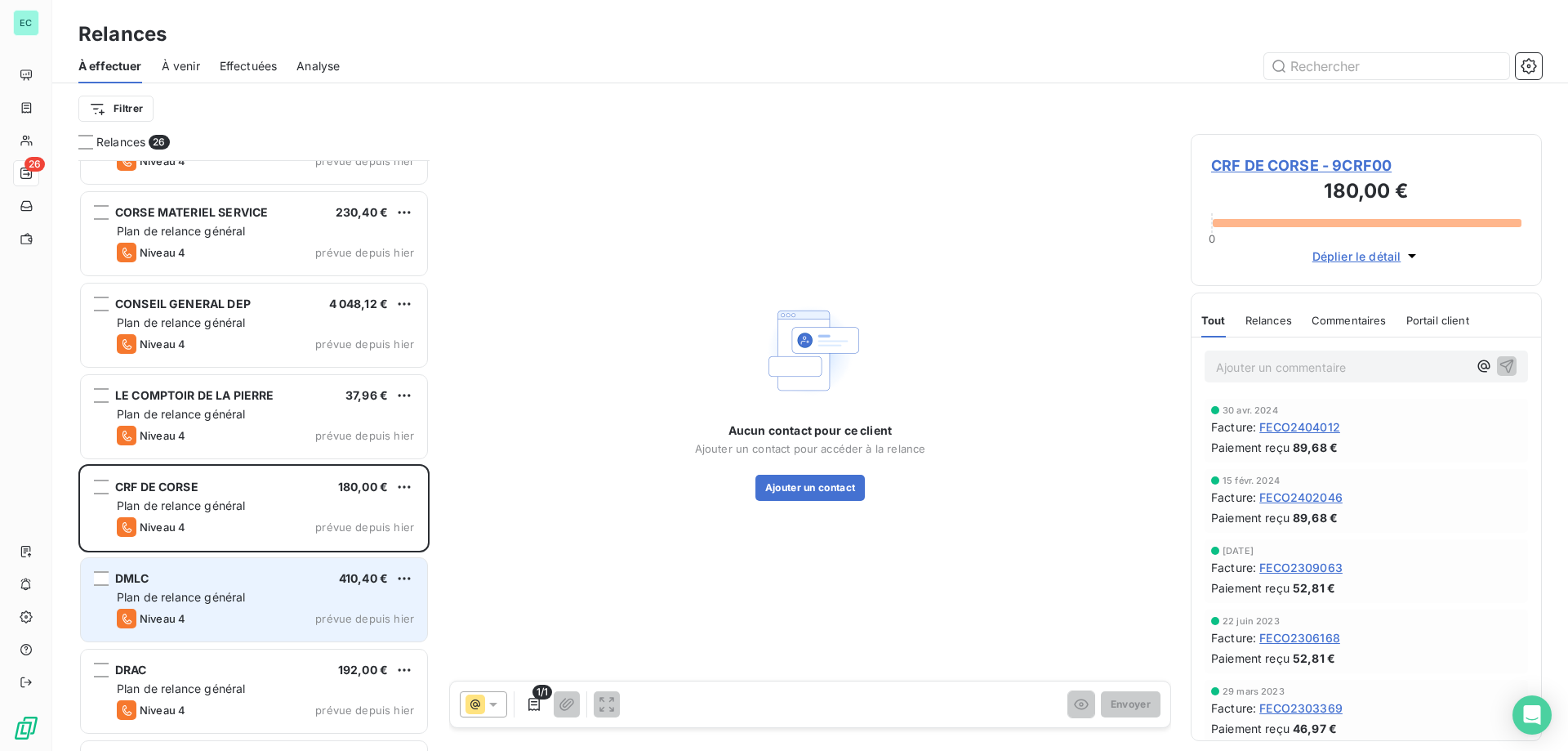
click at [339, 583] on span "410,40 €" at bounding box center [363, 577] width 49 height 14
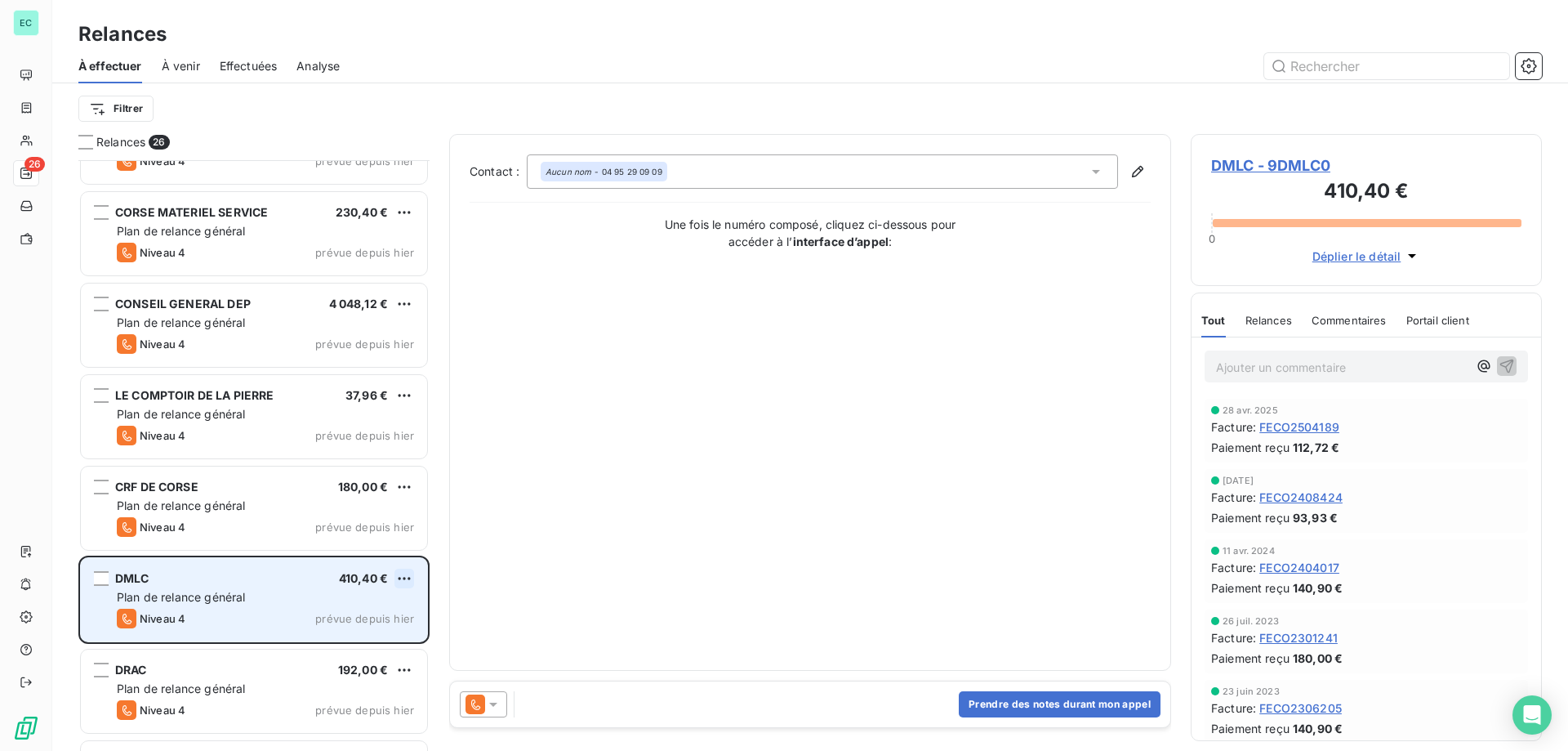
click at [406, 579] on html "EC 26 Relances À effectuer À venir Effectuées Analyse Filtrer Relances 26 CAFPI…" at bounding box center [784, 375] width 1568 height 751
click at [493, 699] on html "EC 26 Relances À effectuer À venir Effectuées Analyse Filtrer Relances 26 CAFPI…" at bounding box center [784, 375] width 1568 height 751
click at [504, 710] on div at bounding box center [483, 704] width 47 height 26
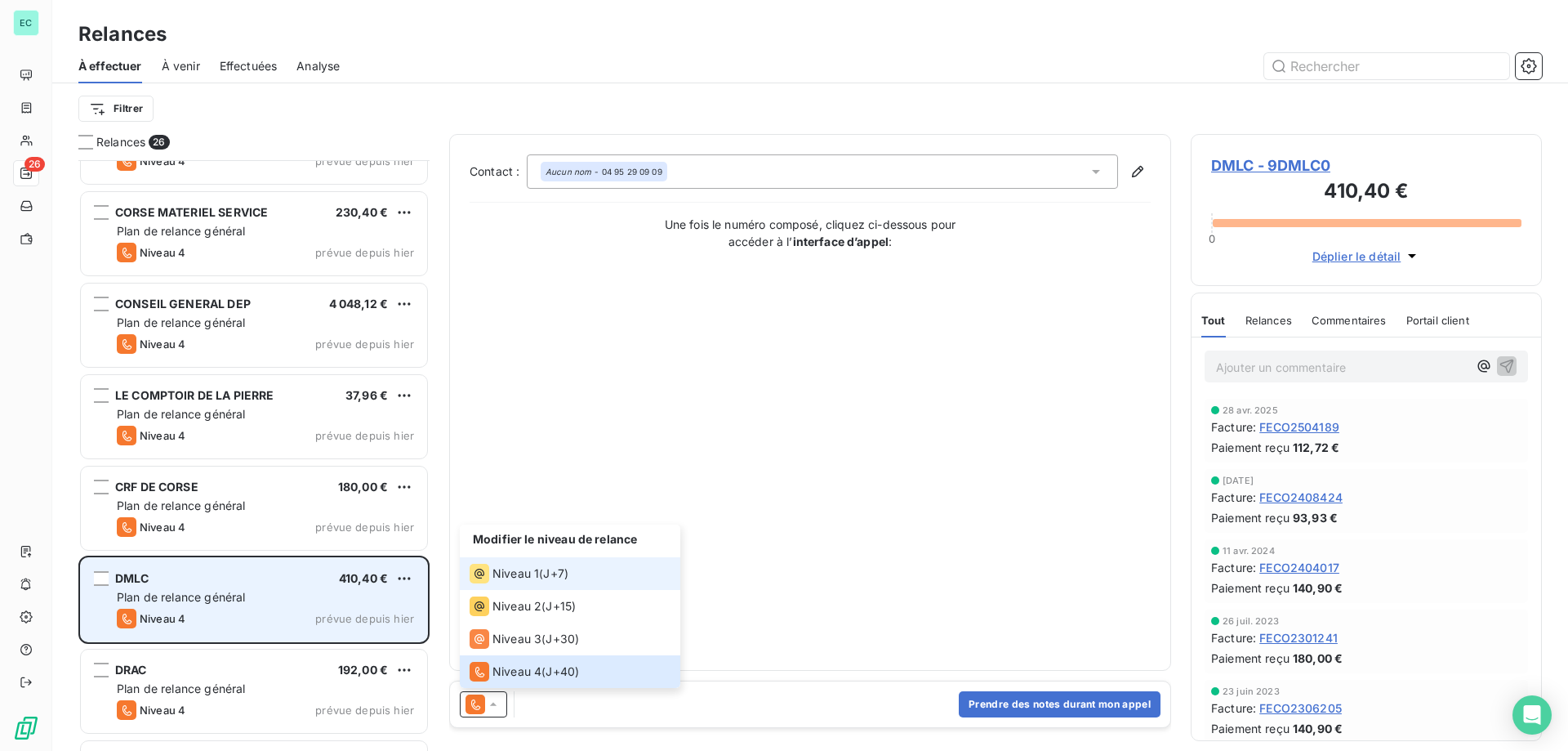
click at [533, 585] on li "Niveau 1 ( J+7 )" at bounding box center [570, 573] width 220 height 33
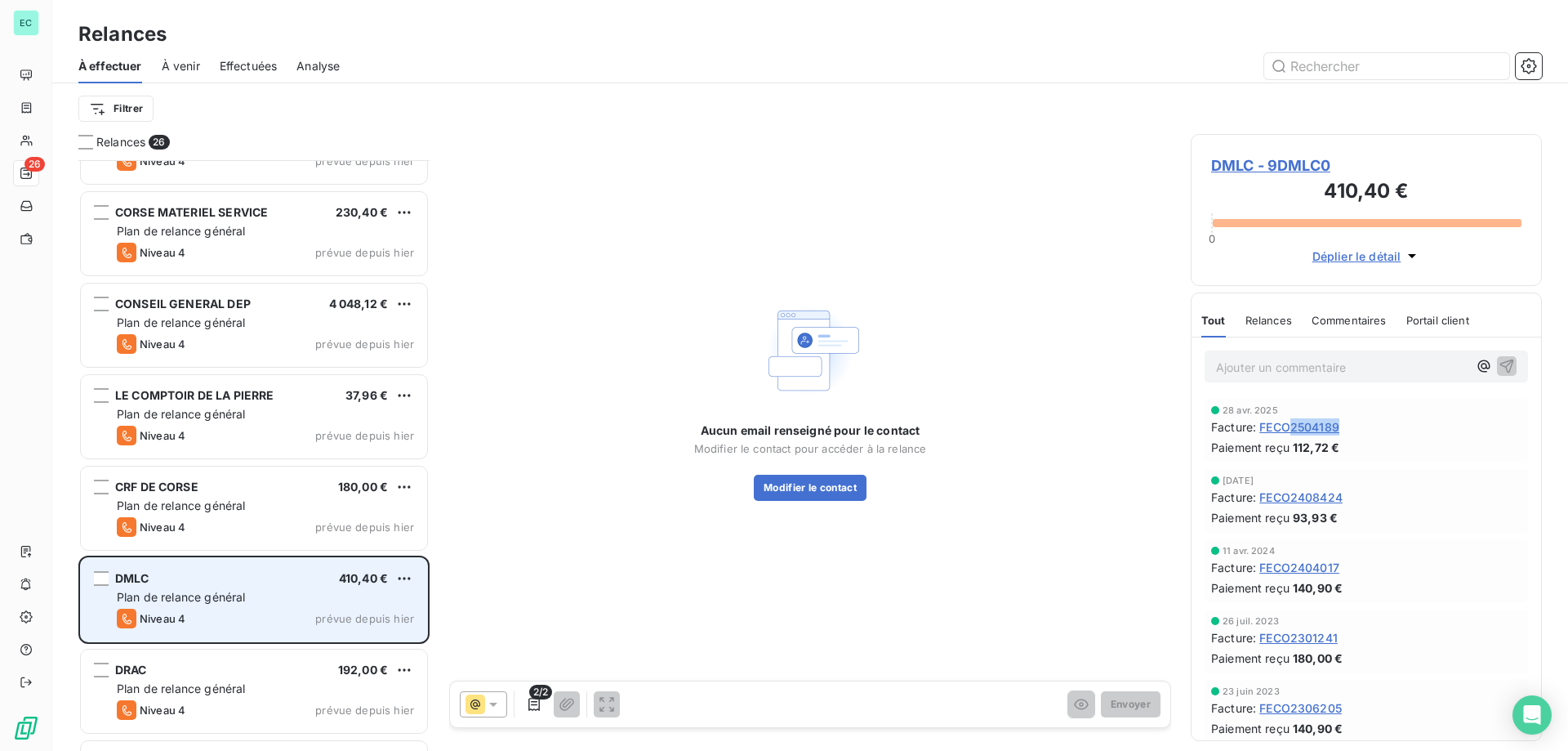
drag, startPoint x: 1295, startPoint y: 426, endPoint x: 1341, endPoint y: 429, distance: 46.1
click at [1339, 429] on span "FECO2504189" at bounding box center [1300, 427] width 80 height 17
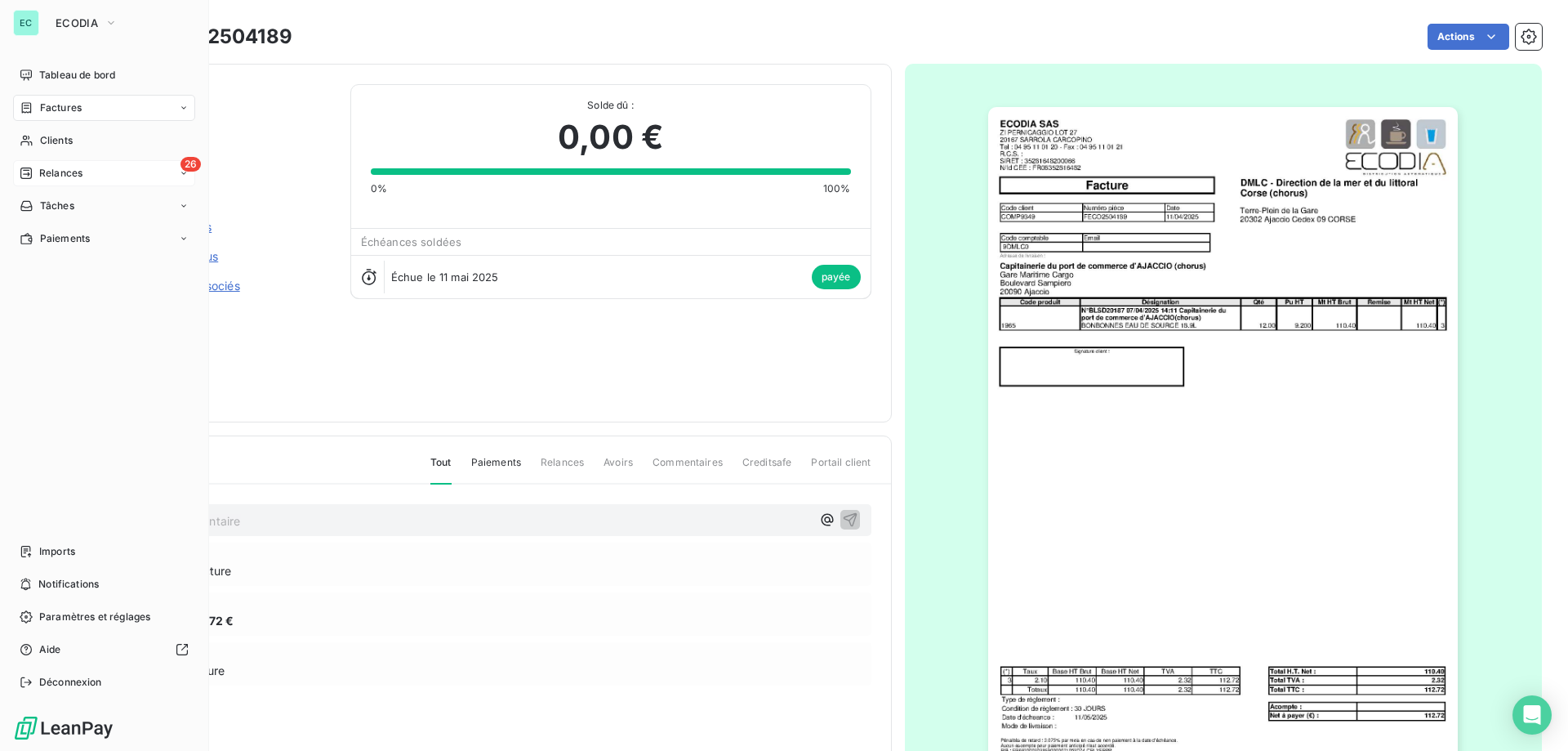
click at [51, 169] on span "Relances" at bounding box center [60, 173] width 43 height 14
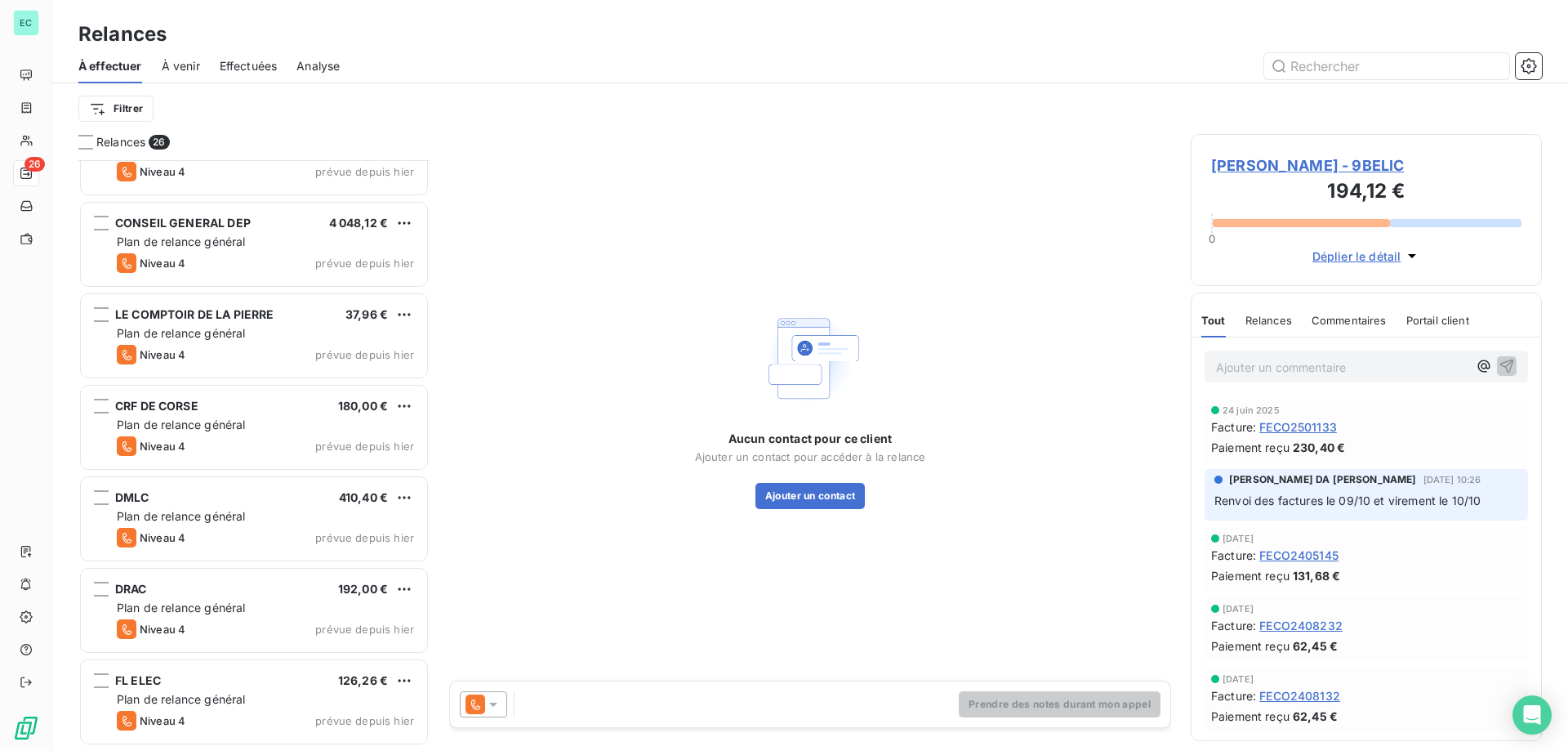
scroll to position [328, 0]
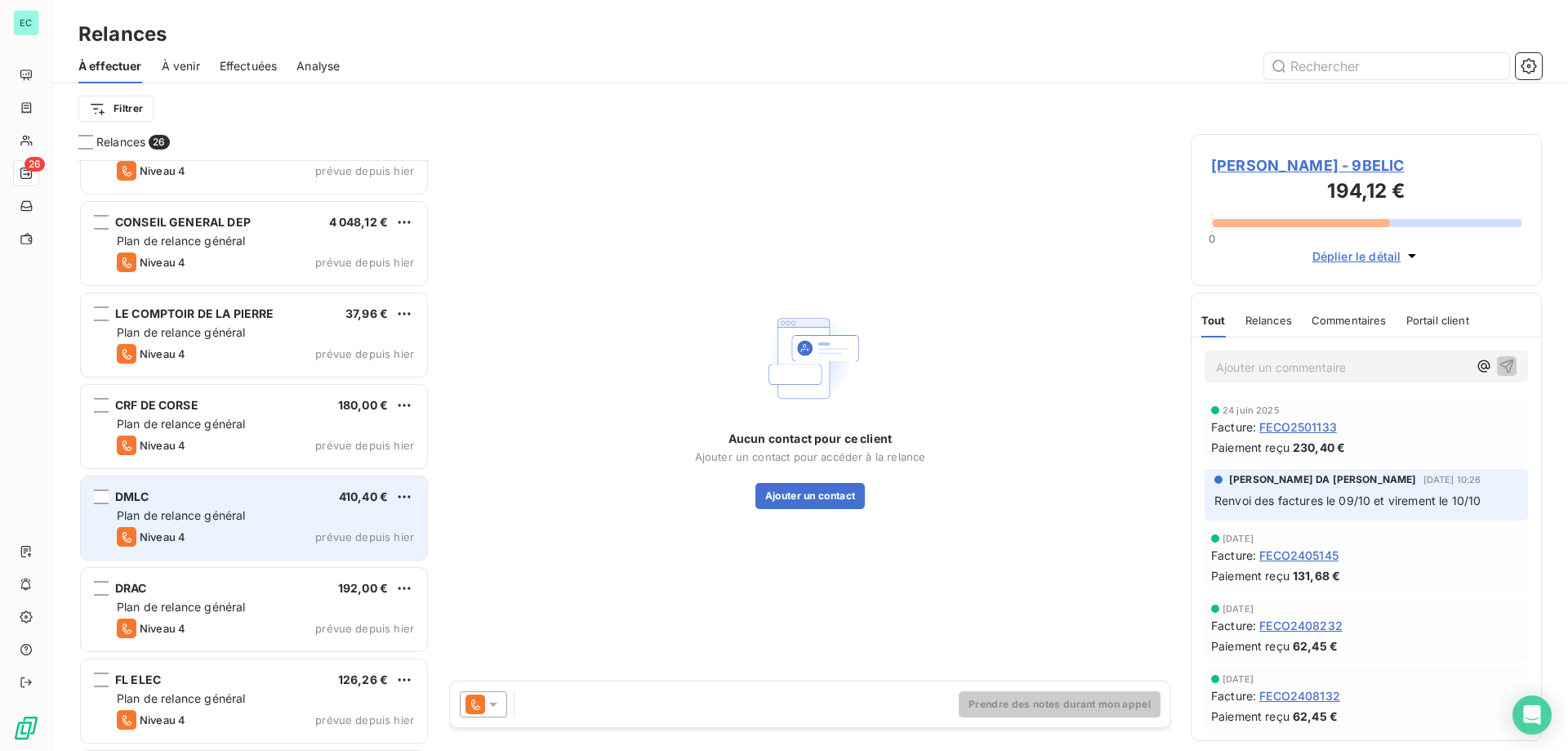
click at [343, 535] on span "prévue depuis hier" at bounding box center [364, 536] width 99 height 13
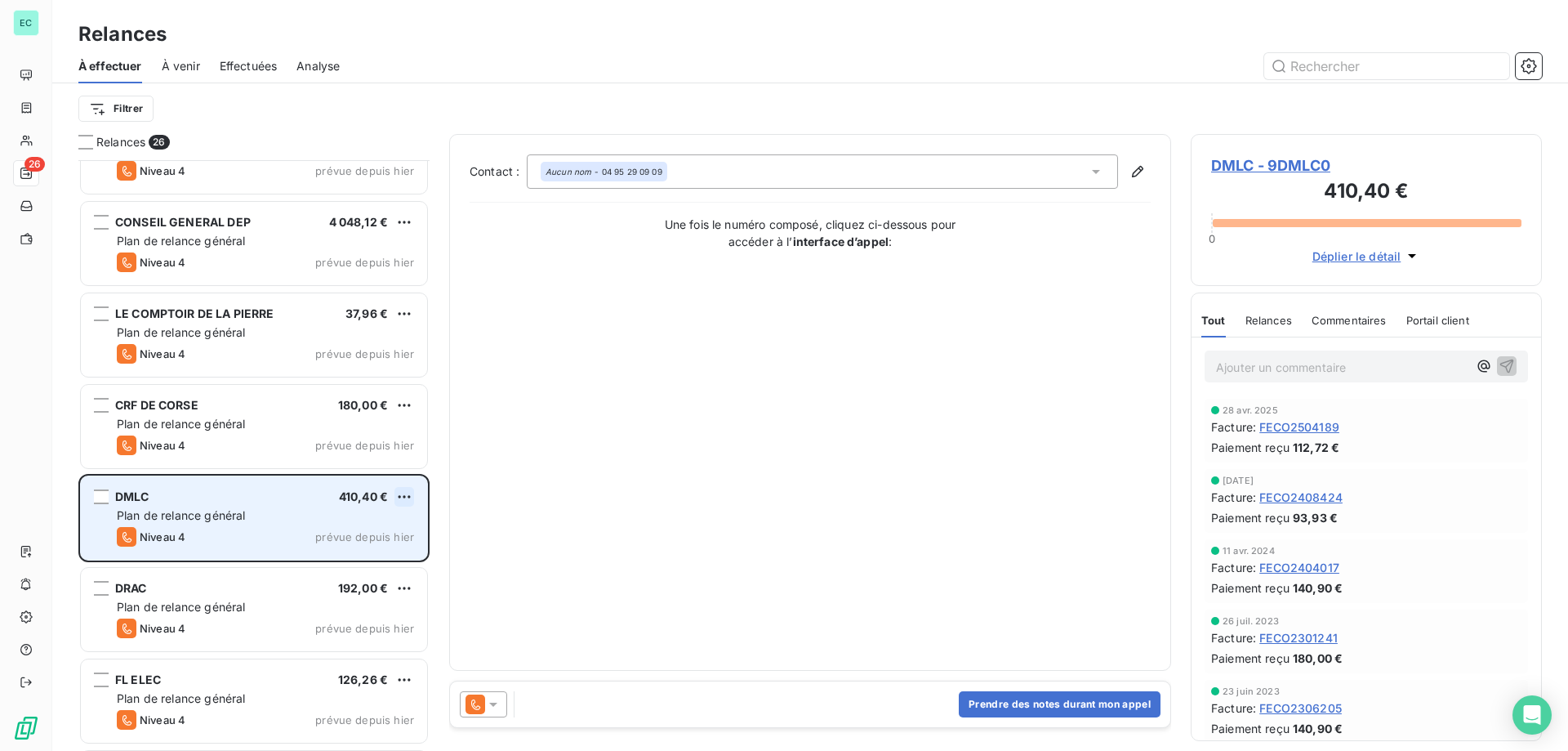
click at [411, 494] on html "EC 26 Relances À effectuer À venir Effectuées Analyse Filtrer Relances 26 CAMPI…" at bounding box center [784, 375] width 1568 height 751
click at [356, 549] on div "Passer cette action" at bounding box center [334, 558] width 146 height 26
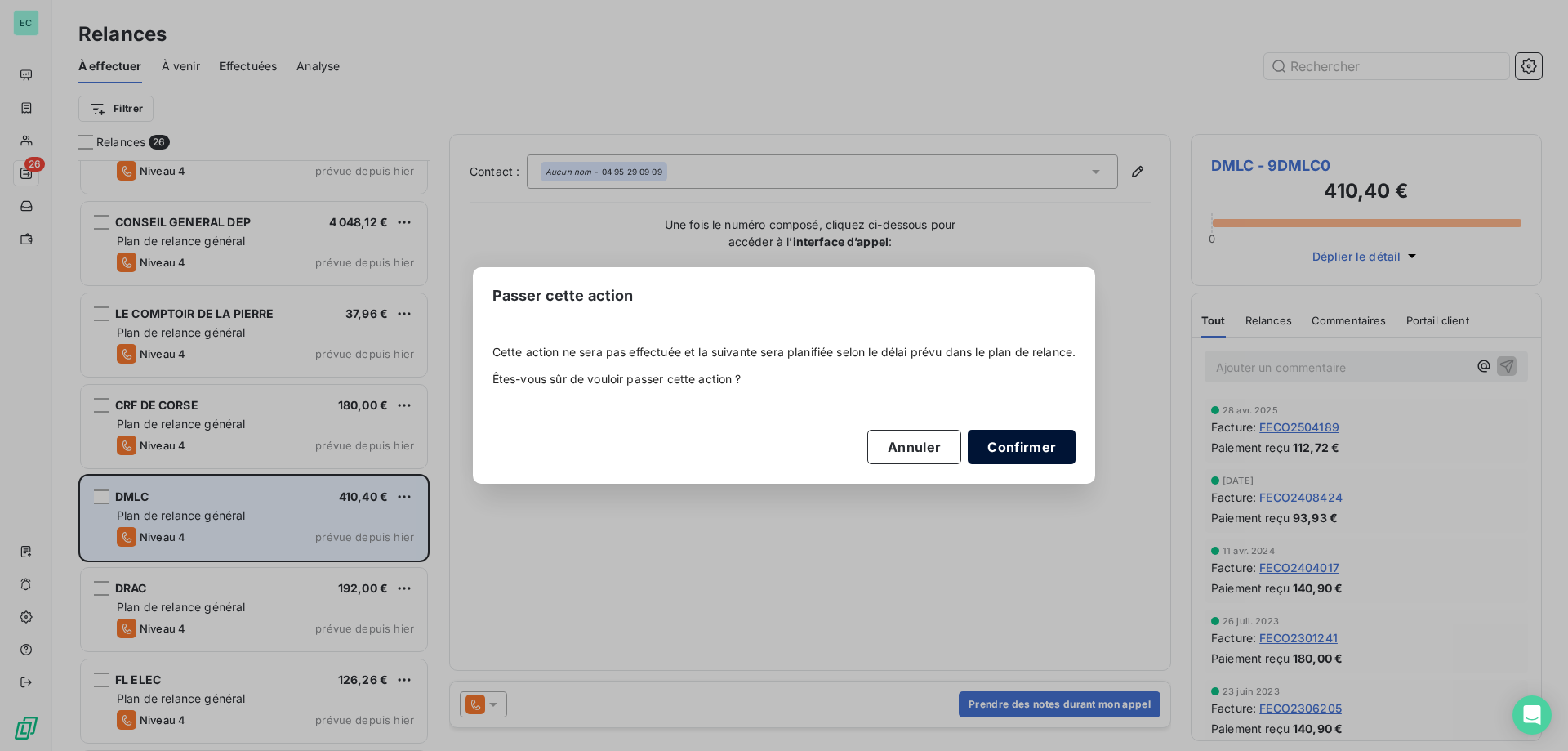
click at [1052, 456] on button "Confirmer" at bounding box center [1021, 446] width 108 height 35
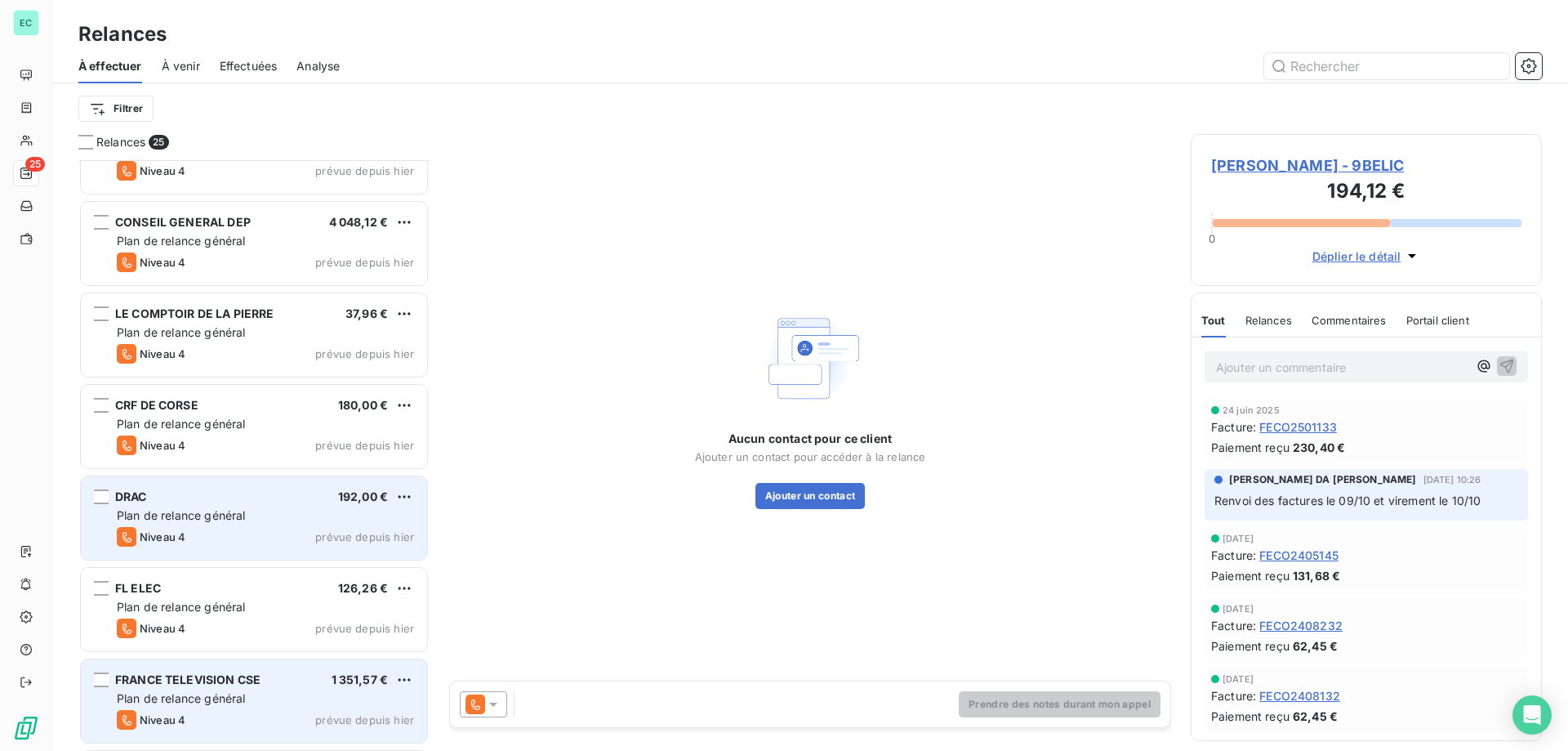
click at [330, 686] on div "FRANCE TELEVISION CSE 1 351,57 €" at bounding box center [265, 679] width 297 height 14
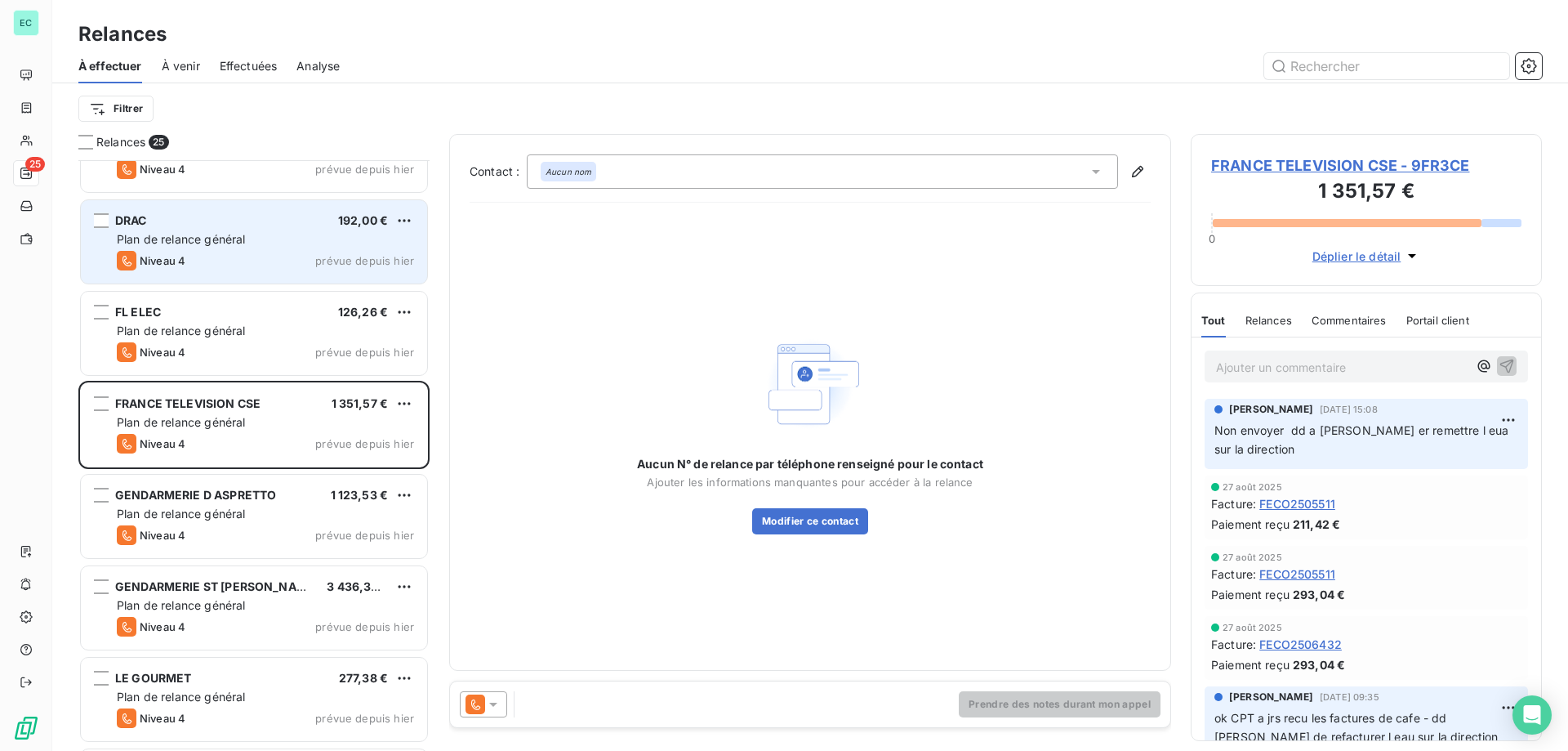
scroll to position [654, 0]
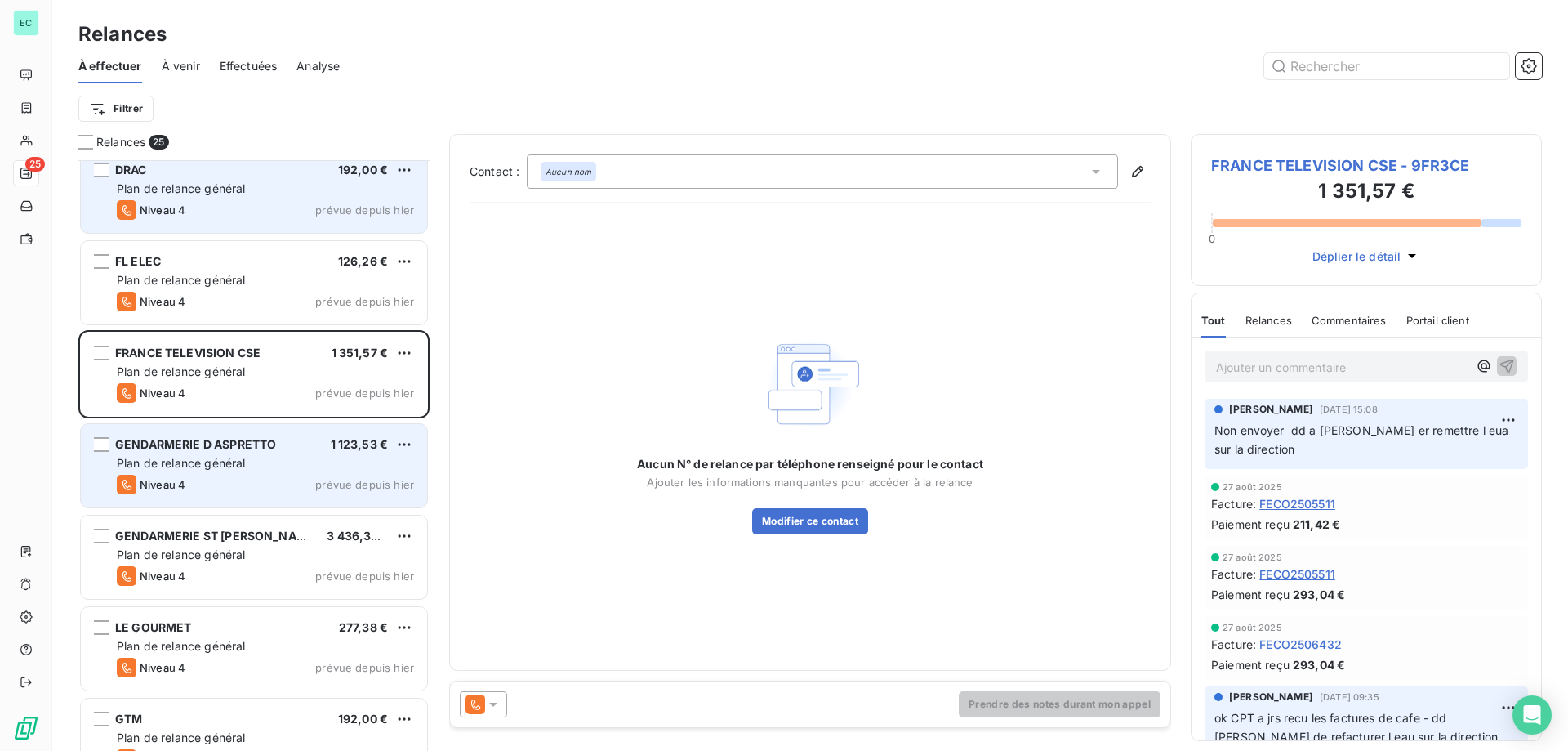
click at [329, 491] on div "Niveau 4 prévue depuis [DATE]" at bounding box center [265, 484] width 297 height 19
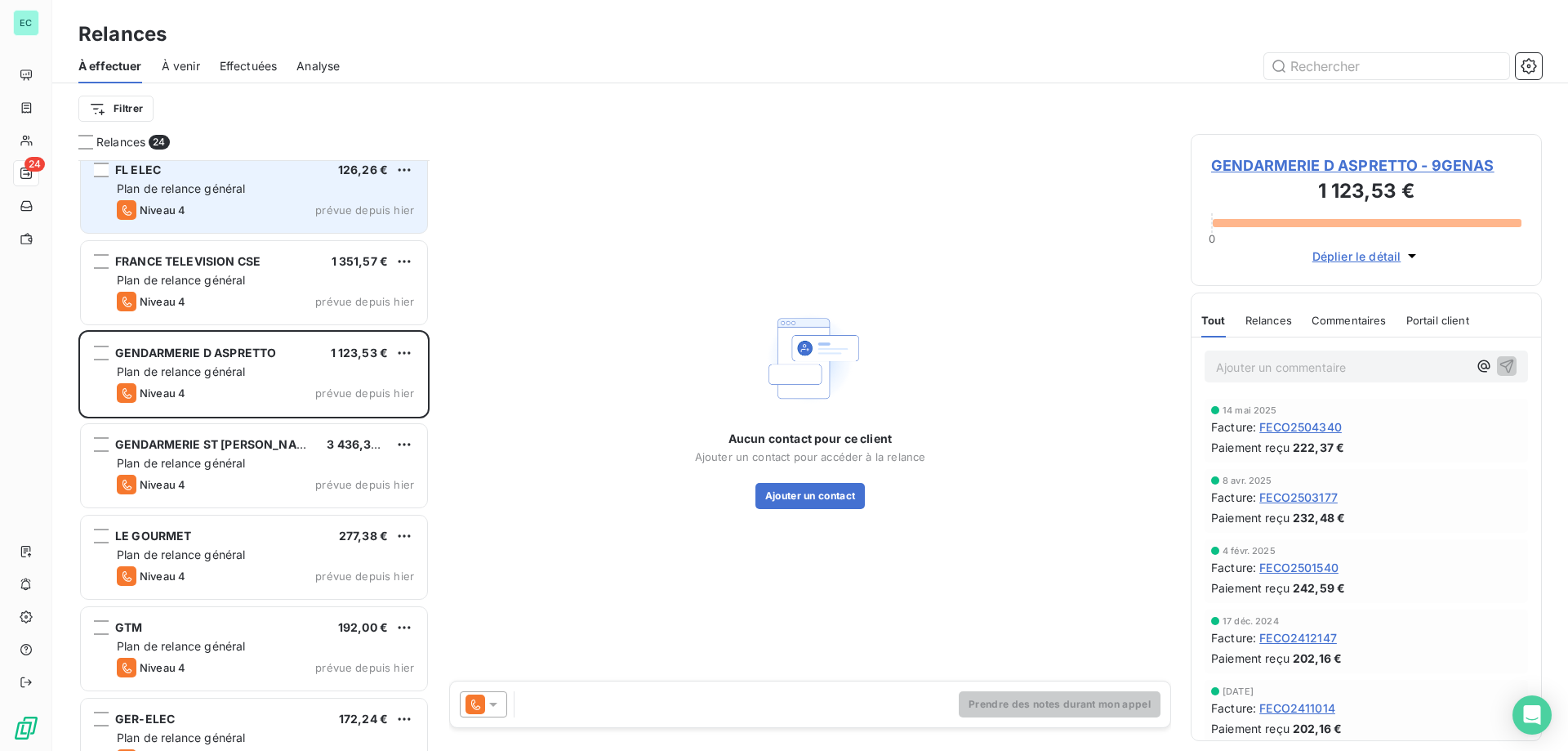
click at [1296, 366] on p "Ajouter un commentaire ﻿" at bounding box center [1342, 367] width 251 height 20
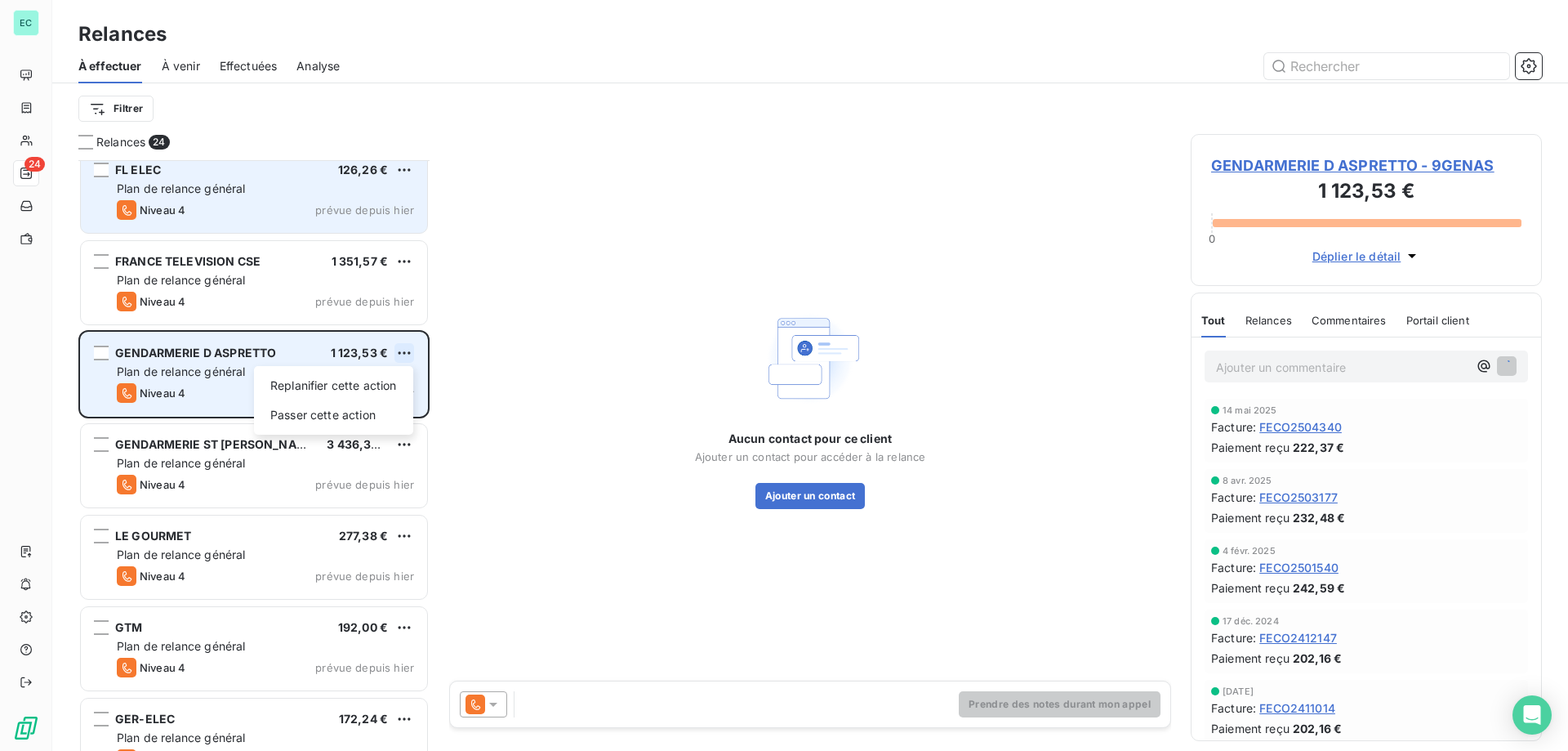
click at [400, 354] on html "EC 24 Relances À effectuer À venir Effectuées Analyse Filtrer Relances 24 DRAC …" at bounding box center [784, 375] width 1568 height 751
click at [357, 411] on div "Passer cette action" at bounding box center [334, 415] width 146 height 26
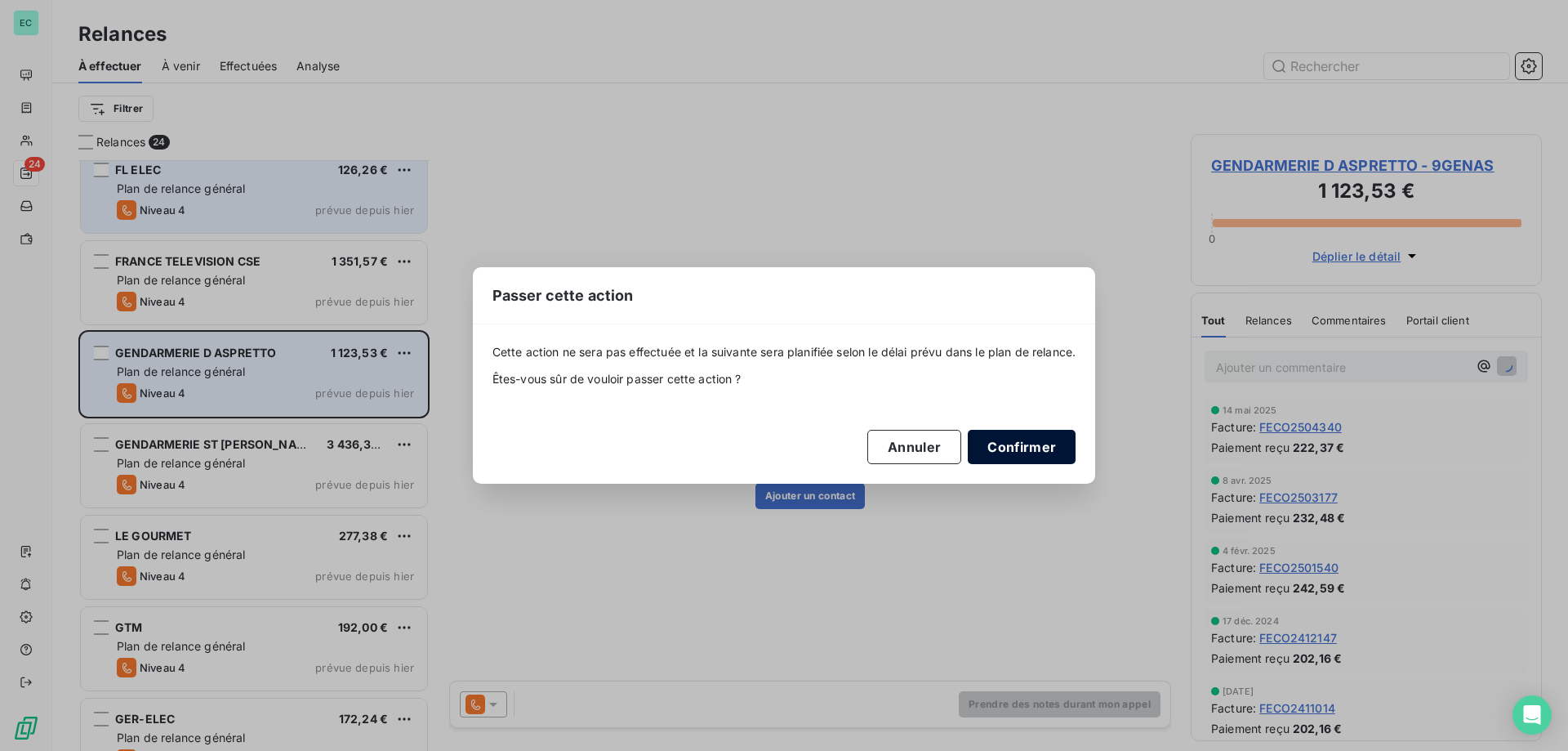
click at [1035, 451] on button "Confirmer" at bounding box center [1021, 446] width 108 height 35
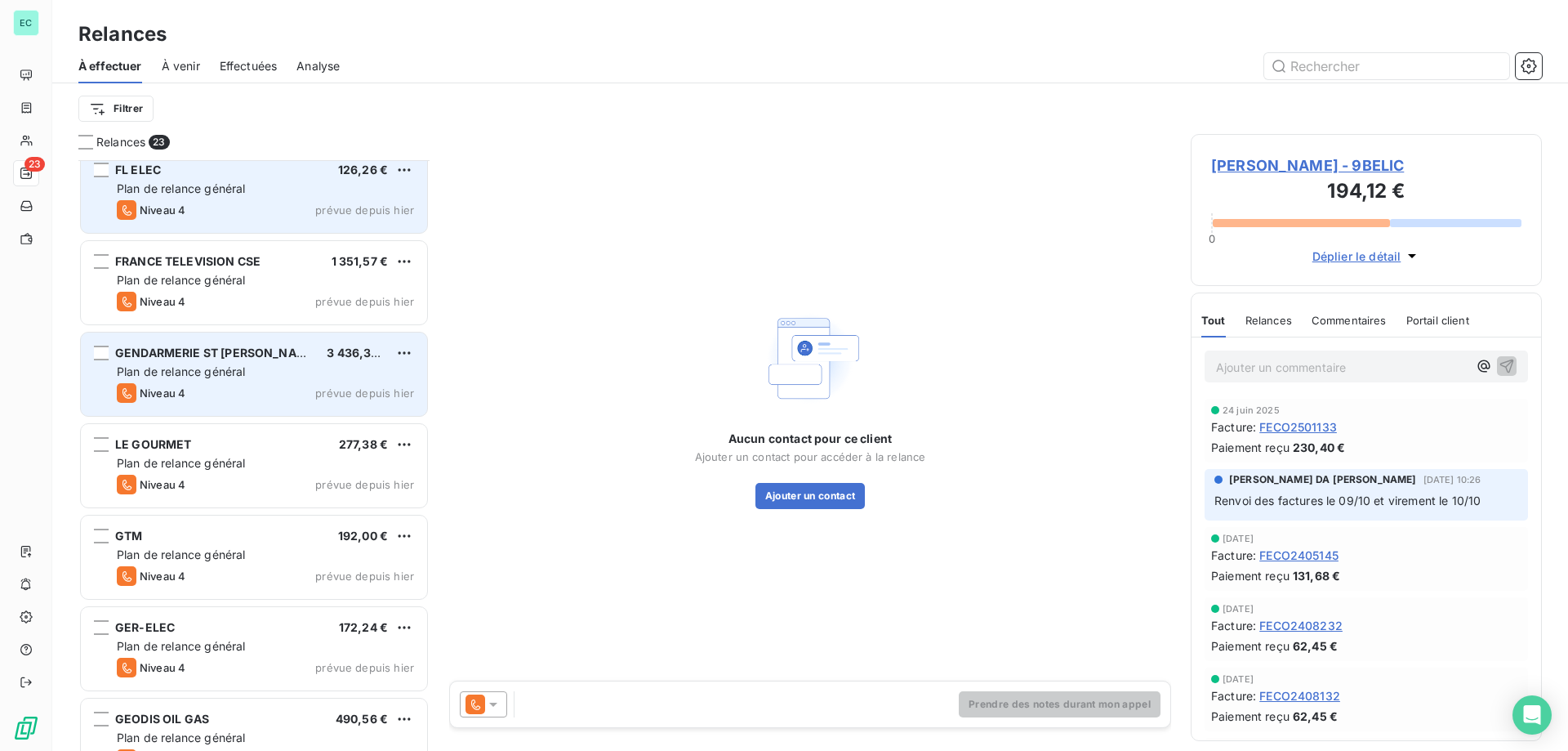
click at [377, 368] on div "Plan de relance général" at bounding box center [265, 371] width 297 height 16
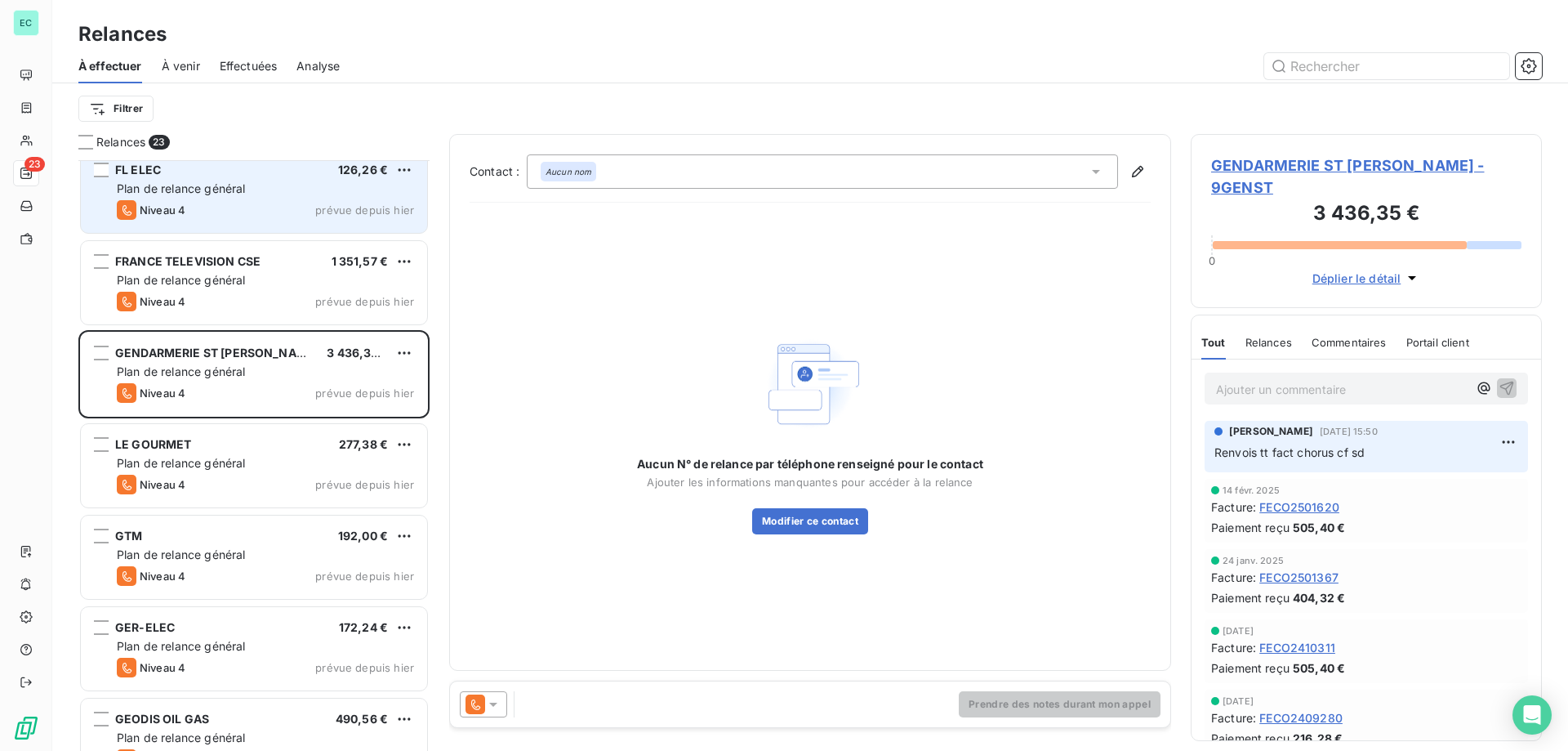
click at [1293, 389] on p "Ajouter un commentaire ﻿" at bounding box center [1342, 389] width 251 height 20
click at [1319, 395] on p "Ajouter un commentaire ﻿" at bounding box center [1342, 389] width 251 height 20
click at [410, 360] on html "EC 23 Relances À effectuer À venir Effectuées Analyse Filtrer Relances 23 DRAC …" at bounding box center [784, 375] width 1568 height 751
click at [361, 419] on div "Passer cette action" at bounding box center [334, 415] width 146 height 26
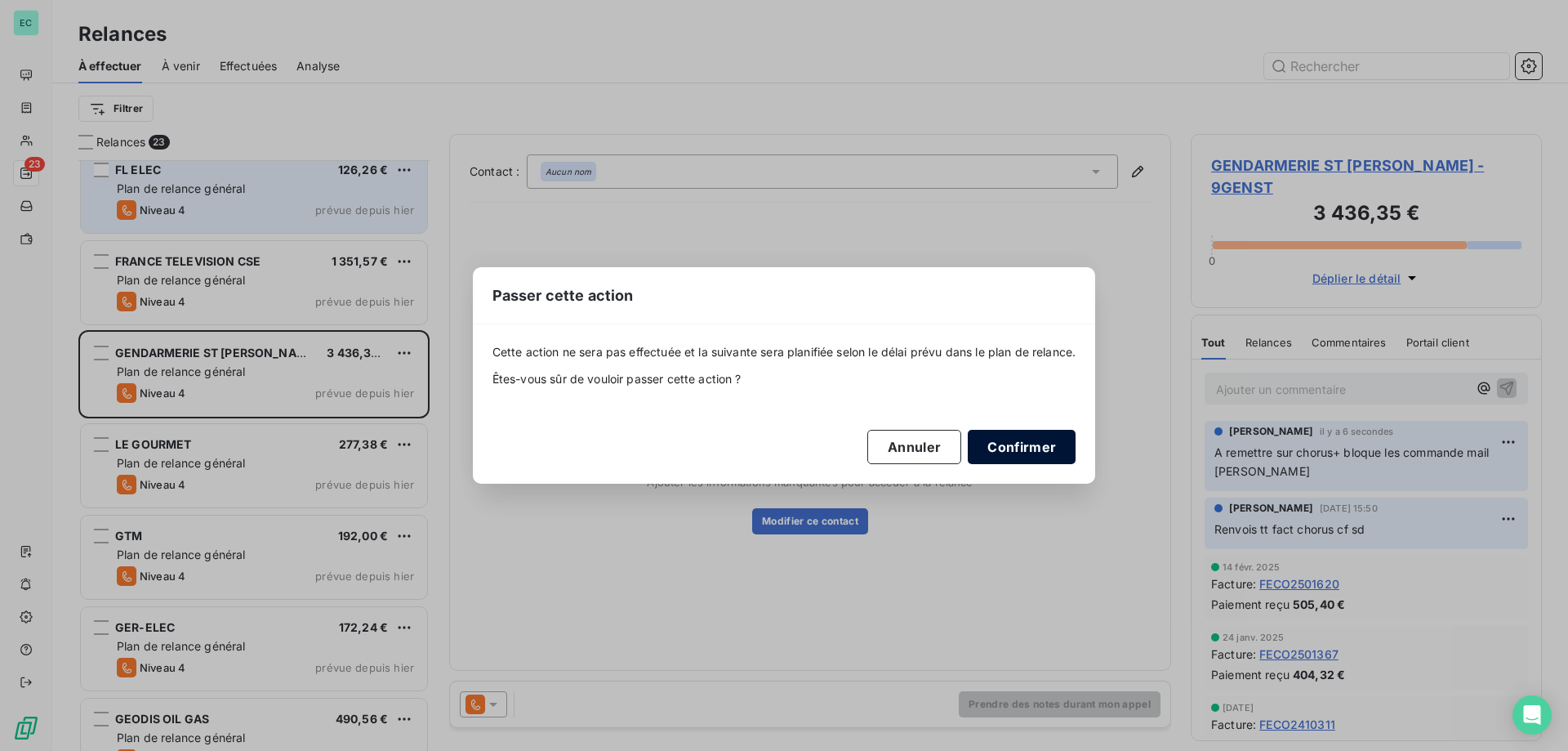
click at [1025, 443] on button "Confirmer" at bounding box center [1021, 446] width 108 height 35
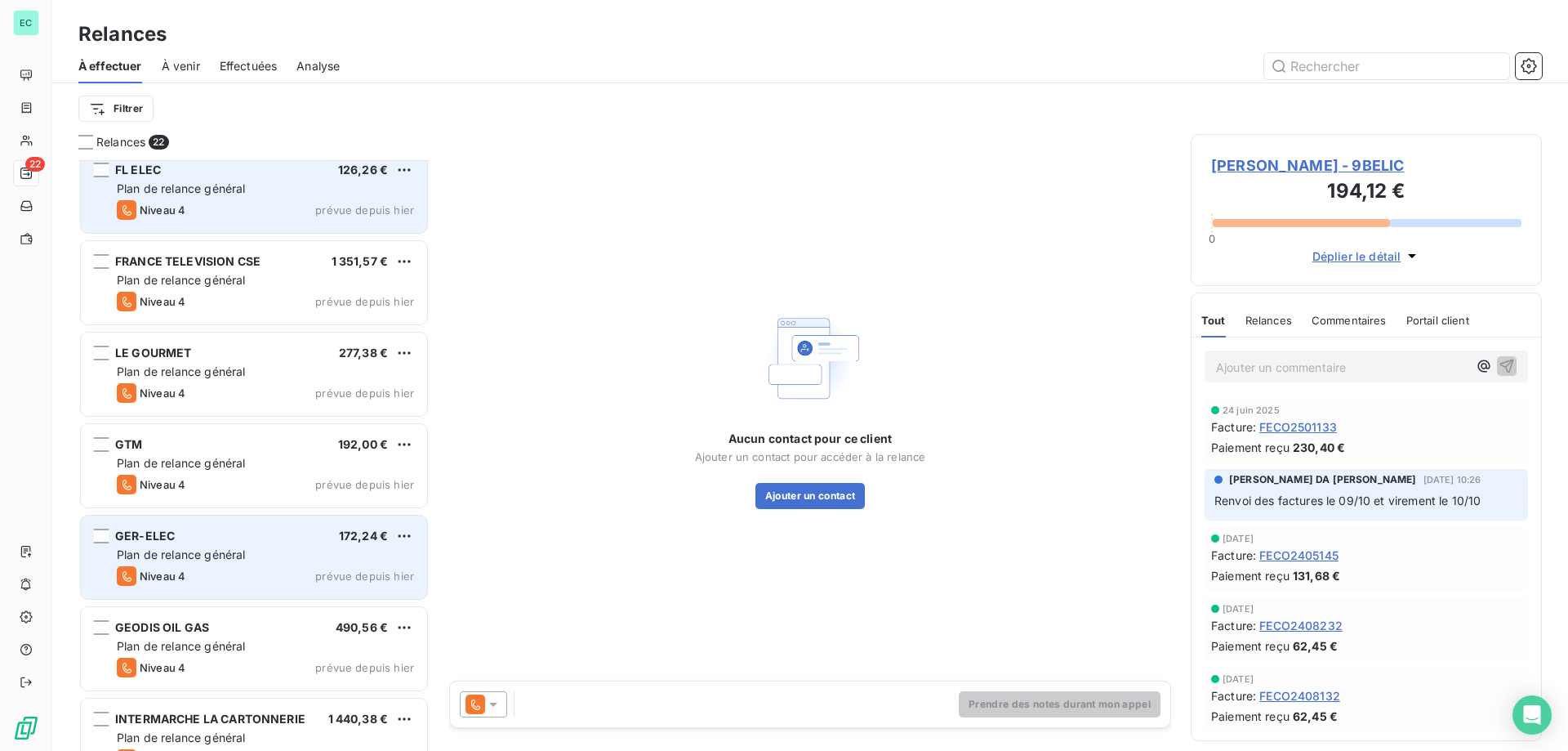
click at [265, 546] on div "Plan de relance général" at bounding box center [265, 554] width 297 height 16
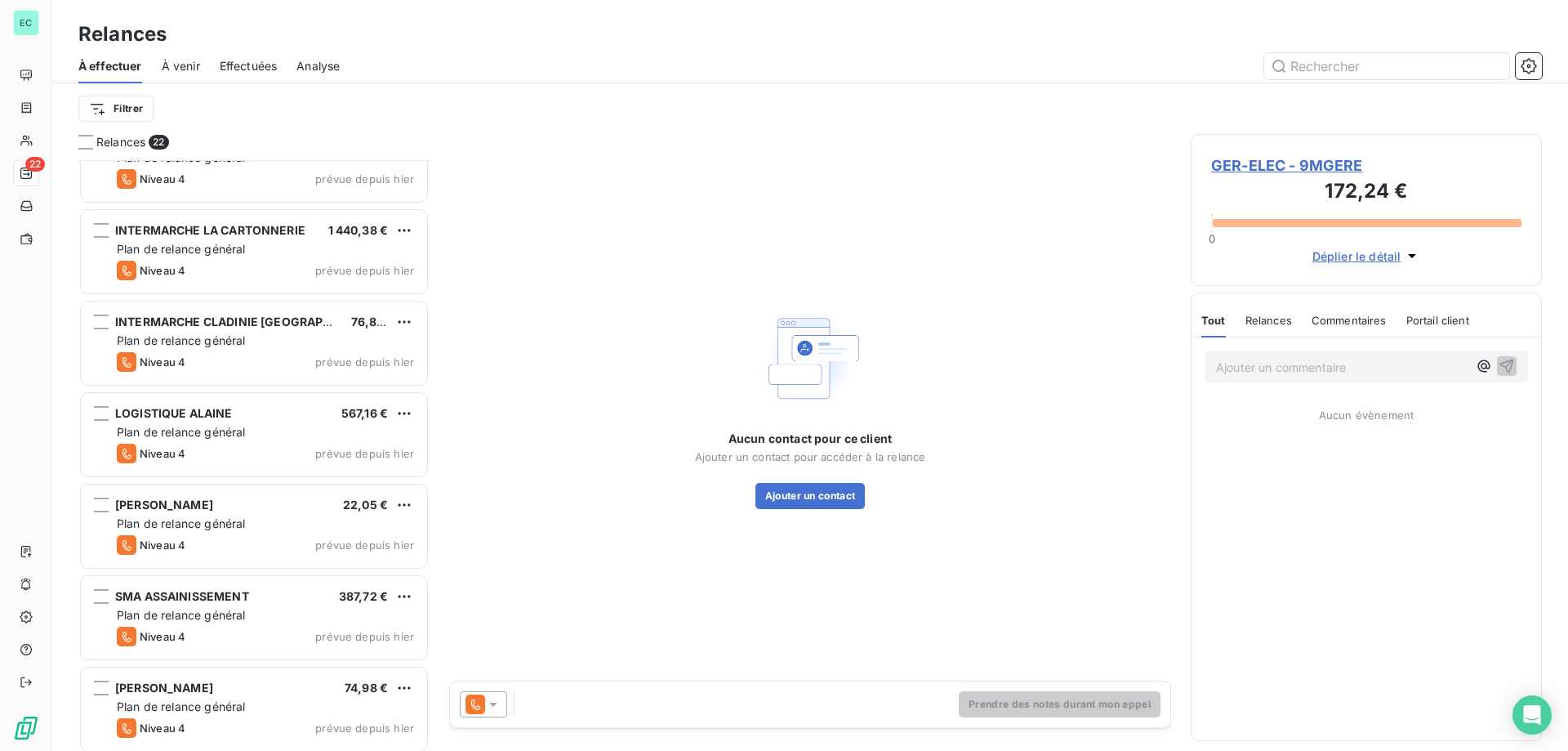
scroll to position [1145, 0]
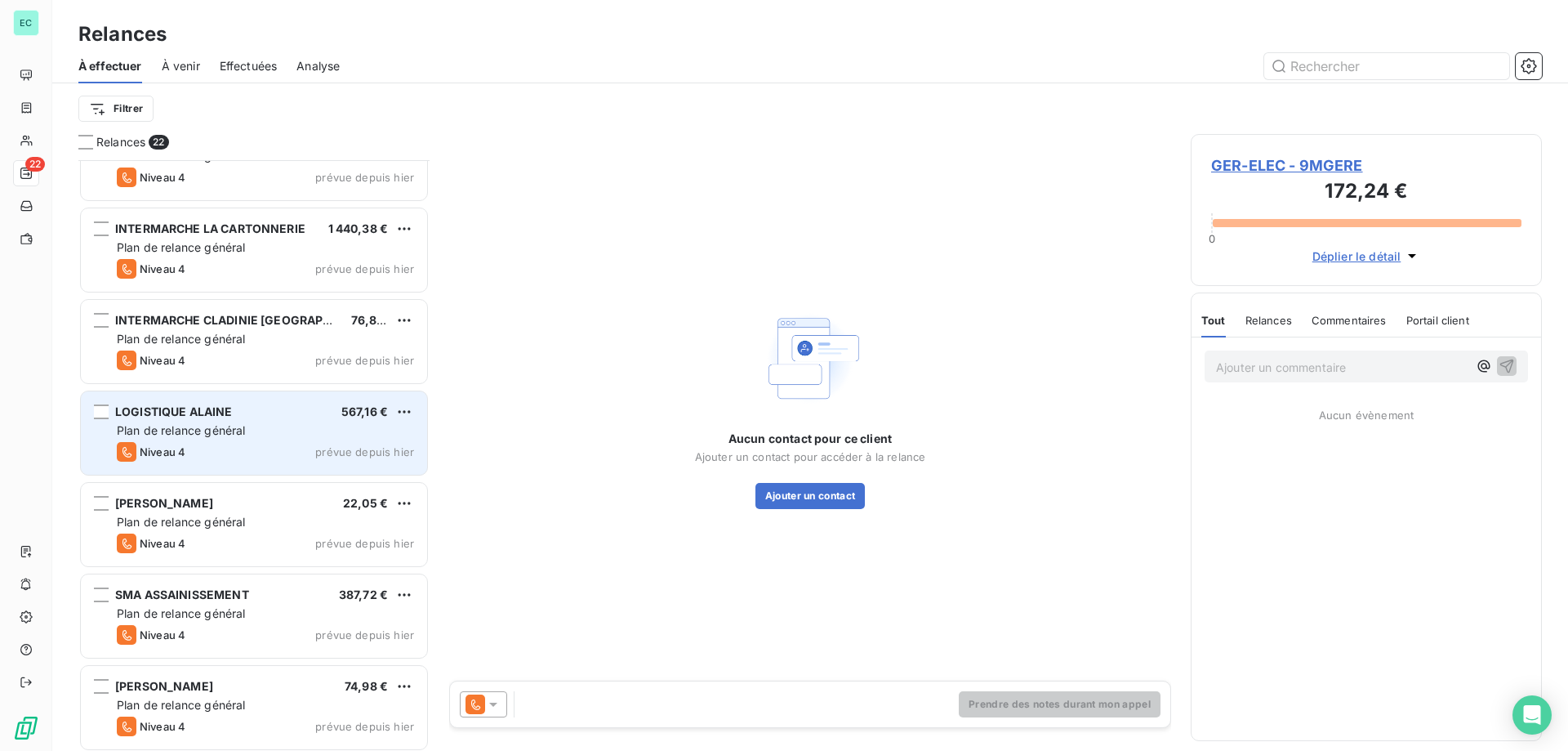
click at [281, 429] on div "Plan de relance général" at bounding box center [265, 430] width 297 height 16
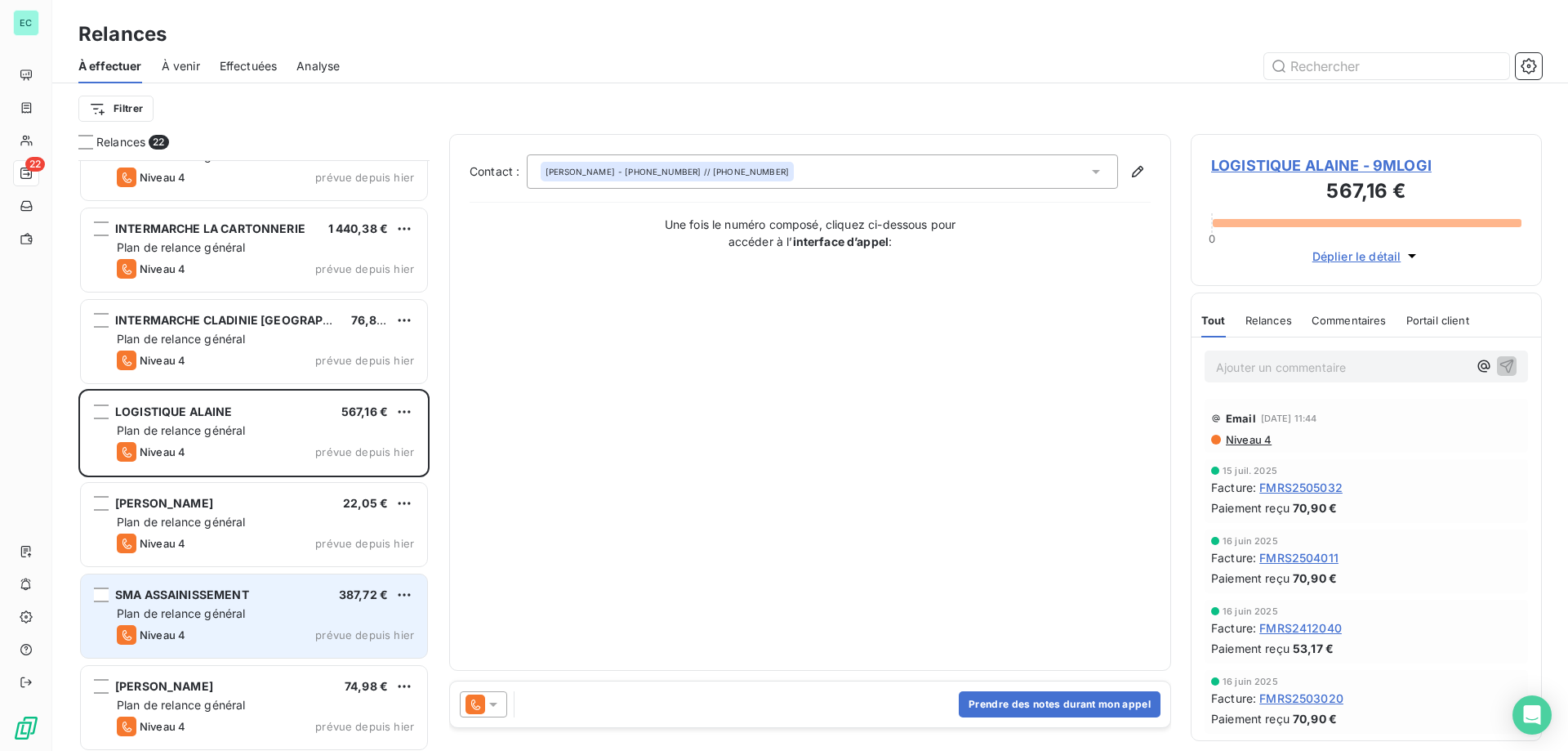
click at [287, 594] on div "SMA ASSAINISSEMENT 387,72 €" at bounding box center [265, 594] width 297 height 14
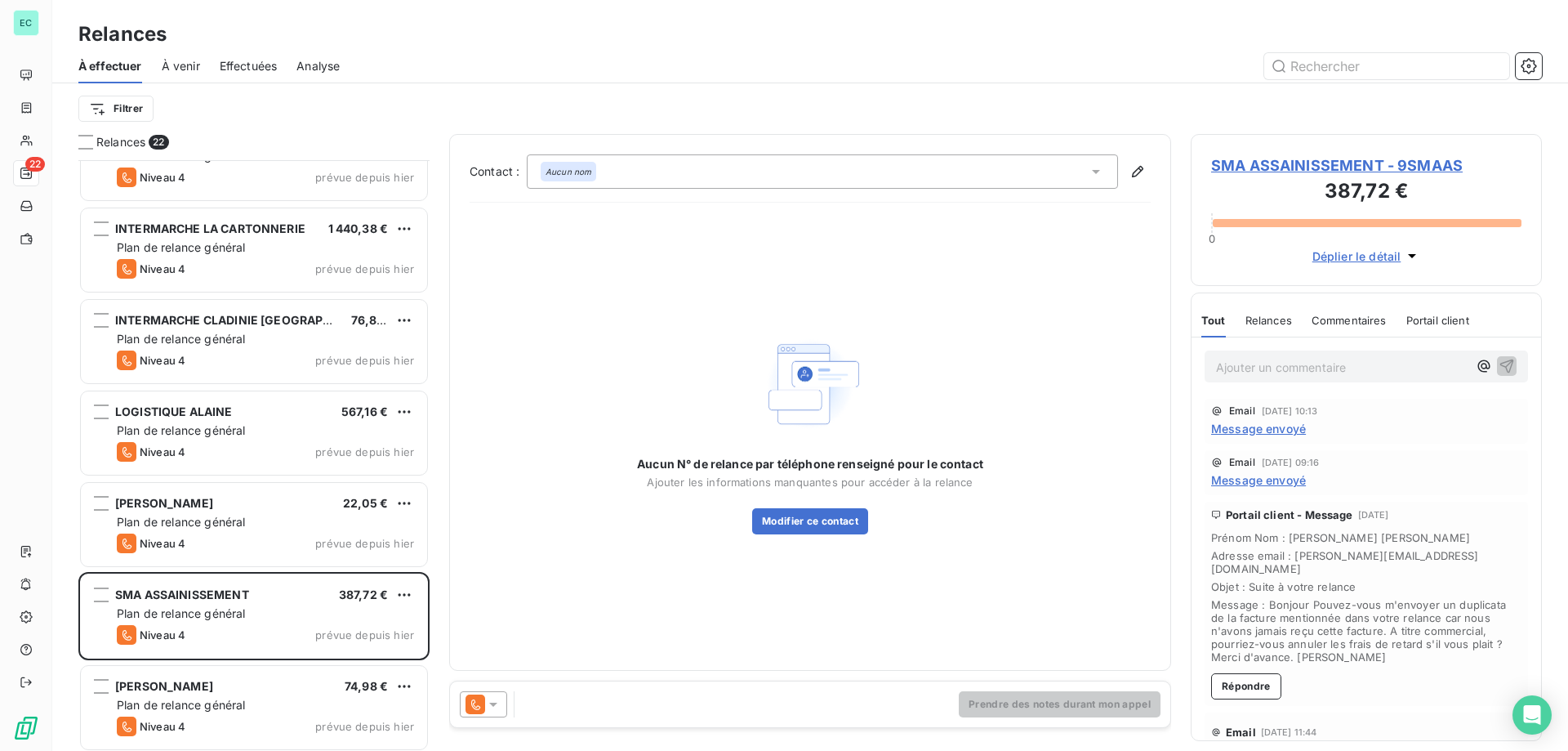
click at [1275, 366] on p "Ajouter un commentaire ﻿" at bounding box center [1342, 367] width 251 height 20
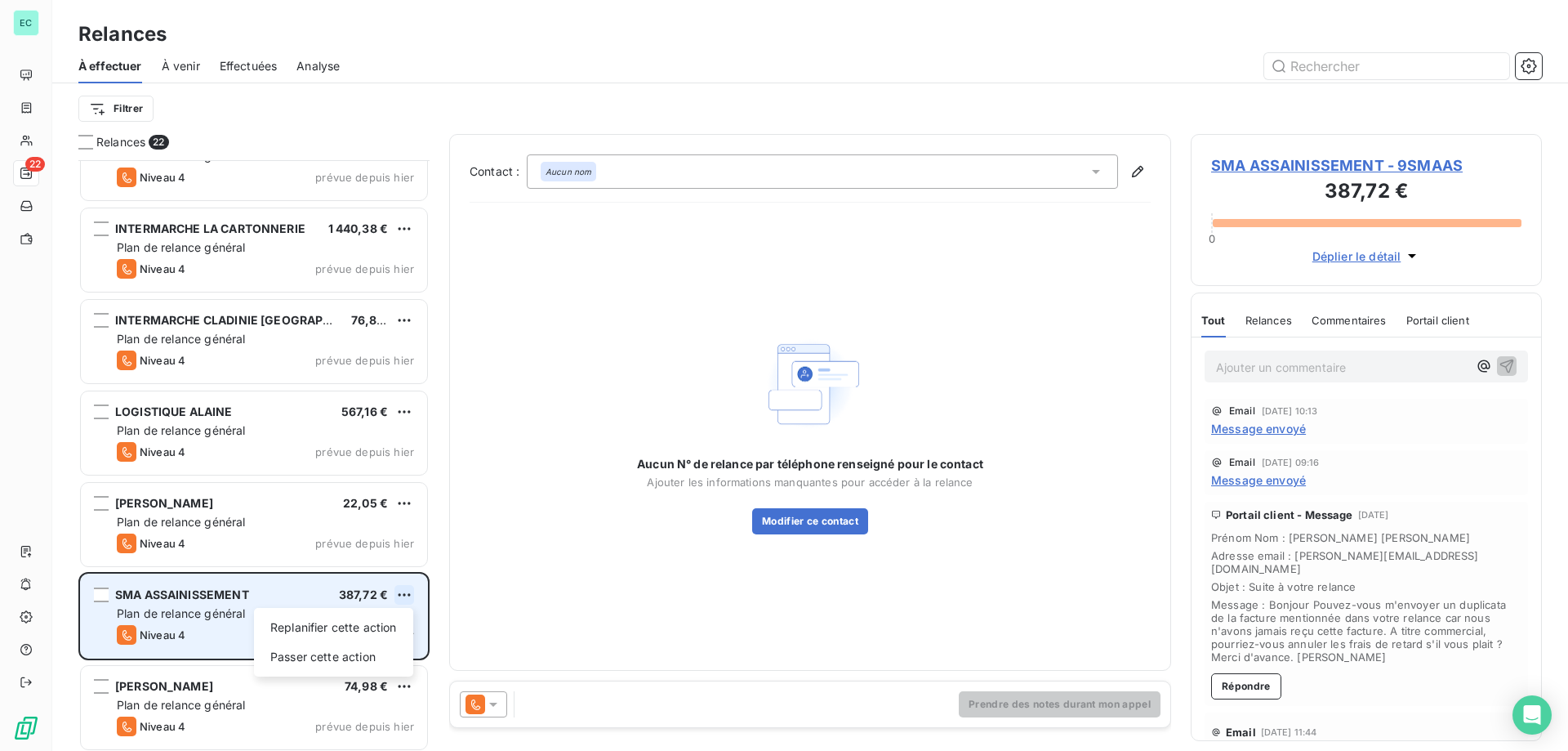
click at [410, 595] on html "EC 22 Relances À effectuer À venir Effectuées Analyse Filtrer Relances 22 GER-E…" at bounding box center [784, 375] width 1568 height 751
click at [355, 646] on div "Passer cette action" at bounding box center [334, 656] width 146 height 26
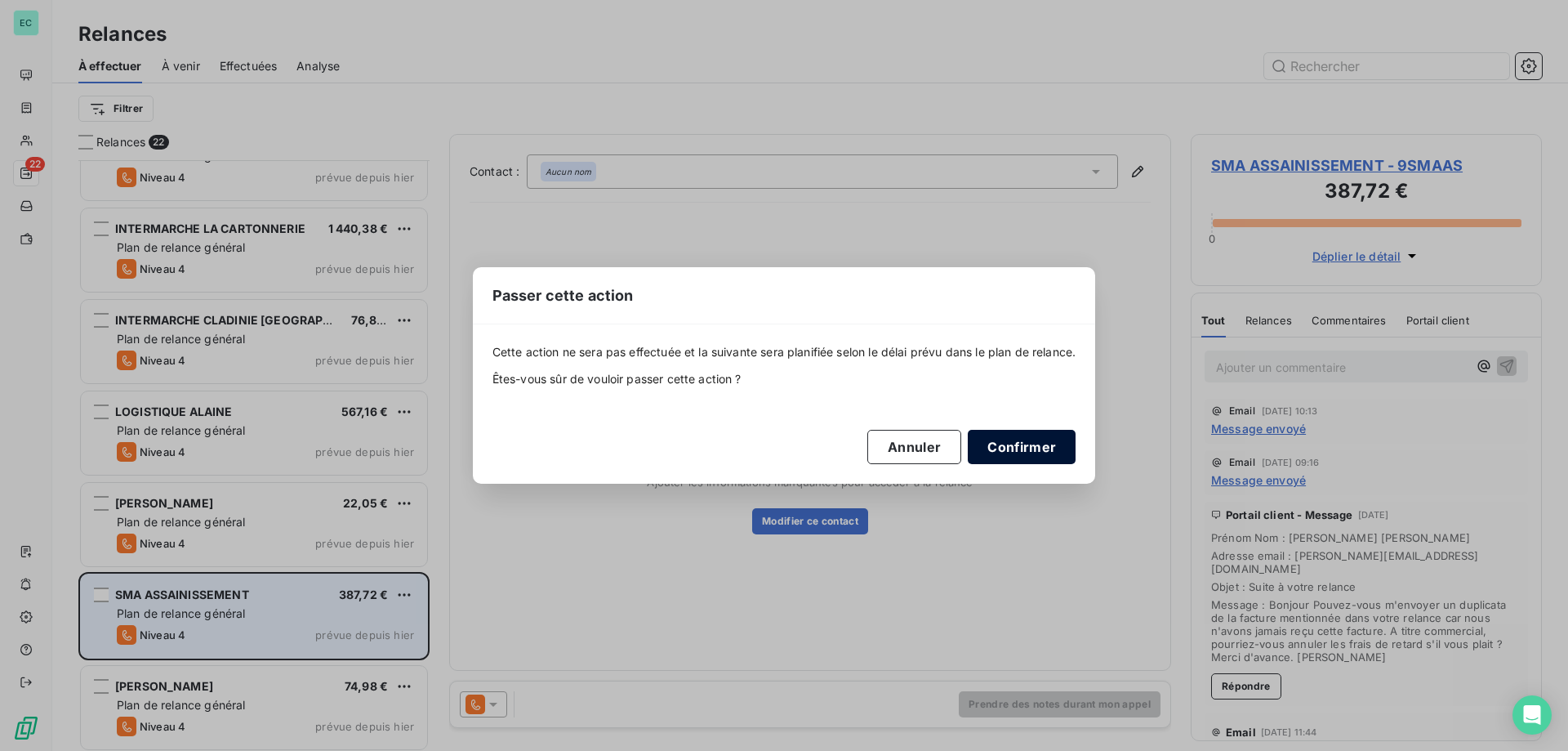
click at [1003, 450] on button "Confirmer" at bounding box center [1021, 446] width 108 height 35
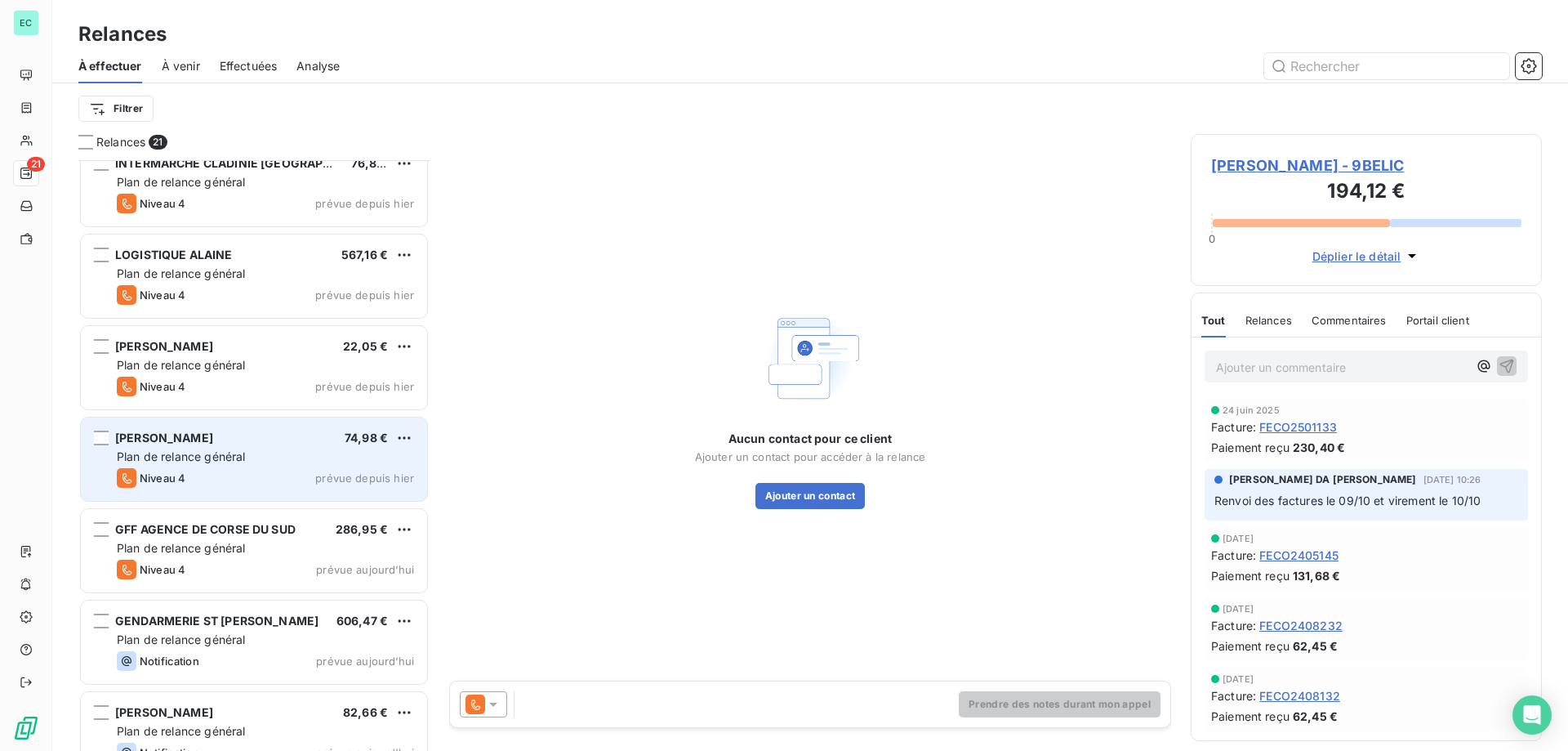
scroll to position [1308, 0]
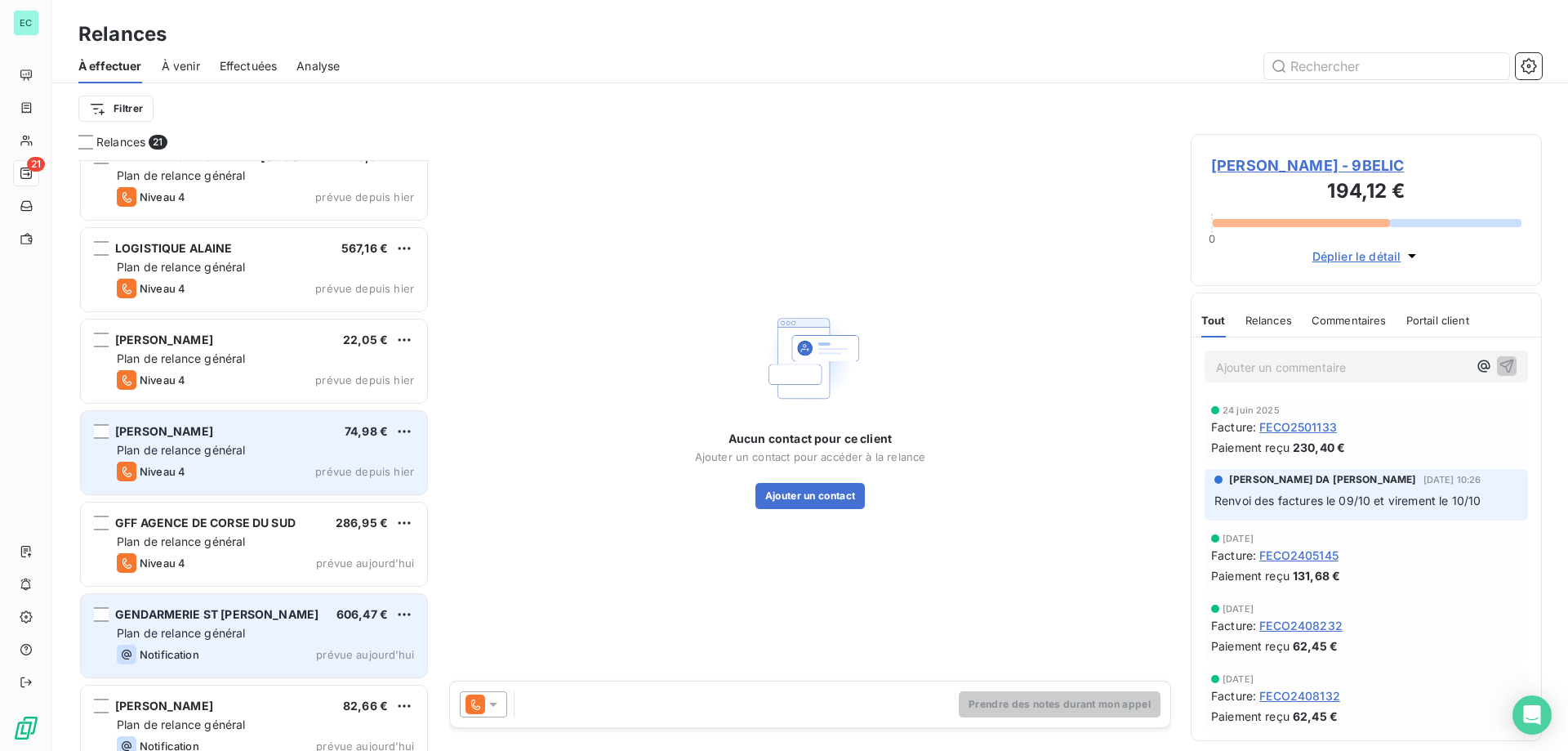
click at [268, 638] on div "Plan de relance général" at bounding box center [265, 632] width 297 height 16
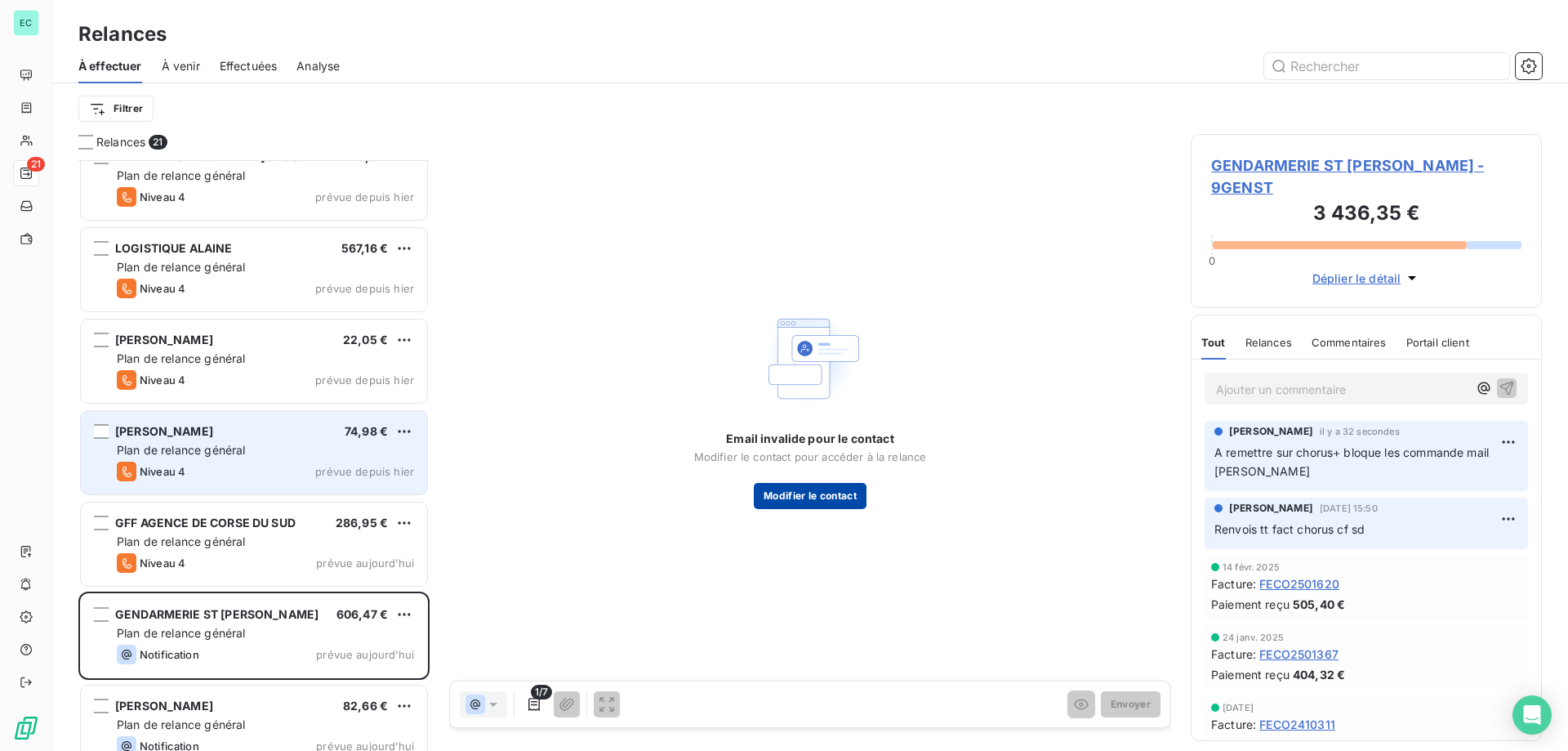
click at [813, 498] on button "Modifier le contact" at bounding box center [809, 495] width 113 height 26
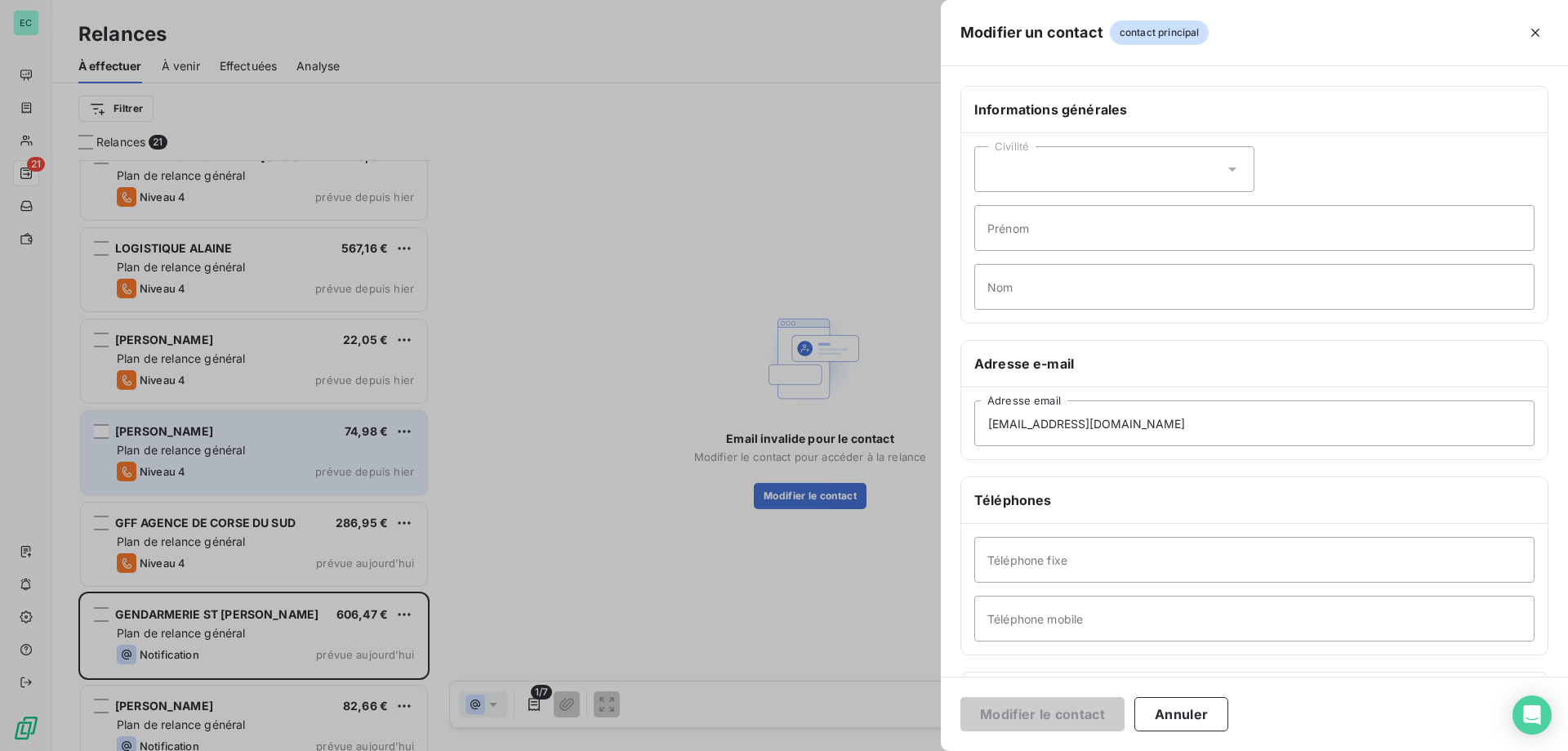
click at [753, 191] on div at bounding box center [784, 375] width 1568 height 751
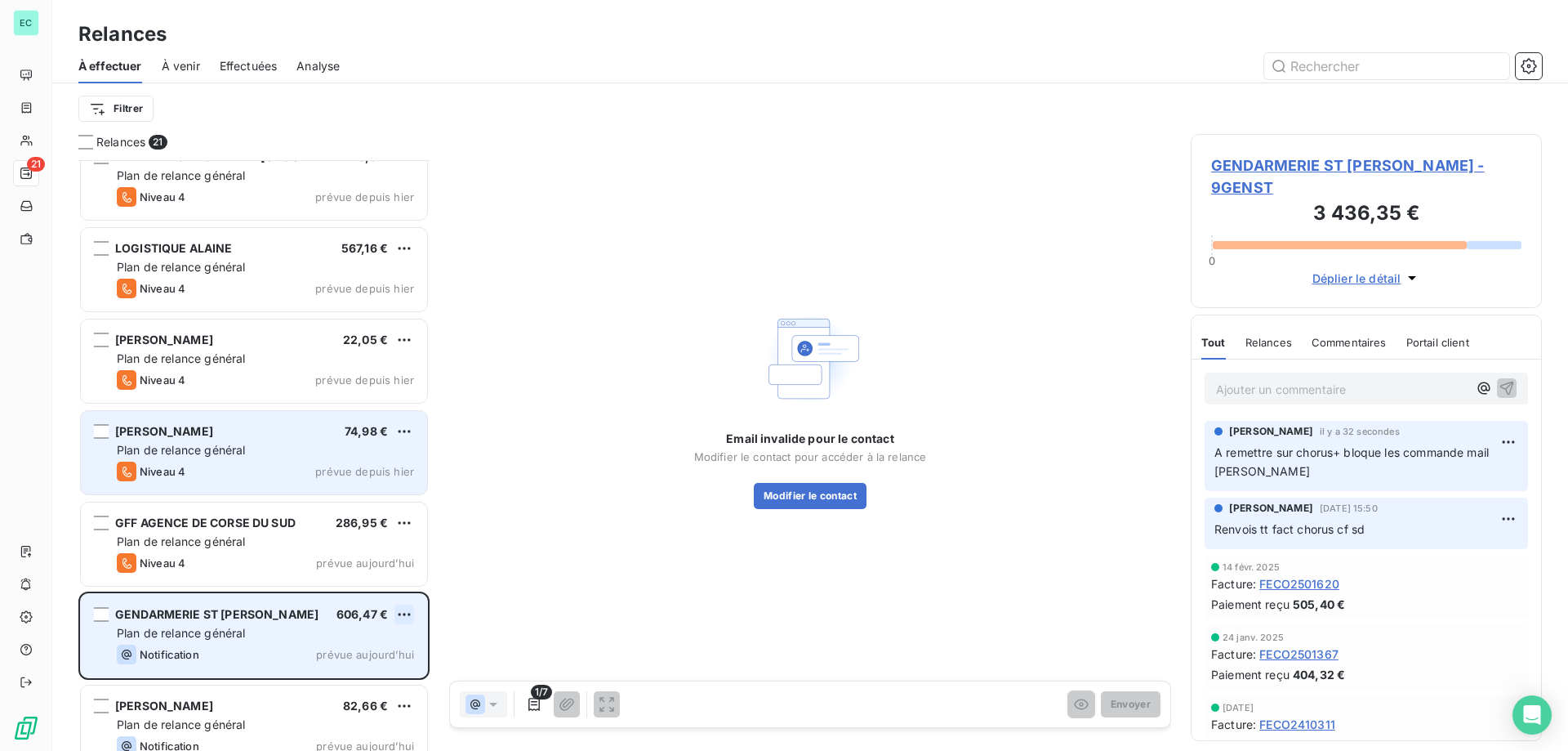
click at [411, 617] on html "EC 21 Relances À effectuer À venir Effectuées Analyse Filtrer Relances 21 INTER…" at bounding box center [784, 375] width 1568 height 751
click at [311, 663] on div "Passer cette action" at bounding box center [334, 676] width 146 height 26
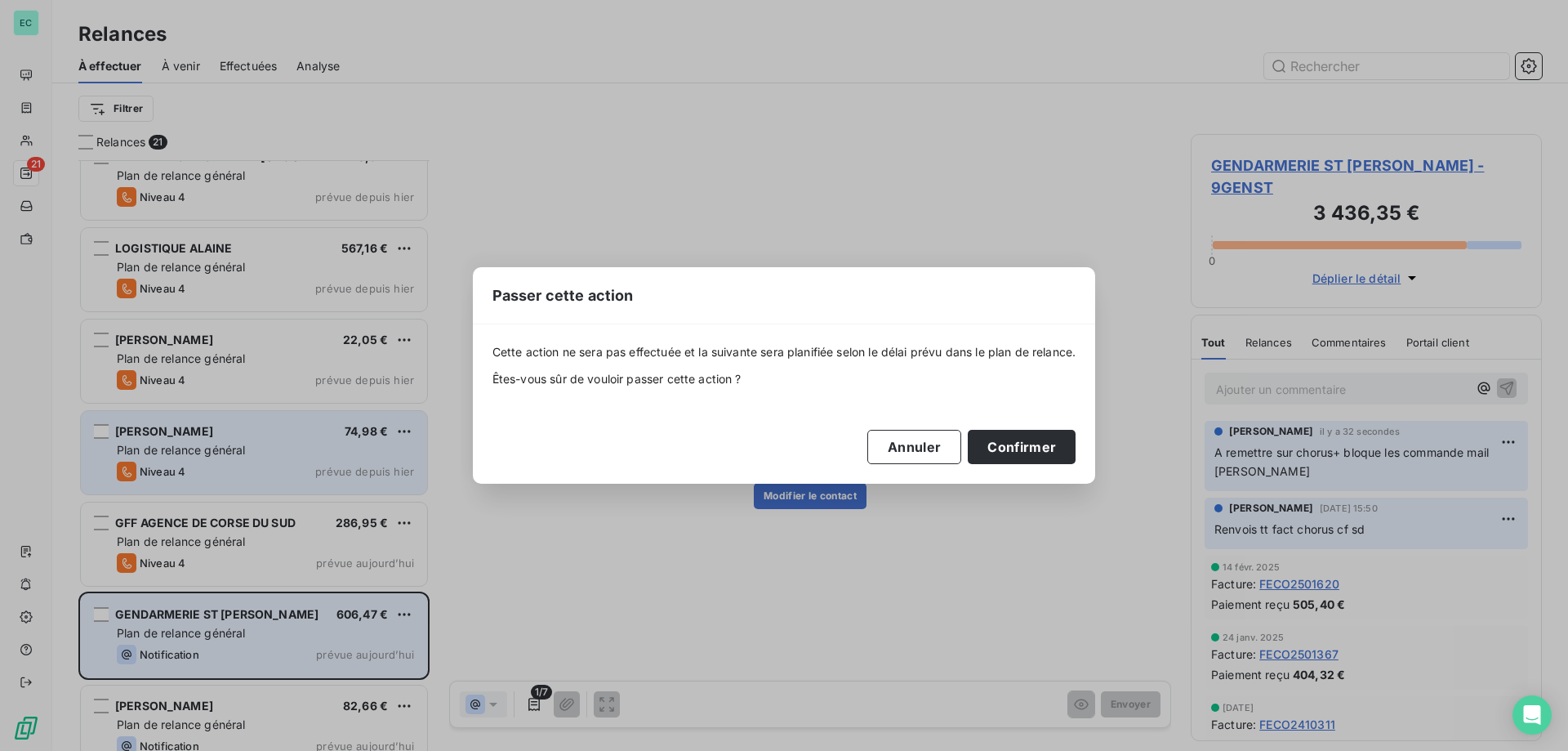
click at [1029, 465] on div "Cette action ne sera pas effectuée et la suivante sera planifiée selon le délai…" at bounding box center [785, 403] width 623 height 158
click at [1049, 443] on button "Confirmer" at bounding box center [1021, 446] width 108 height 35
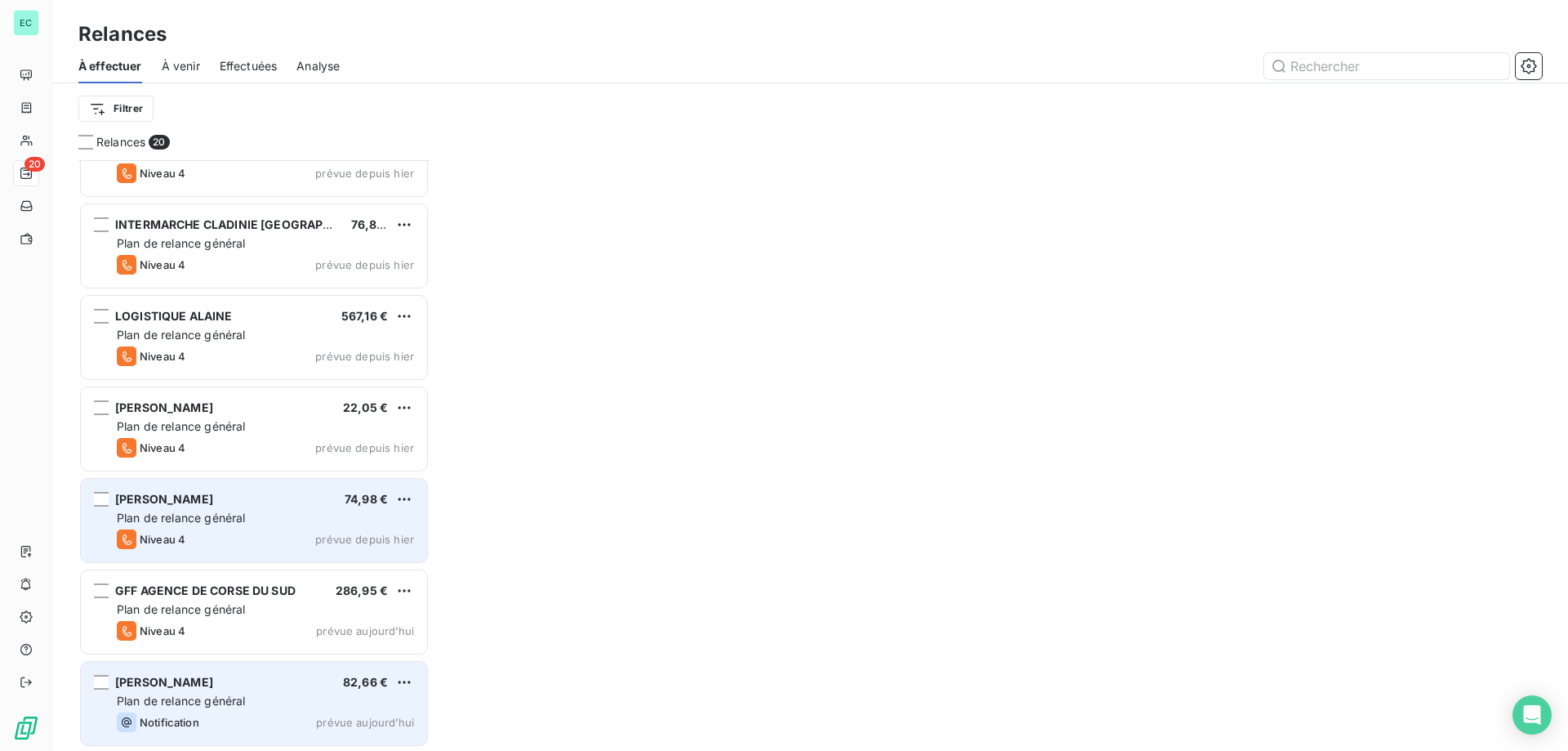
scroll to position [1240, 0]
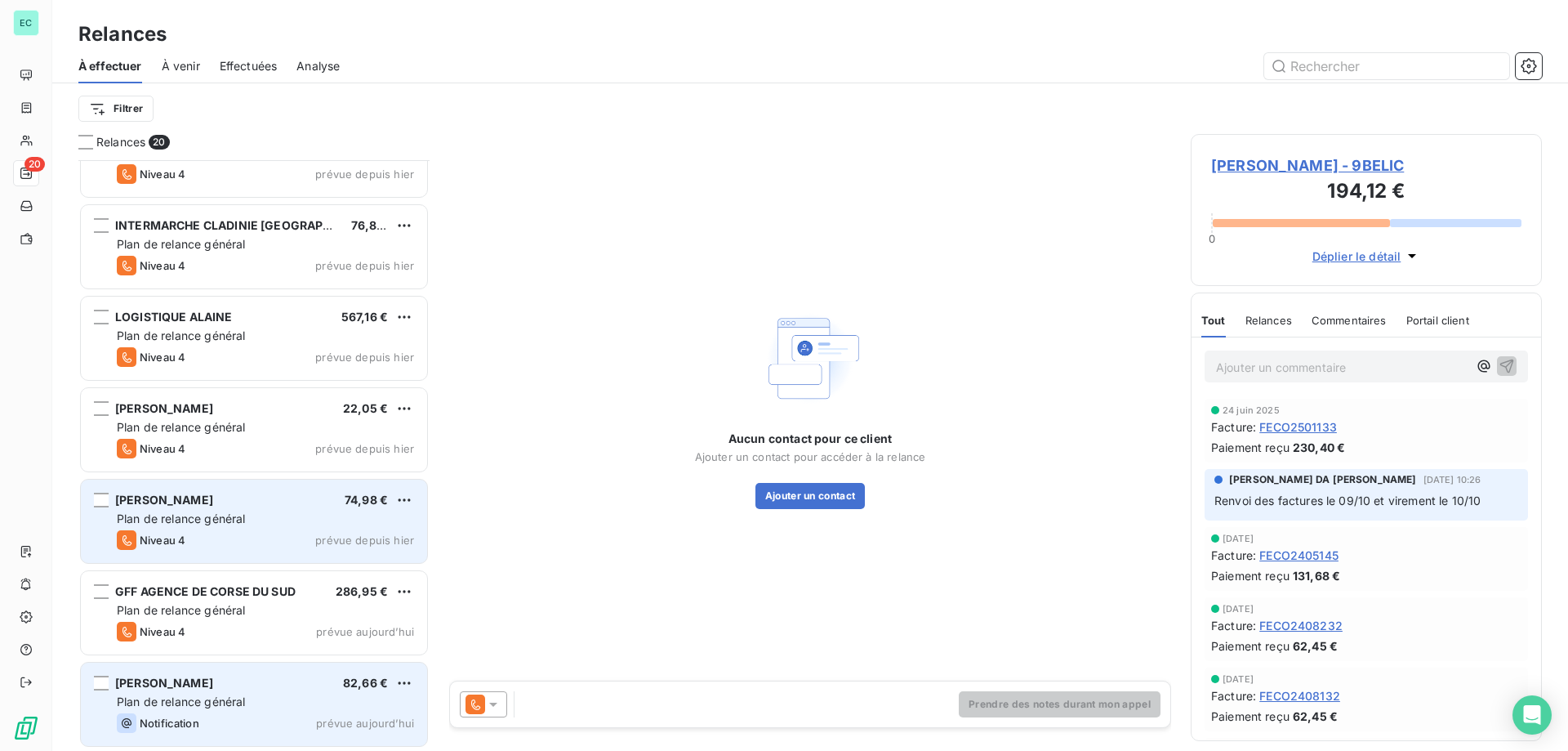
click at [319, 694] on div "Plan de relance général" at bounding box center [265, 701] width 297 height 16
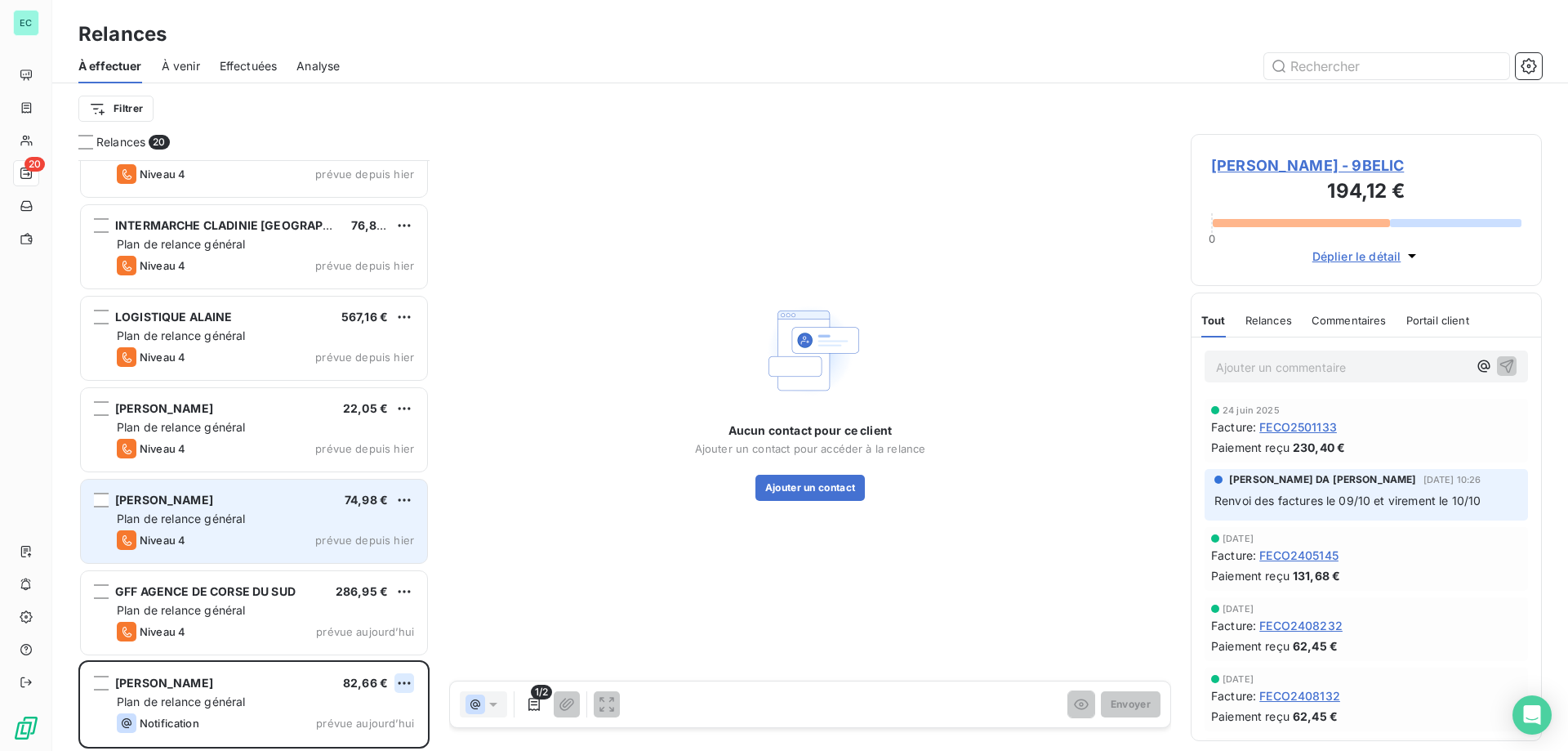
click at [402, 679] on html "EC 20 Relances À effectuer À venir Effectuées Analyse Filtrer Relances 20 CONSE…" at bounding box center [784, 375] width 1568 height 751
click at [362, 648] on div "Passer cette action" at bounding box center [334, 649] width 146 height 26
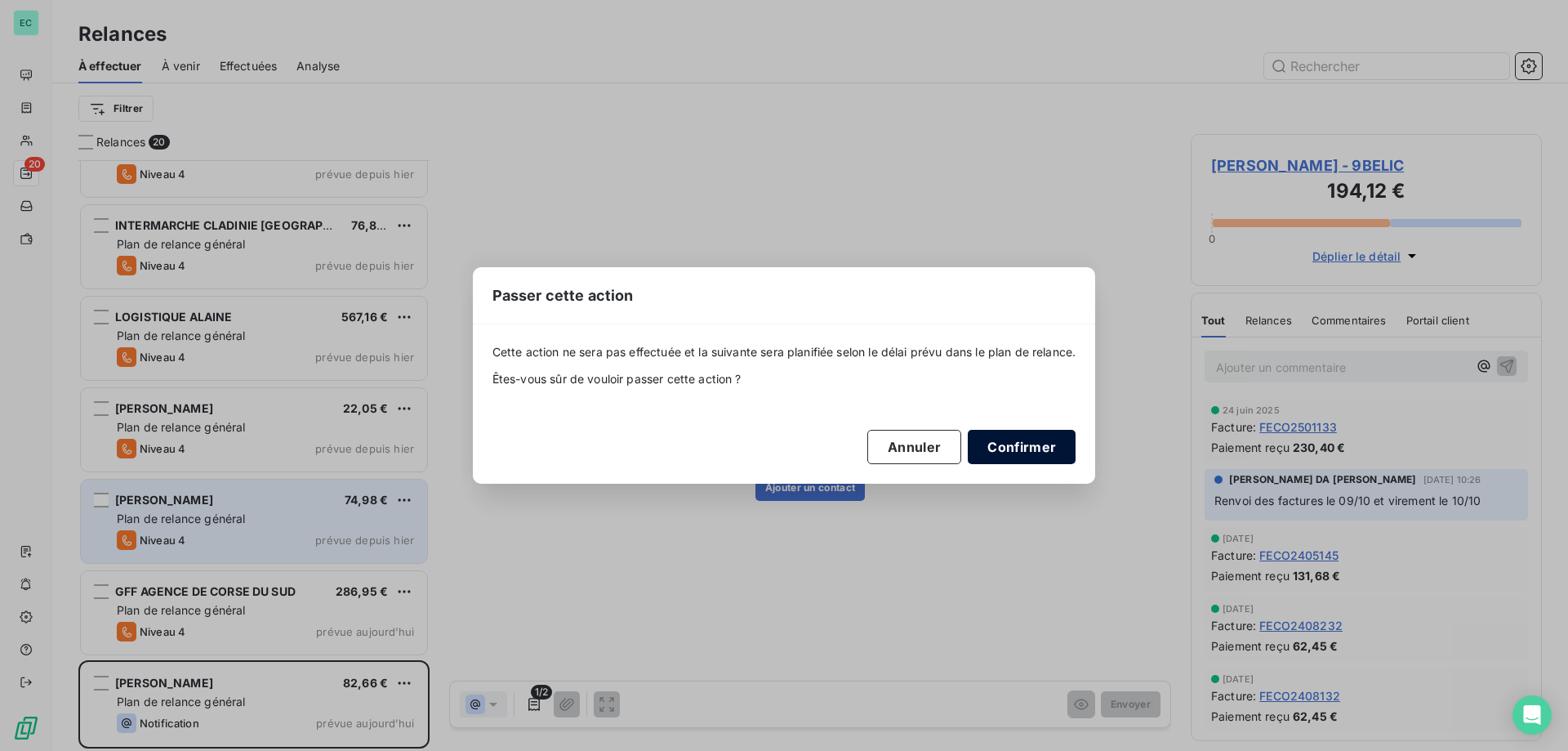
click at [1055, 451] on button "Confirmer" at bounding box center [1021, 446] width 108 height 35
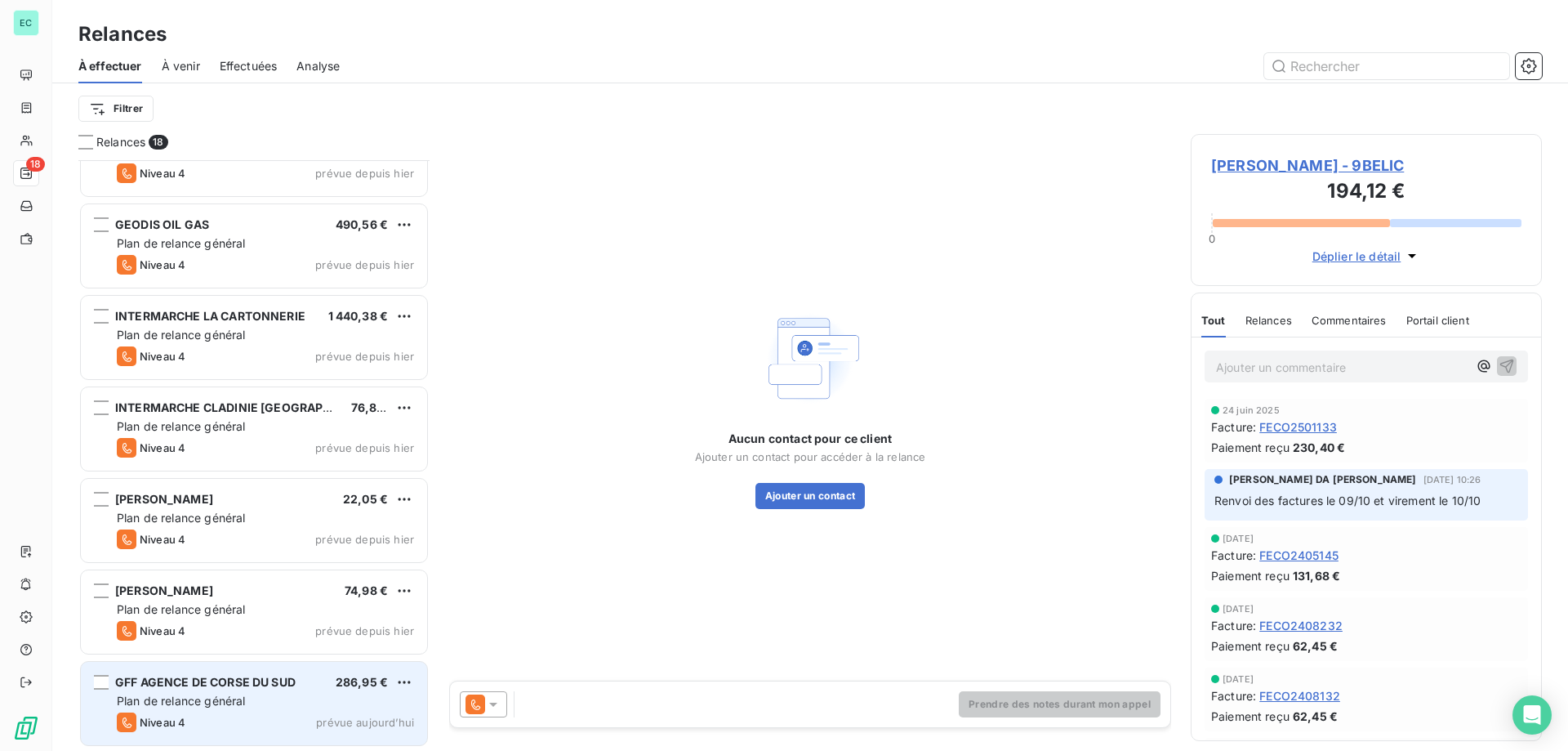
scroll to position [1056, 0]
